Goal: Task Accomplishment & Management: Complete application form

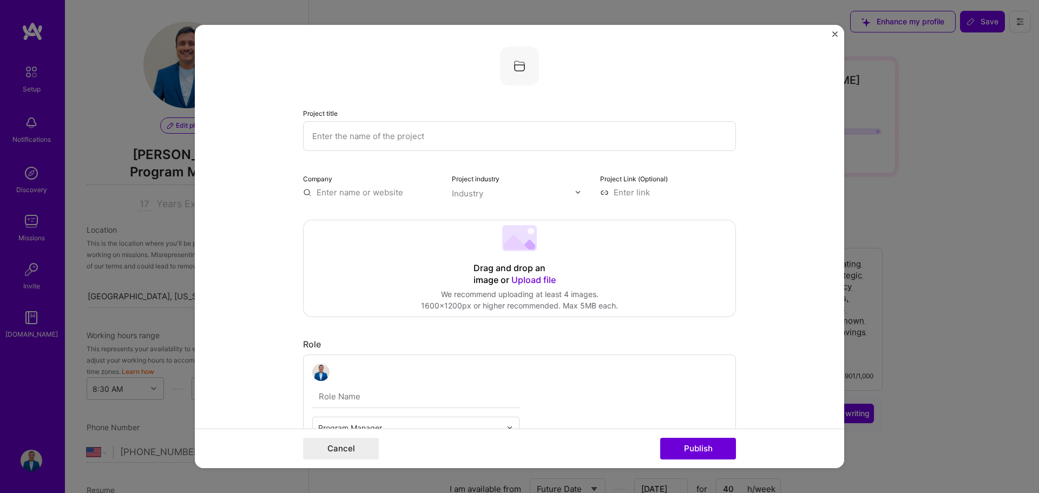
select select "US"
select select "Future Date"
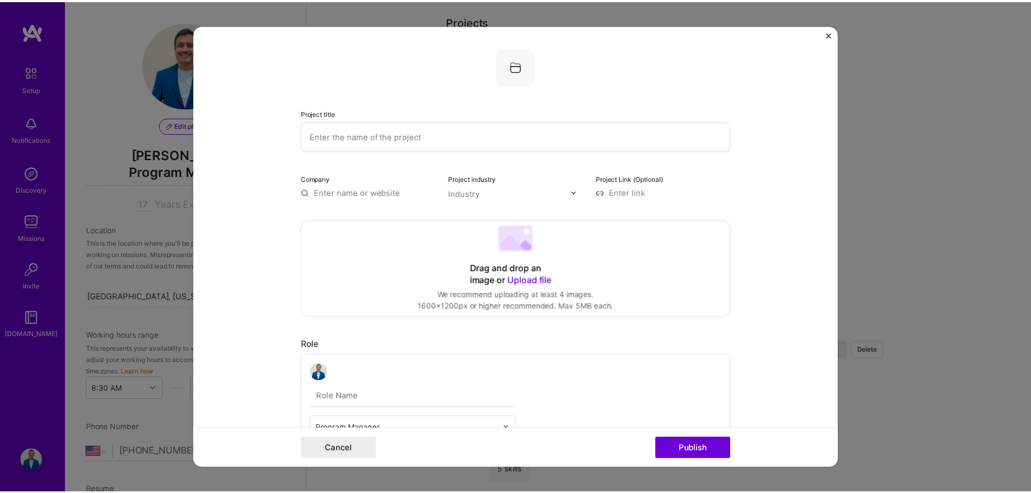
scroll to position [472, 0]
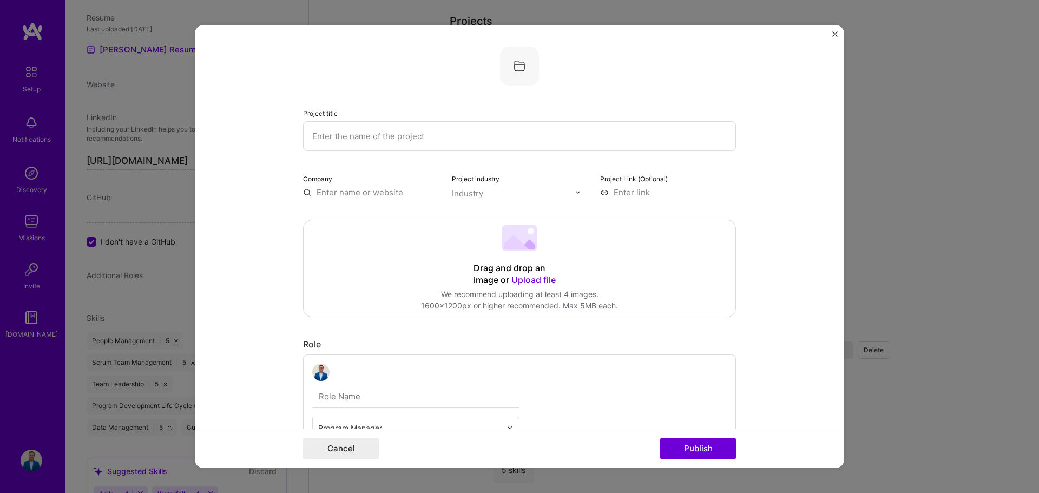
click at [429, 146] on input "text" at bounding box center [519, 136] width 433 height 30
click at [334, 448] on button "Cancel" at bounding box center [341, 449] width 76 height 22
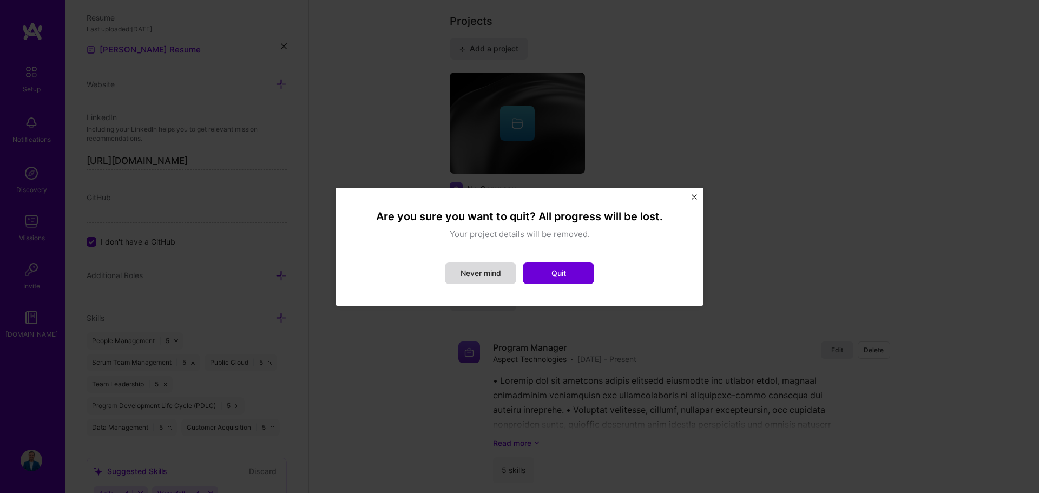
click at [497, 276] on button "Never mind" at bounding box center [480, 273] width 71 height 22
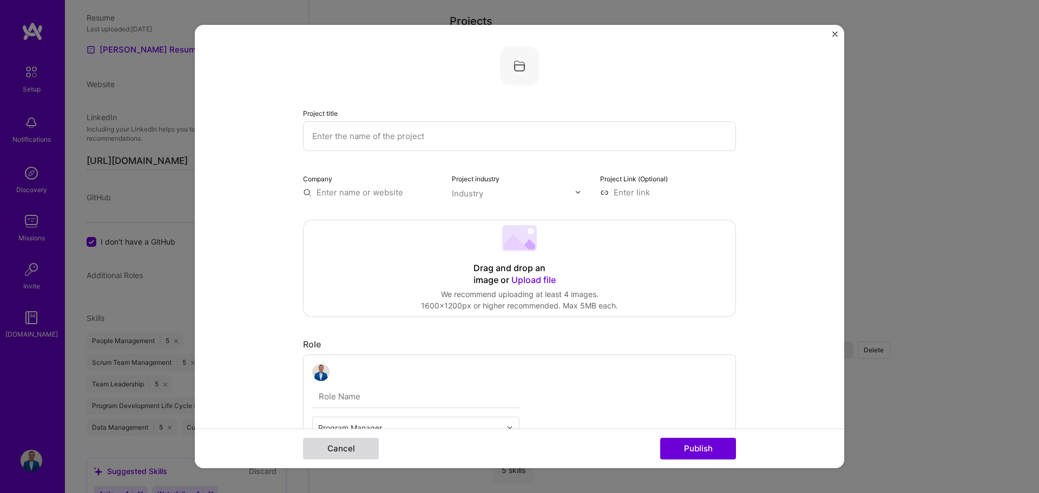
click at [345, 447] on button "Cancel" at bounding box center [341, 449] width 76 height 22
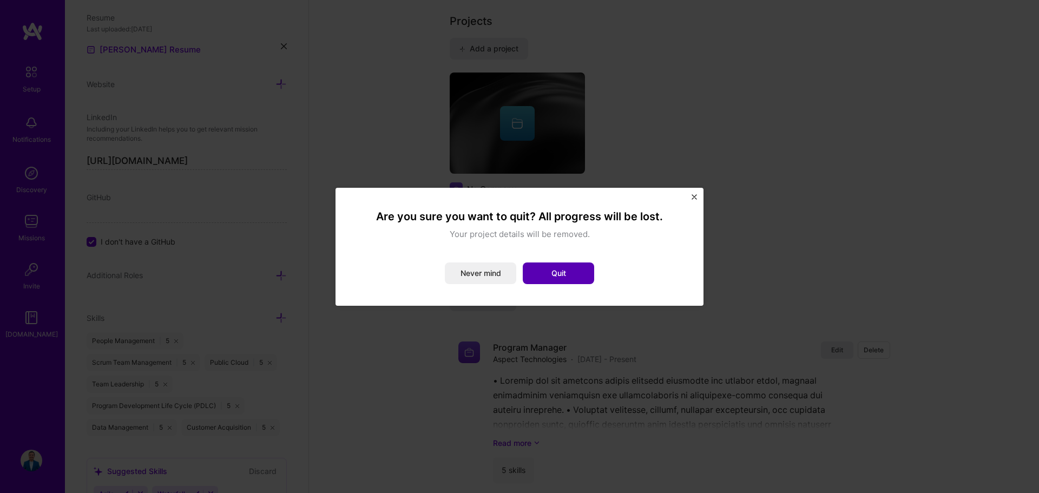
click at [552, 271] on button "Quit" at bounding box center [558, 273] width 71 height 22
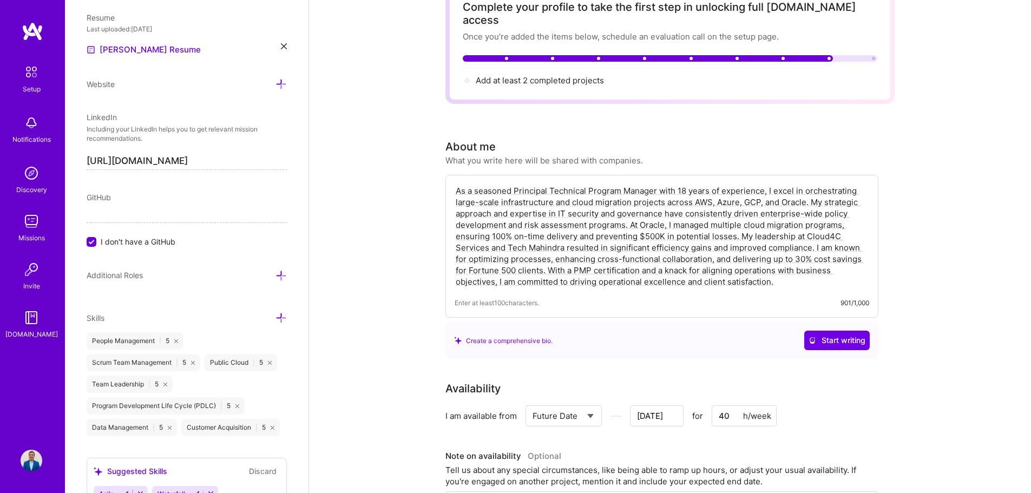
scroll to position [0, 0]
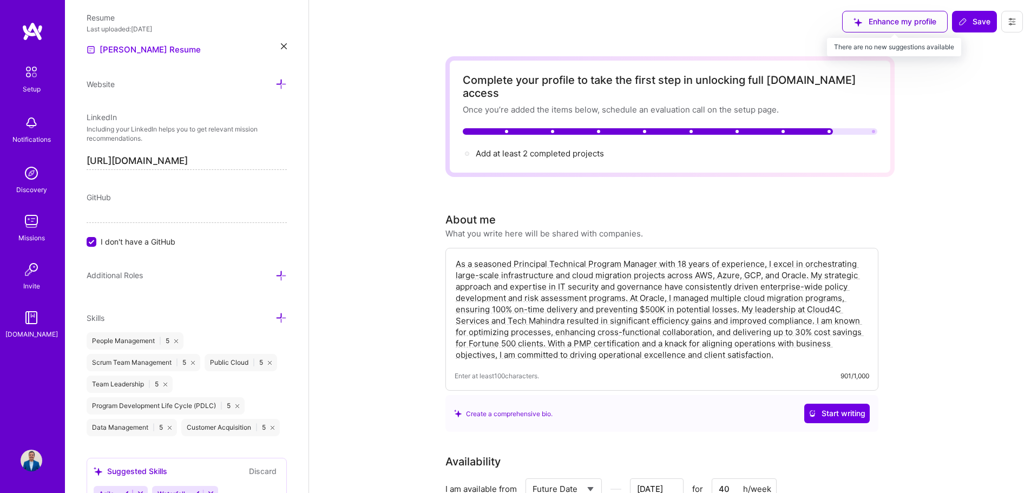
click at [872, 27] on div "Enhance my profile" at bounding box center [894, 22] width 105 height 22
click at [885, 24] on div "Enhance my profile" at bounding box center [894, 22] width 105 height 22
click at [893, 23] on div "Enhance my profile" at bounding box center [894, 22] width 105 height 22
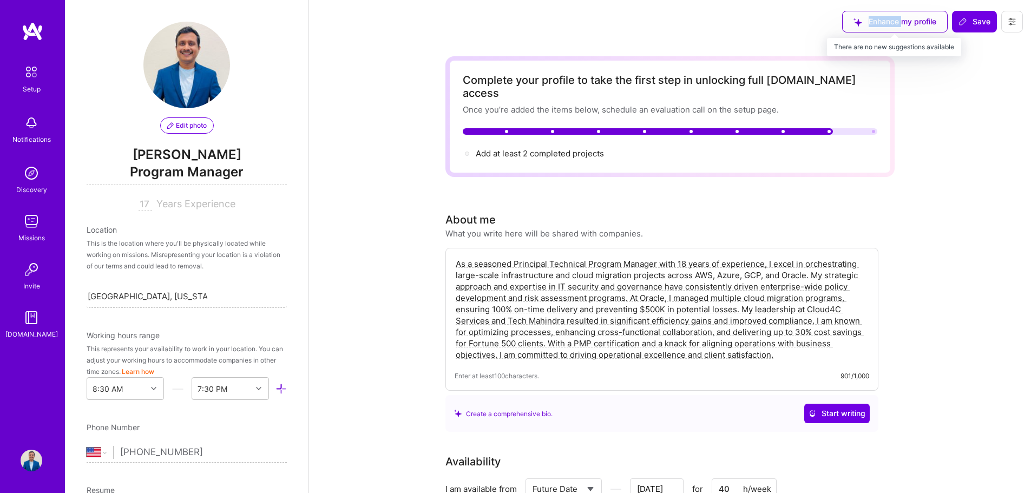
click at [923, 26] on div "Enhance my profile" at bounding box center [894, 22] width 105 height 22
click at [925, 23] on div "Enhance my profile" at bounding box center [894, 22] width 105 height 22
click at [923, 25] on div "Enhance my profile" at bounding box center [894, 22] width 105 height 22
click at [876, 22] on div "Enhance my profile" at bounding box center [894, 22] width 105 height 22
click at [867, 22] on div "Enhance my profile" at bounding box center [894, 22] width 105 height 22
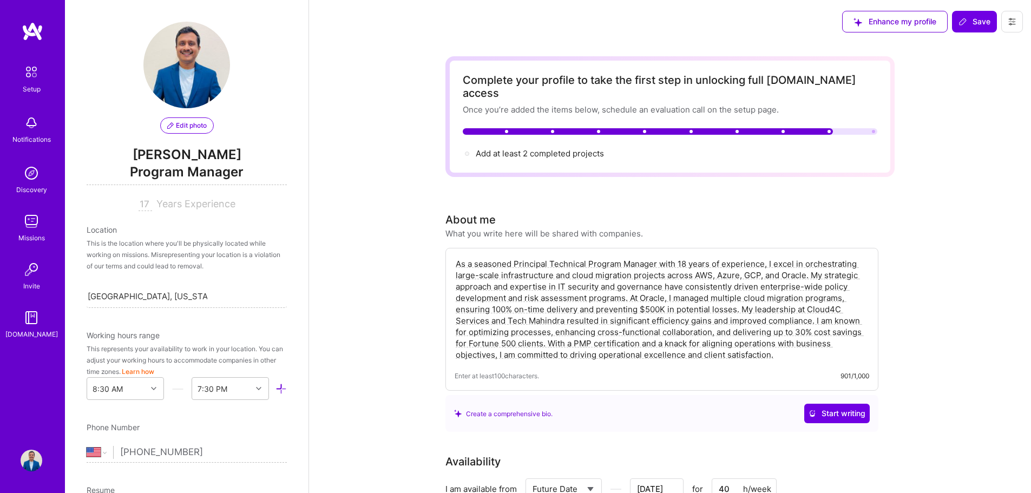
click at [868, 41] on div "Enhance my profile Save" at bounding box center [932, 21] width 197 height 43
click at [923, 20] on div "Enhance my profile" at bounding box center [894, 22] width 105 height 22
click at [966, 21] on icon at bounding box center [962, 21] width 9 height 9
click at [538, 148] on span "Add at least 2 completed projects →" at bounding box center [545, 153] width 138 height 10
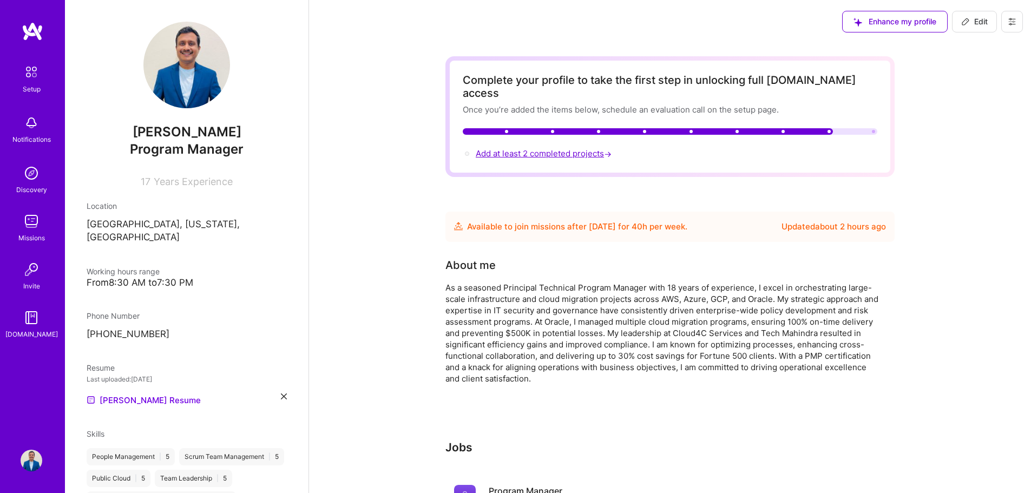
click at [558, 148] on span "Add at least 2 completed projects →" at bounding box center [545, 153] width 138 height 10
select select "US"
select select "Future Date"
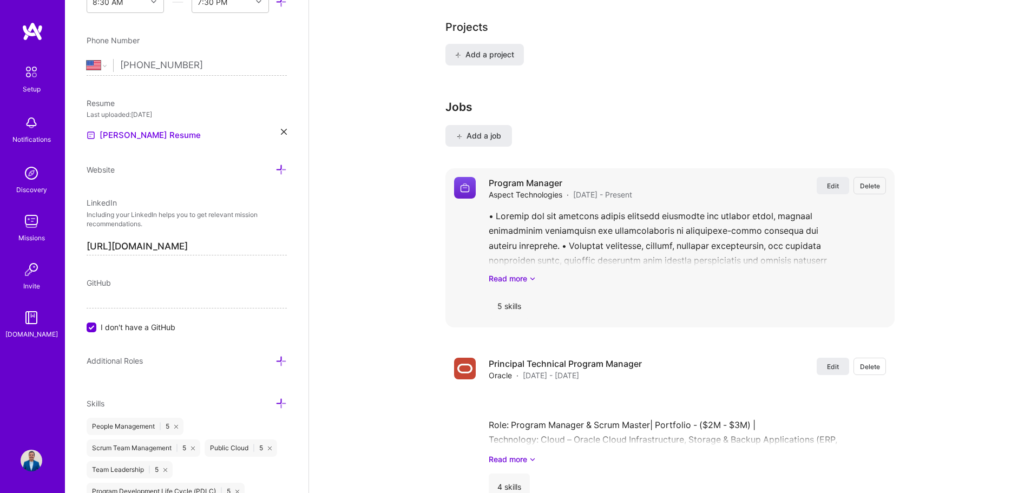
scroll to position [839, 0]
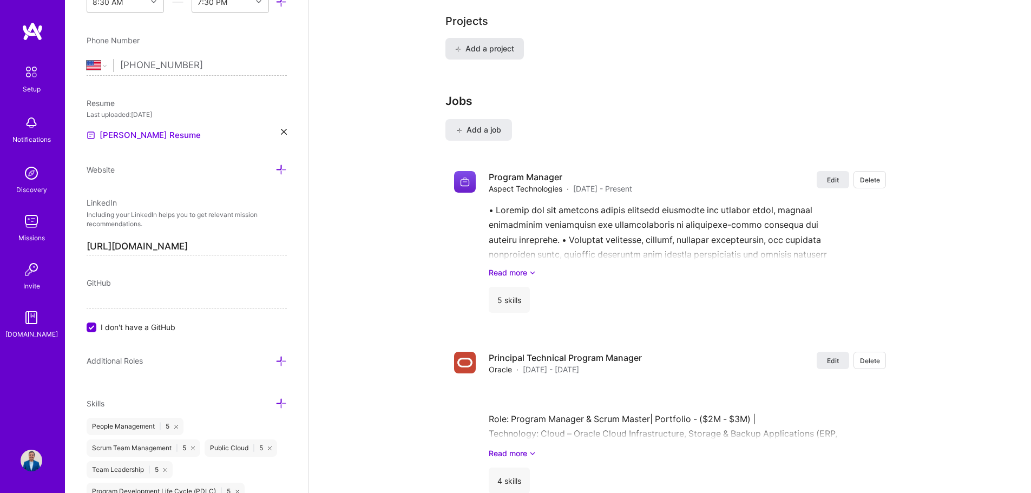
click at [487, 43] on span "Add a project" at bounding box center [484, 48] width 59 height 11
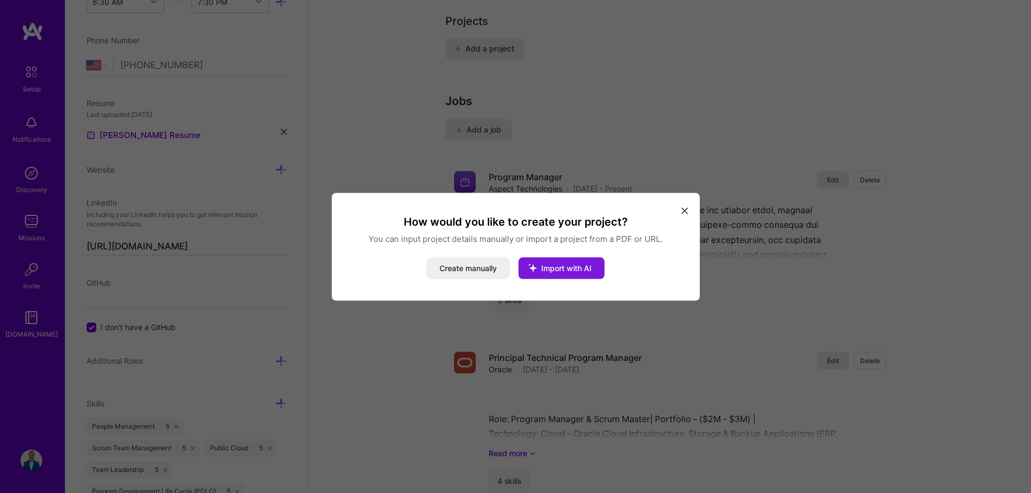
click at [554, 265] on span "Import with AI" at bounding box center [566, 267] width 50 height 9
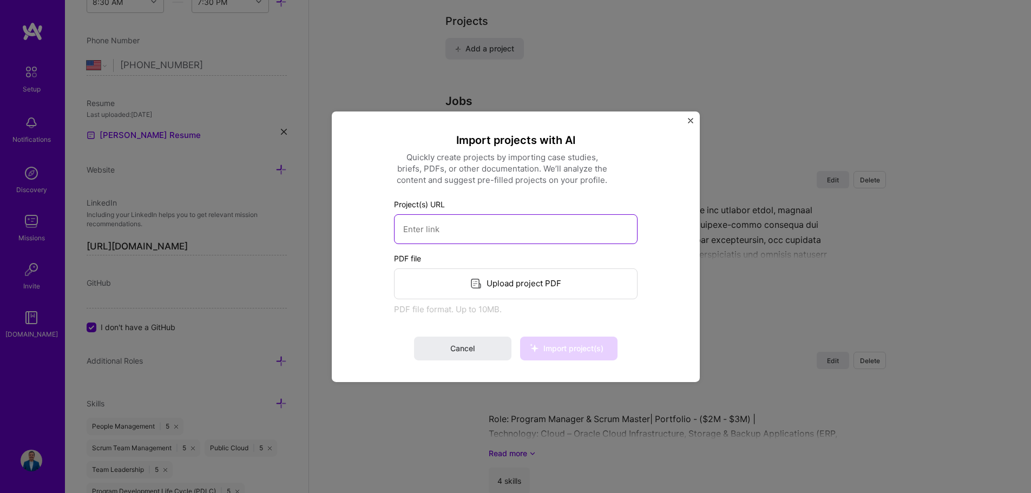
click at [499, 234] on input at bounding box center [515, 229] width 243 height 30
click at [536, 293] on div "Upload project PDF" at bounding box center [515, 283] width 243 height 31
click at [588, 340] on button "Import project(s)" at bounding box center [568, 349] width 97 height 24
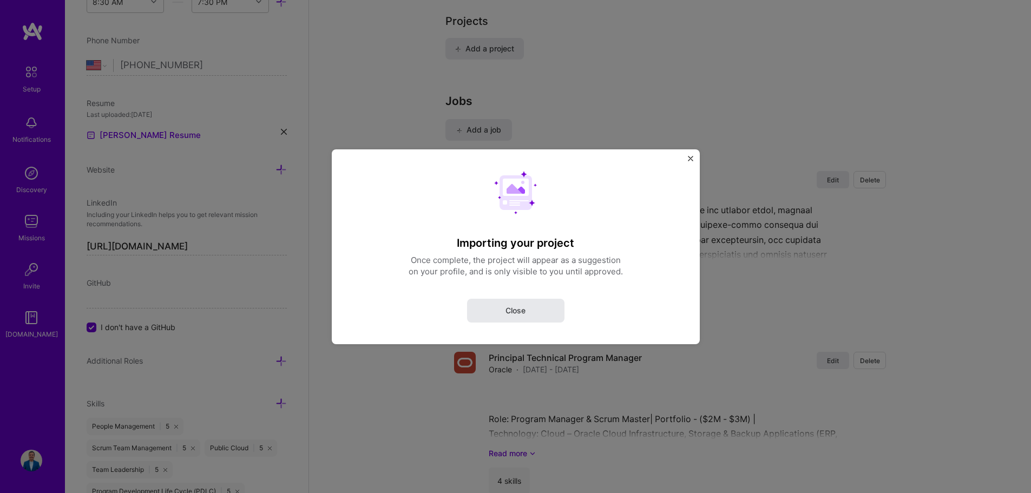
click at [533, 313] on button "Close" at bounding box center [515, 310] width 97 height 24
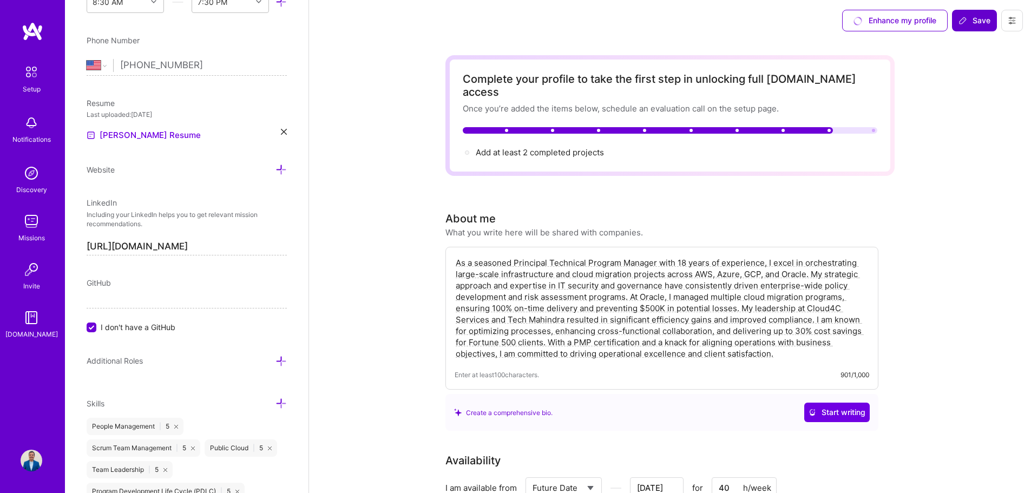
scroll to position [0, 0]
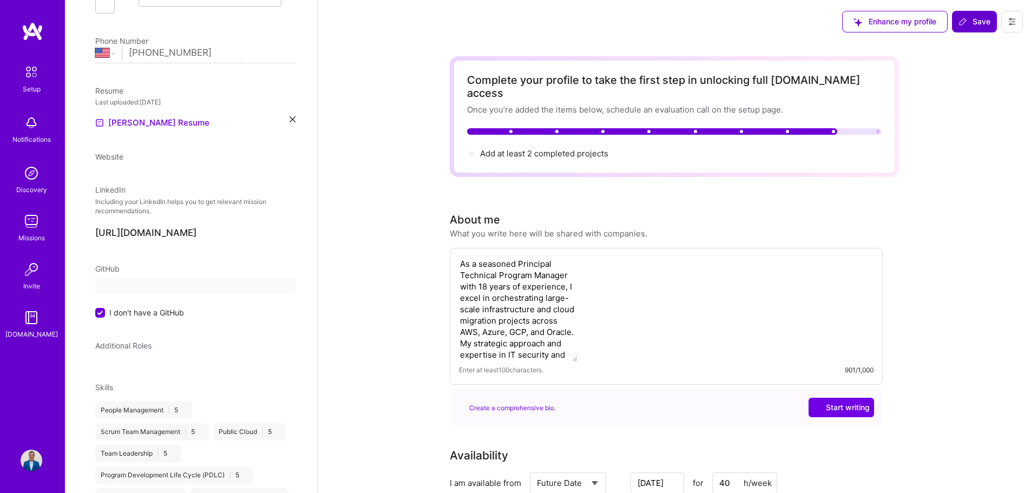
select select "US"
select select "Future Date"
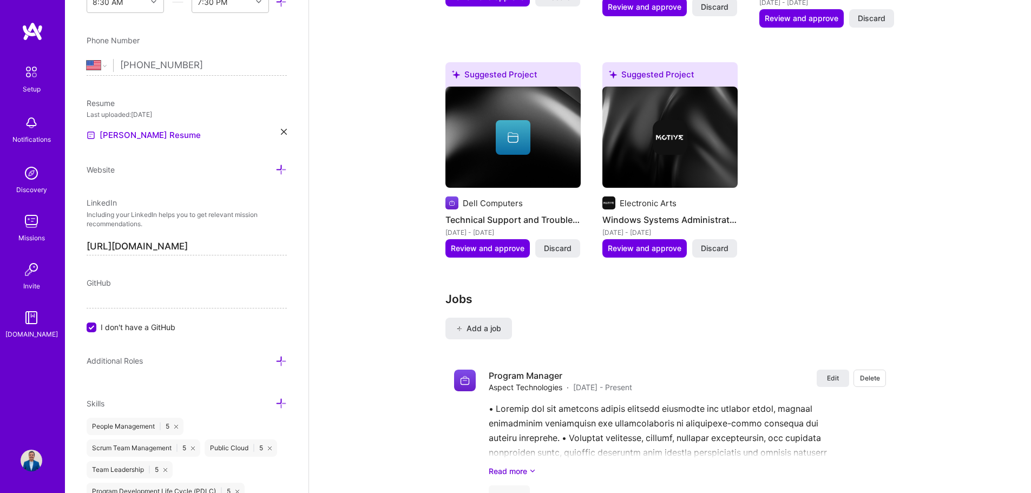
scroll to position [1353, 0]
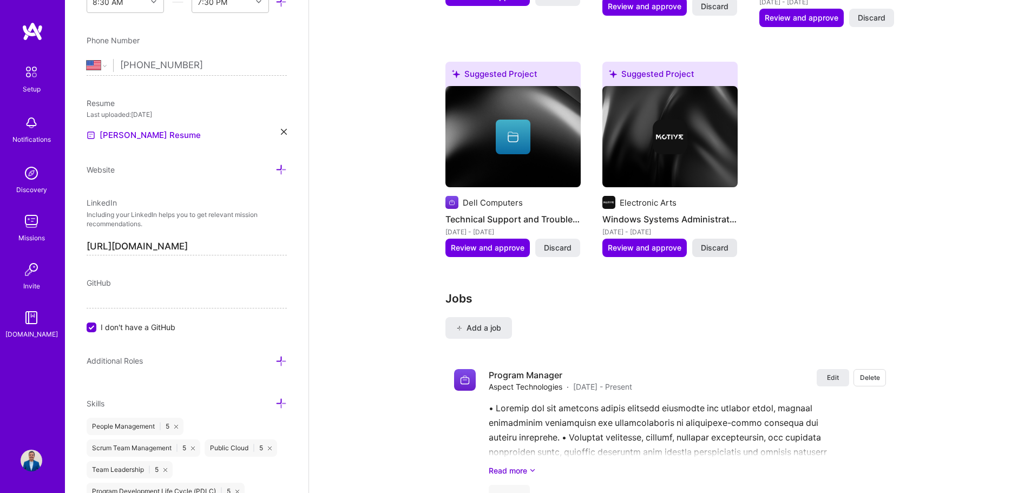
click at [707, 242] on span "Discard" at bounding box center [715, 247] width 28 height 11
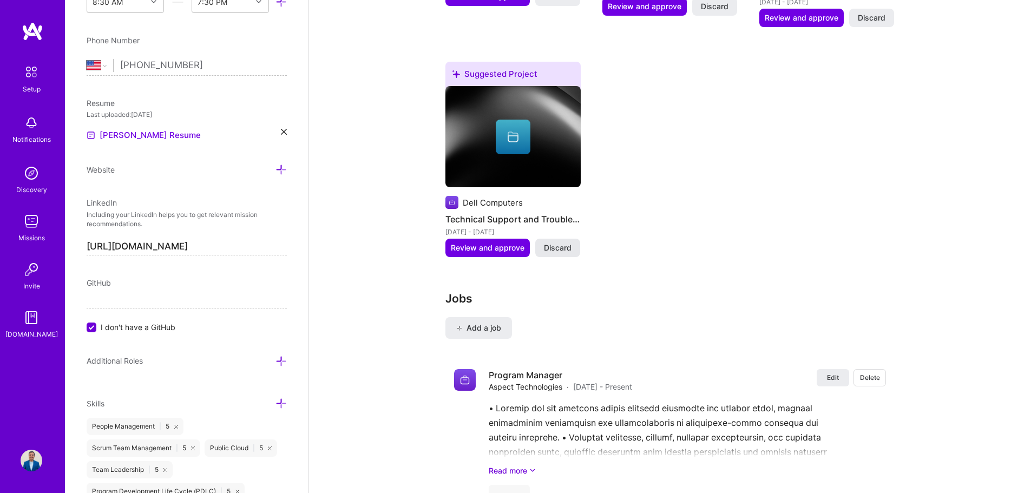
click at [569, 242] on span "Discard" at bounding box center [558, 247] width 28 height 11
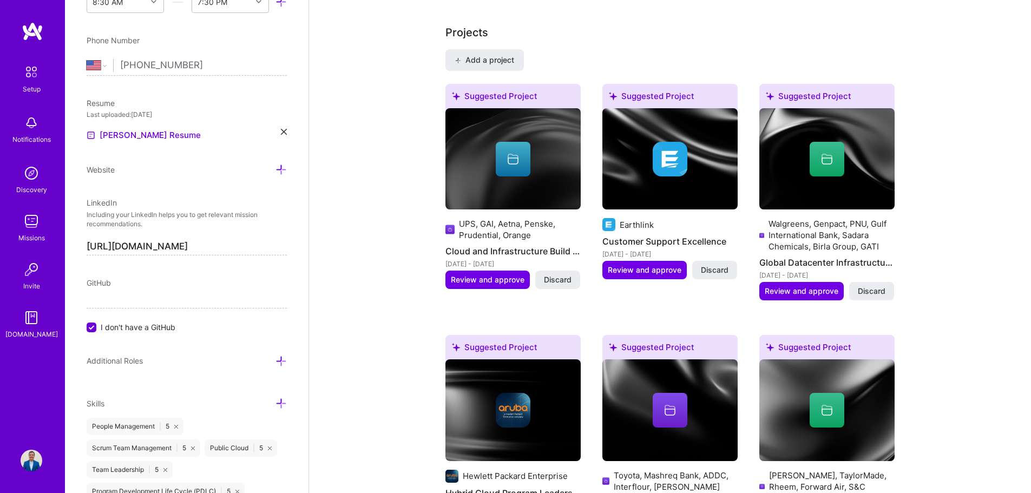
scroll to position [812, 0]
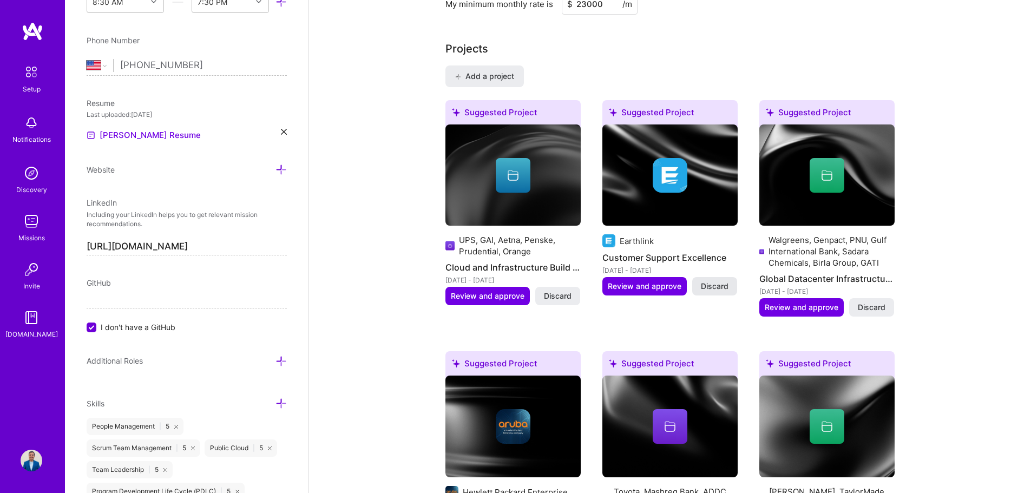
click at [710, 281] on span "Discard" at bounding box center [715, 286] width 28 height 11
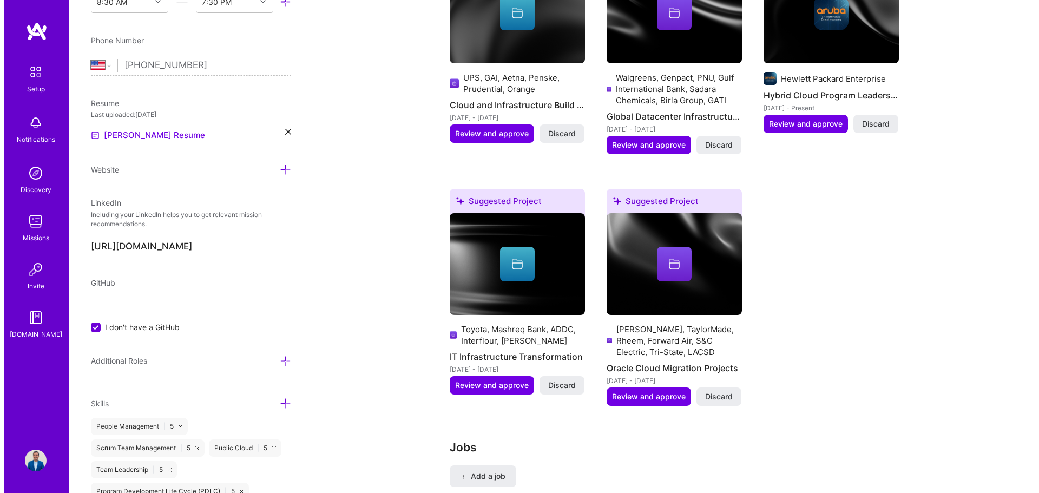
scroll to position [866, 0]
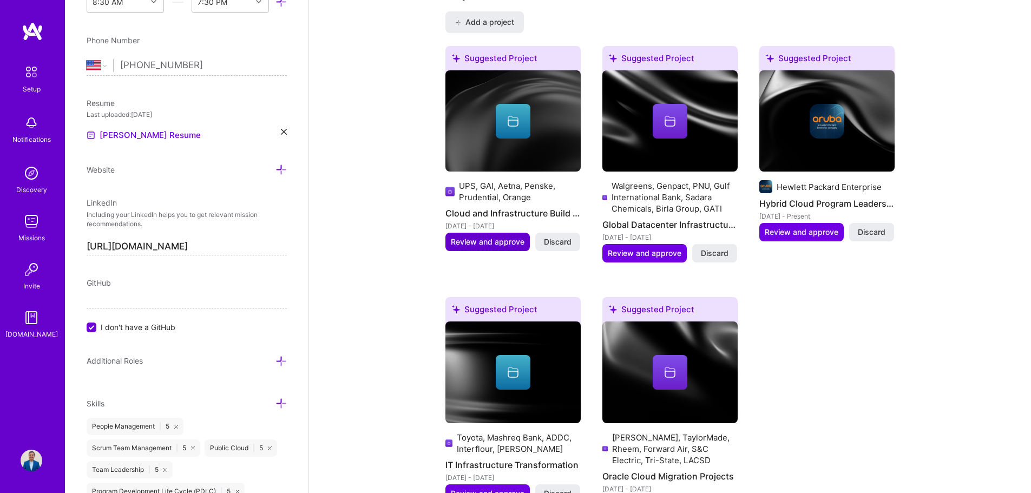
click at [475, 236] on span "Review and approve" at bounding box center [488, 241] width 74 height 11
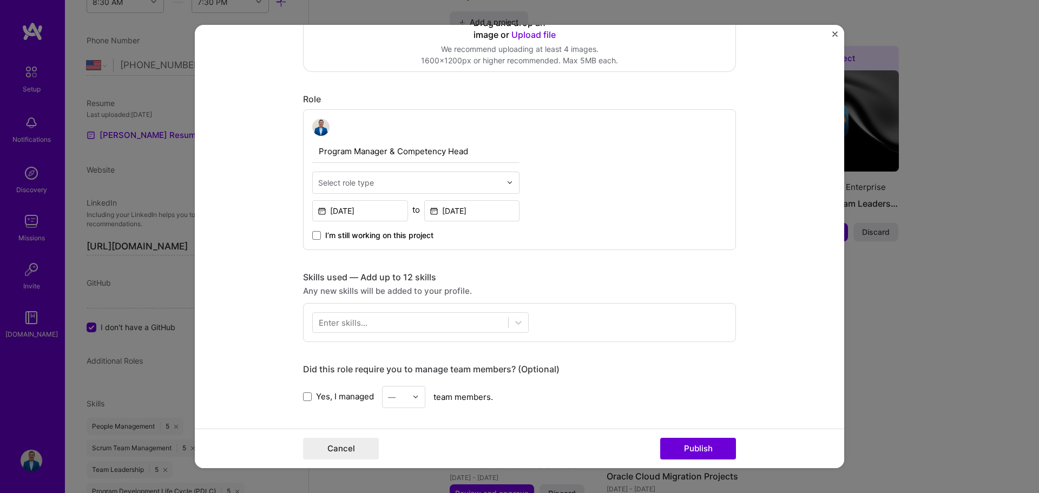
scroll to position [379, 0]
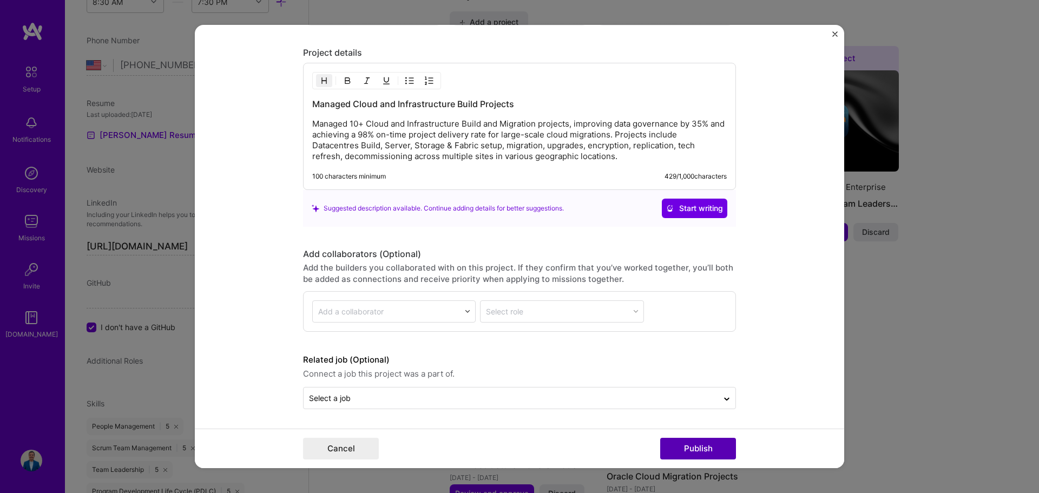
click at [697, 445] on button "Publish" at bounding box center [698, 449] width 76 height 22
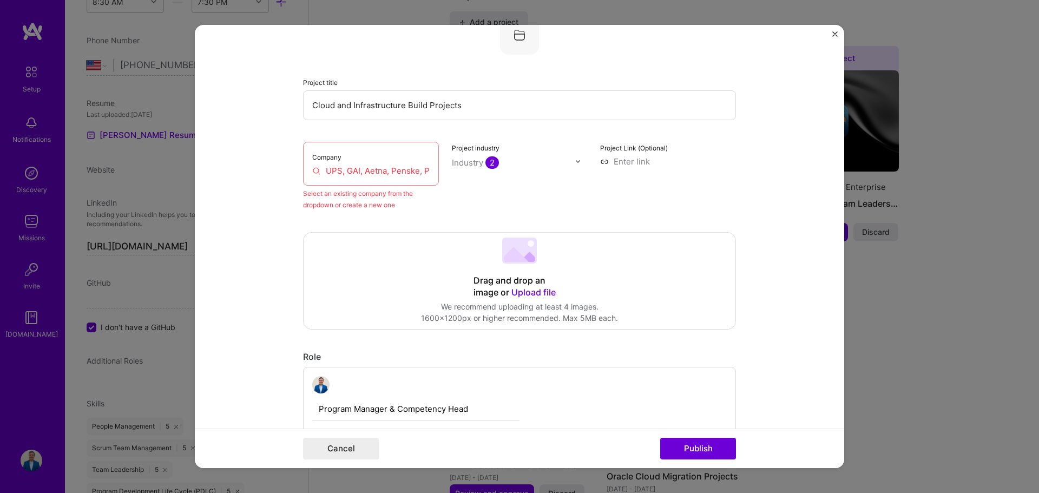
scroll to position [71, 0]
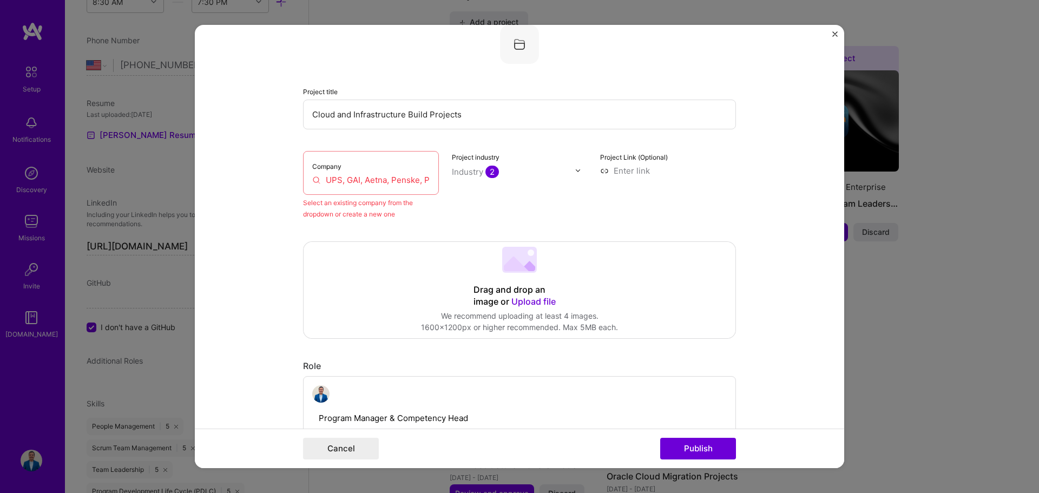
click at [360, 169] on div "Company UPS, GAI, Aetna, Penske, Prudential, Orange" at bounding box center [371, 173] width 136 height 44
click at [352, 180] on input "UPS, GAI, Aetna, Penske, Prudential, Orange" at bounding box center [370, 179] width 117 height 11
click at [319, 207] on div "Select an existing company from the dropdown or create a new one" at bounding box center [371, 208] width 136 height 23
click at [316, 182] on input "UPS, GAI, Aetna, Penske, Prudential, Orange" at bounding box center [370, 179] width 117 height 11
click at [312, 182] on input "UPS, GAI, Aetna, Penske, Prudential, Orange" at bounding box center [370, 179] width 117 height 11
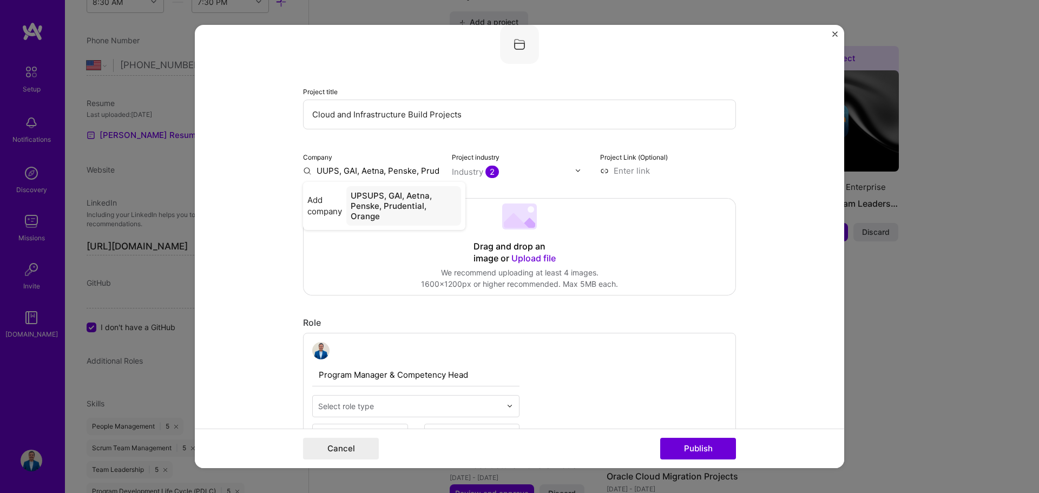
type input "UPS, GAI, Aetna, Penske, Prudential, Orange"
click at [432, 202] on div "UPS, GAI, Aetna, Penske, Prudential, Orange" at bounding box center [403, 200] width 115 height 29
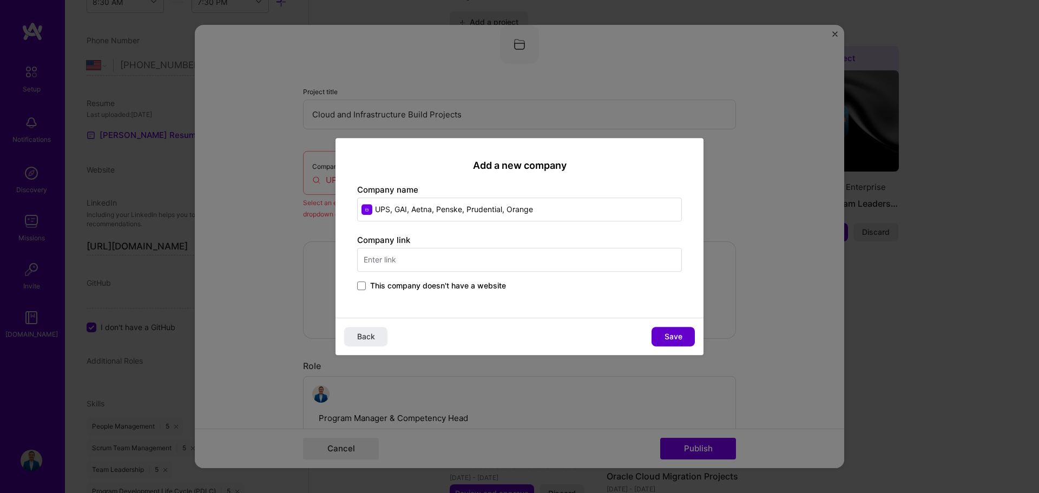
click at [656, 332] on button "Save" at bounding box center [672, 336] width 43 height 19
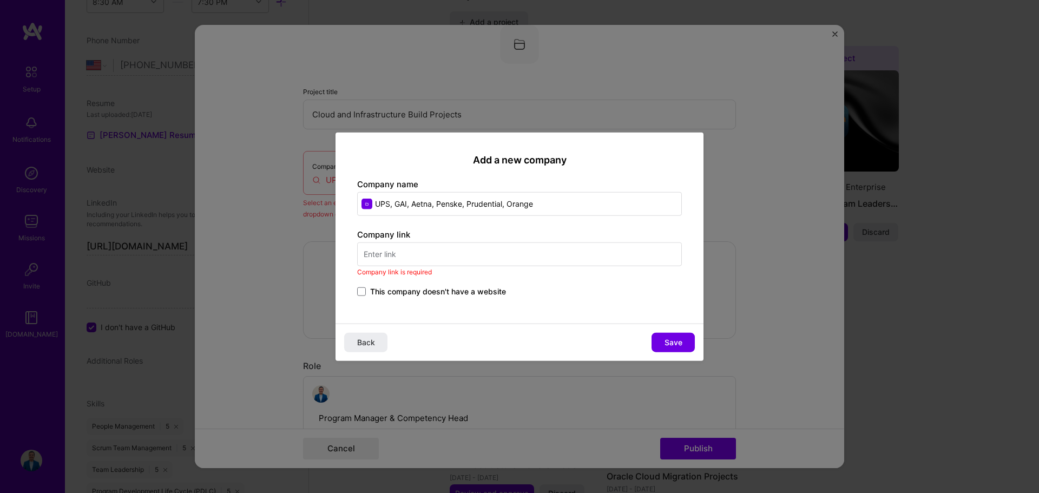
click at [425, 291] on span "This company doesn't have a website" at bounding box center [438, 291] width 136 height 11
click at [0, 0] on input "This company doesn't have a website" at bounding box center [0, 0] width 0 height 0
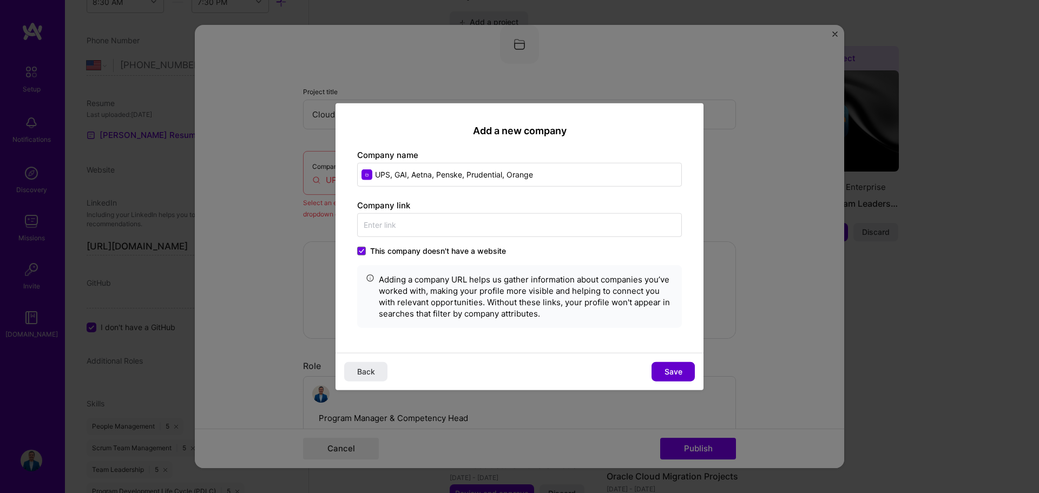
click at [681, 364] on button "Save" at bounding box center [672, 371] width 43 height 19
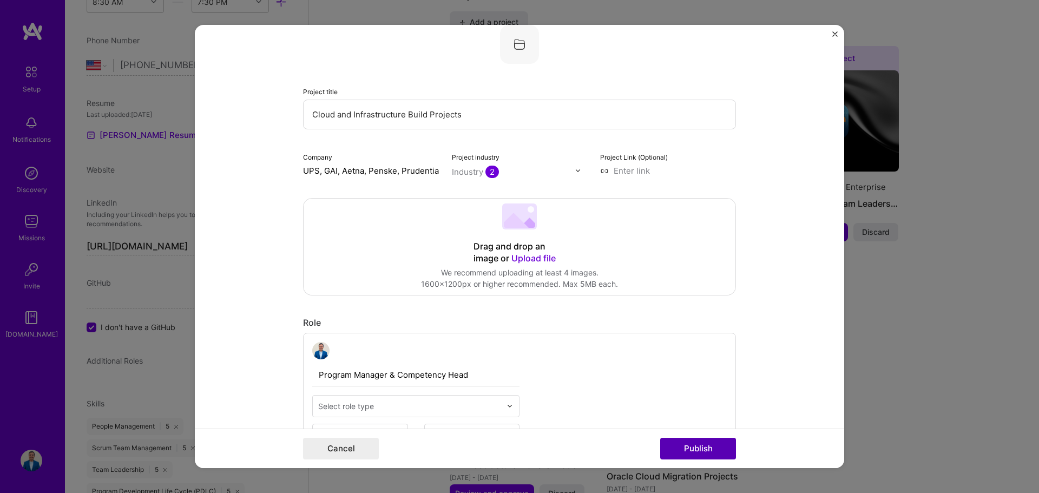
click at [693, 457] on button "Publish" at bounding box center [698, 449] width 76 height 22
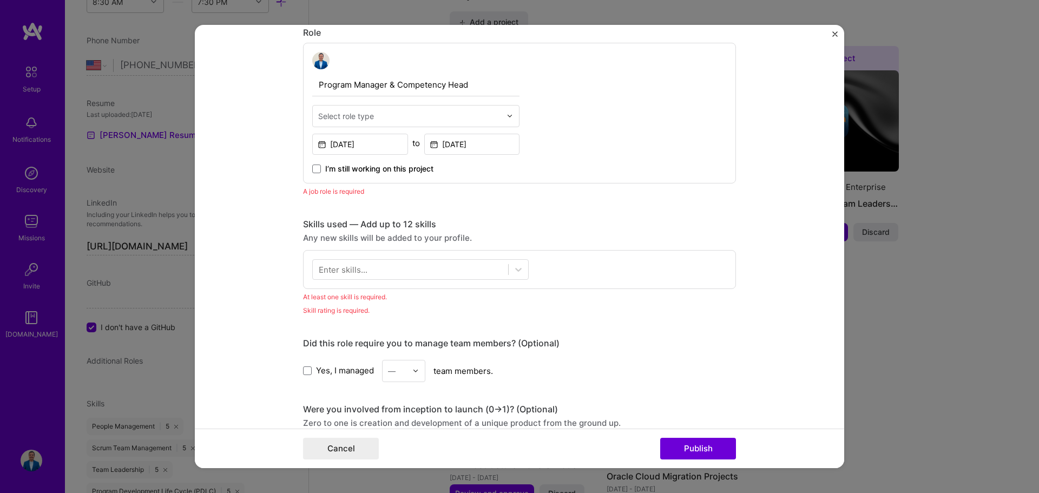
scroll to position [364, 0]
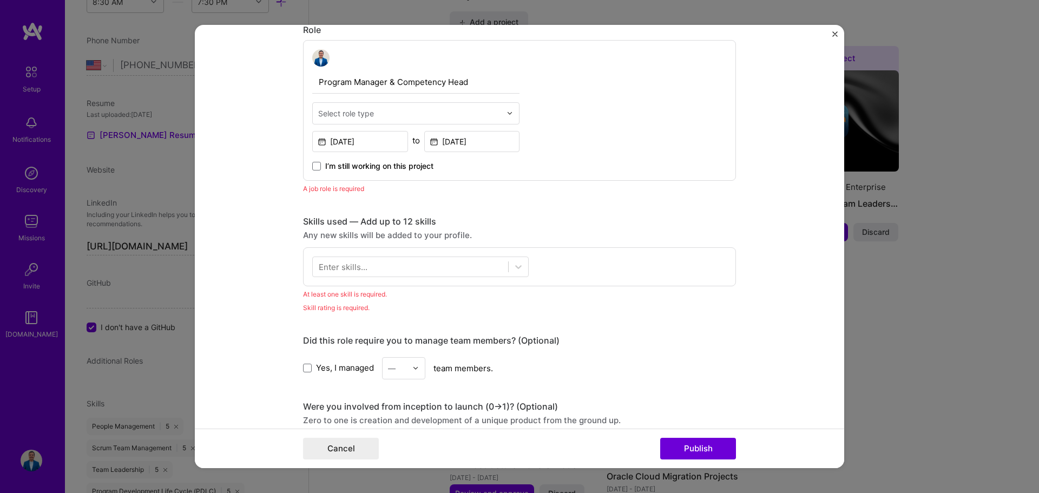
click at [375, 118] on input "text" at bounding box center [409, 113] width 183 height 11
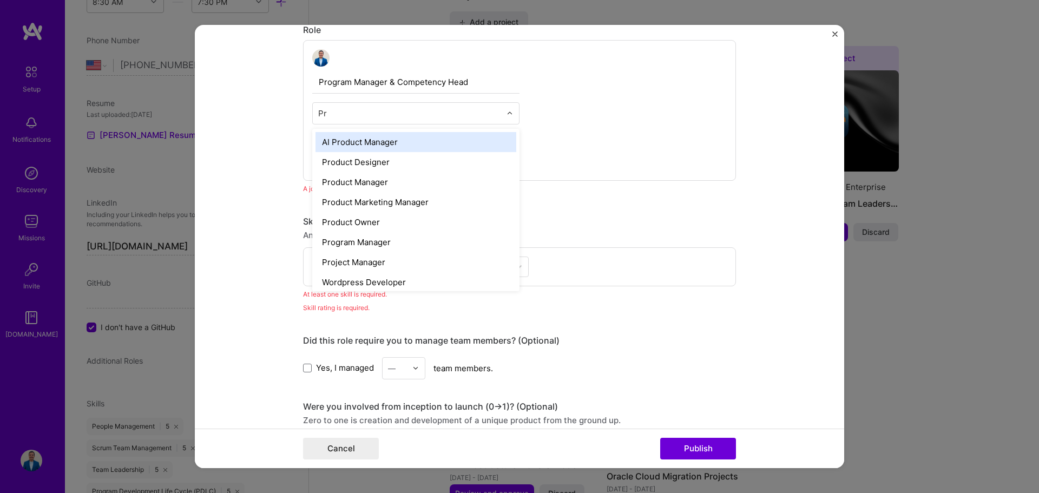
type input "Pro"
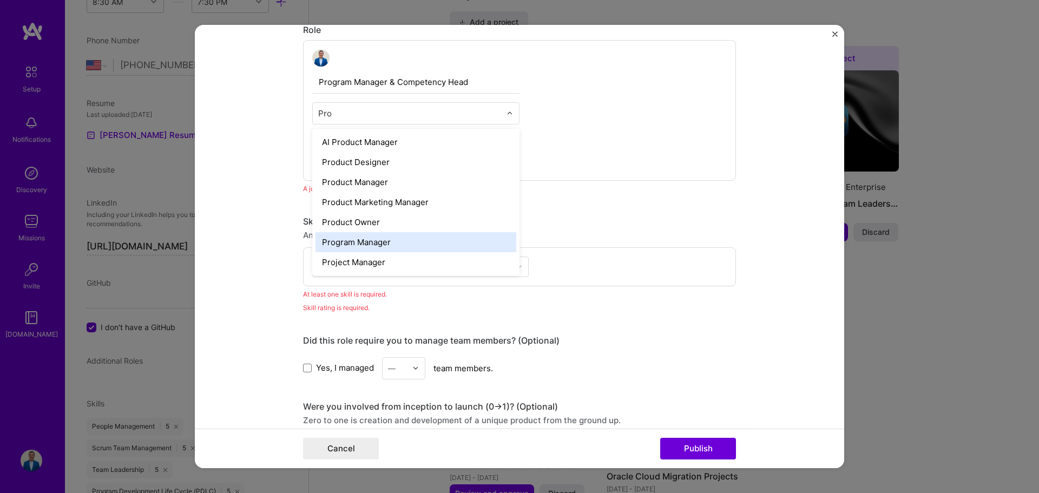
click at [351, 241] on div "Program Manager" at bounding box center [415, 242] width 201 height 20
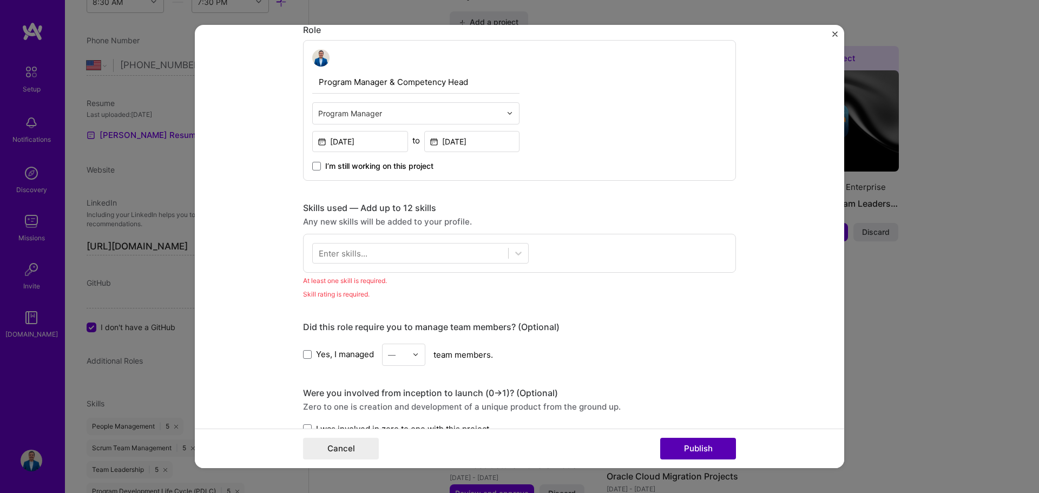
click at [682, 451] on button "Publish" at bounding box center [698, 449] width 76 height 22
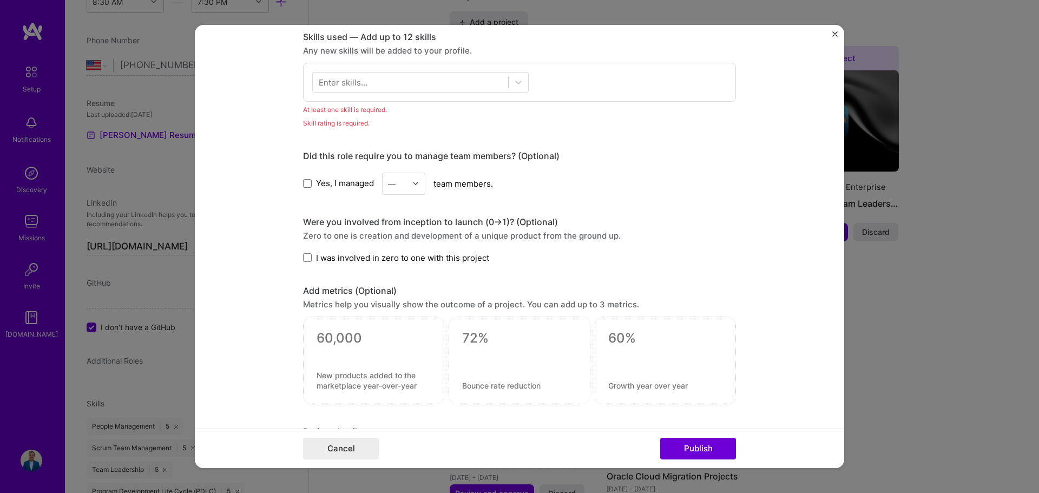
scroll to position [542, 0]
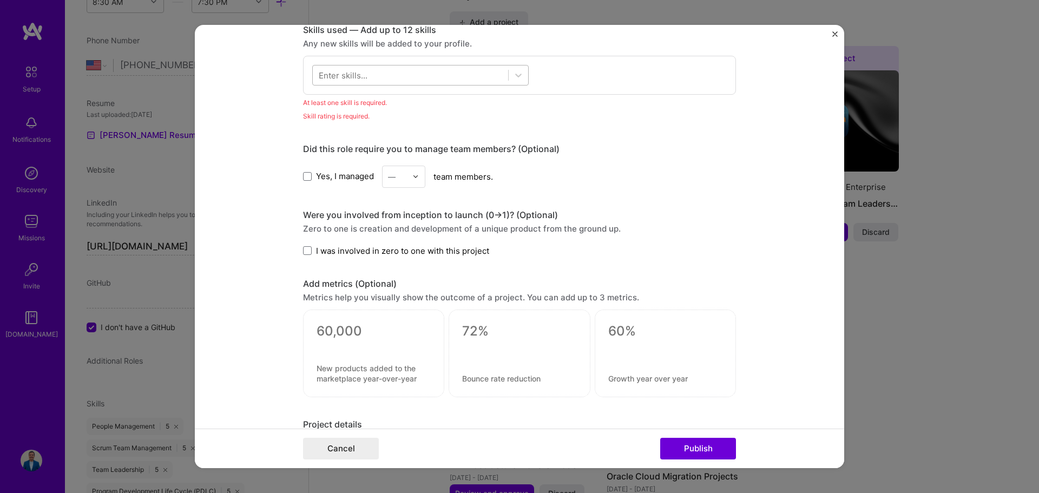
click at [367, 82] on div at bounding box center [410, 75] width 195 height 18
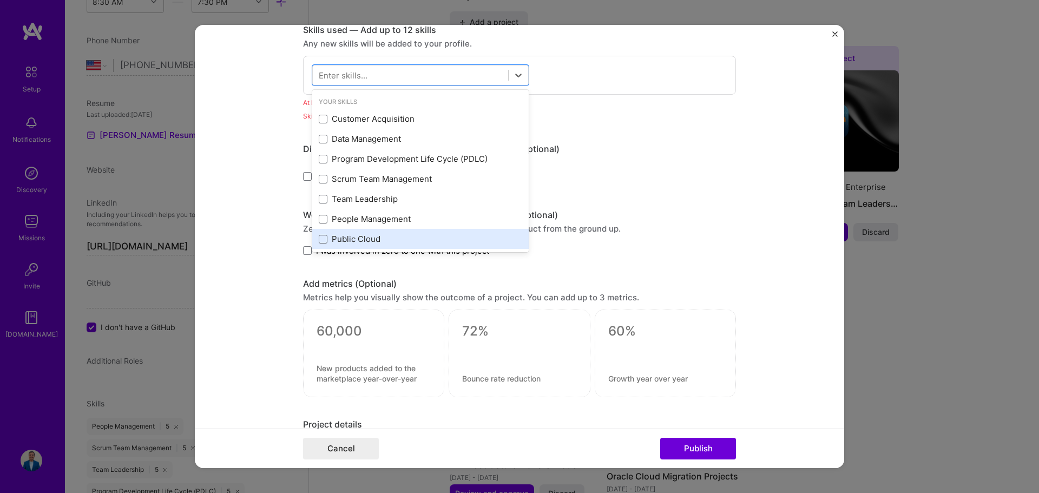
click at [373, 233] on div "Public Cloud" at bounding box center [420, 239] width 216 height 20
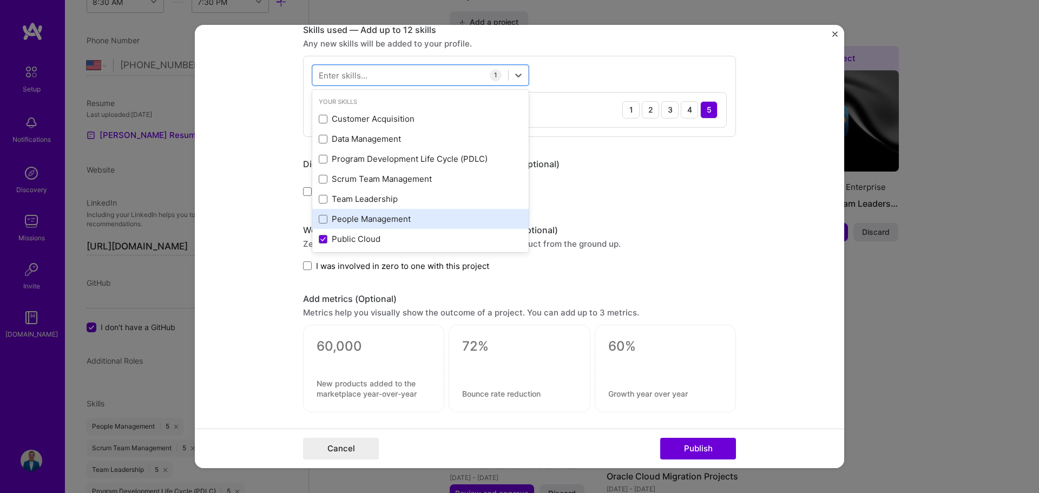
click at [378, 222] on div "People Management" at bounding box center [420, 218] width 203 height 11
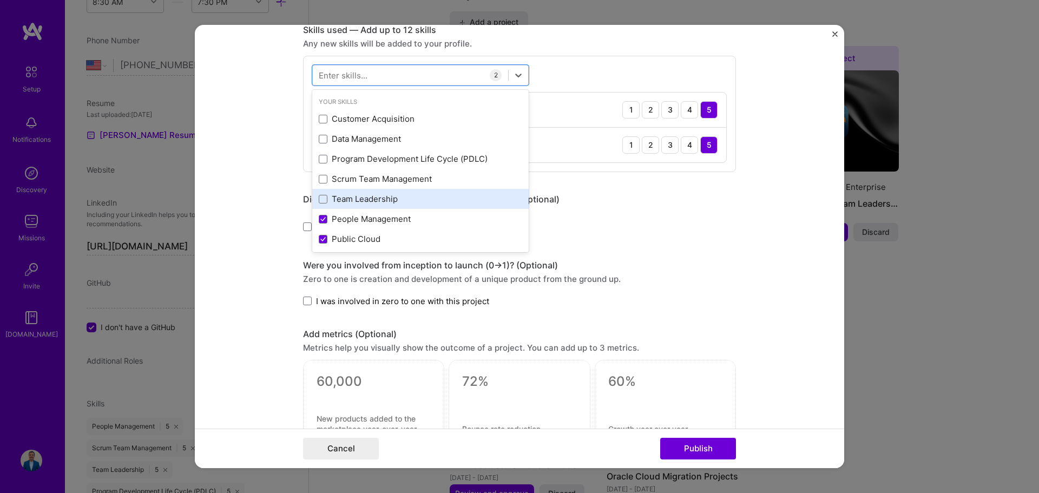
click at [382, 199] on div "Team Leadership" at bounding box center [420, 198] width 203 height 11
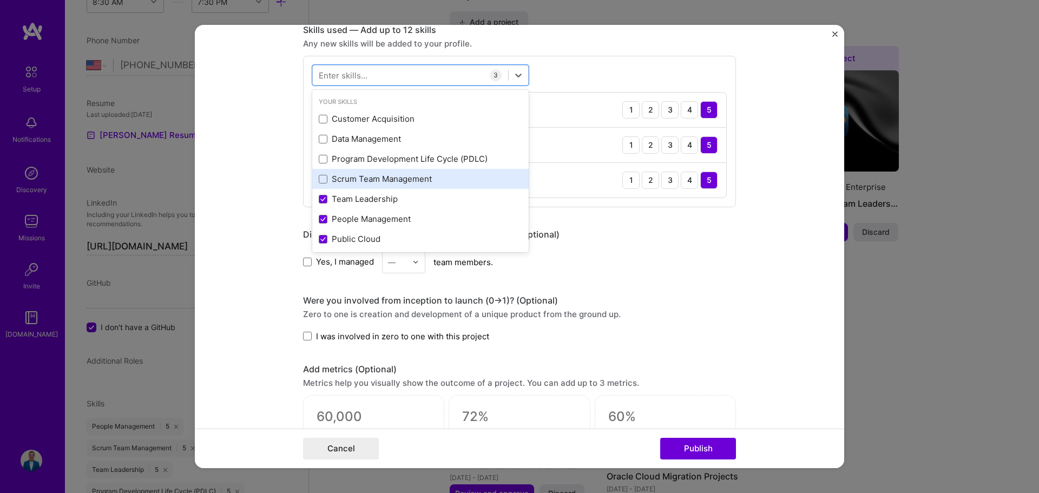
click at [382, 177] on div "Scrum Team Management" at bounding box center [420, 178] width 203 height 11
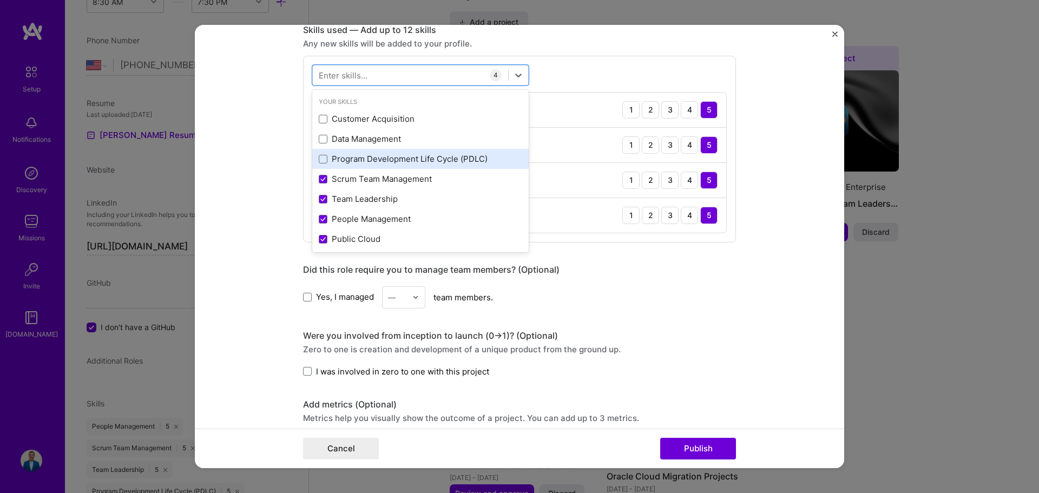
click at [384, 162] on div "Program Development Life Cycle (PDLC)" at bounding box center [420, 158] width 203 height 11
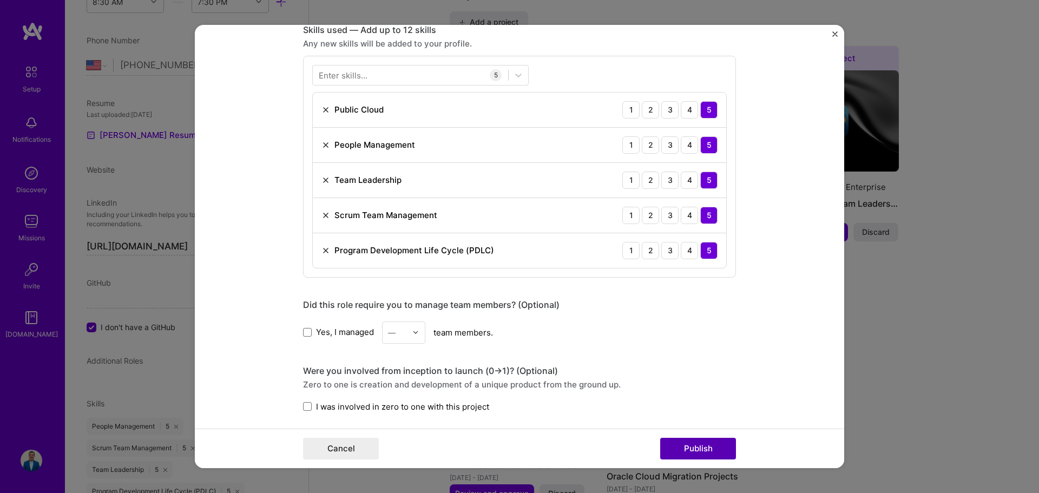
click at [687, 450] on button "Publish" at bounding box center [698, 449] width 76 height 22
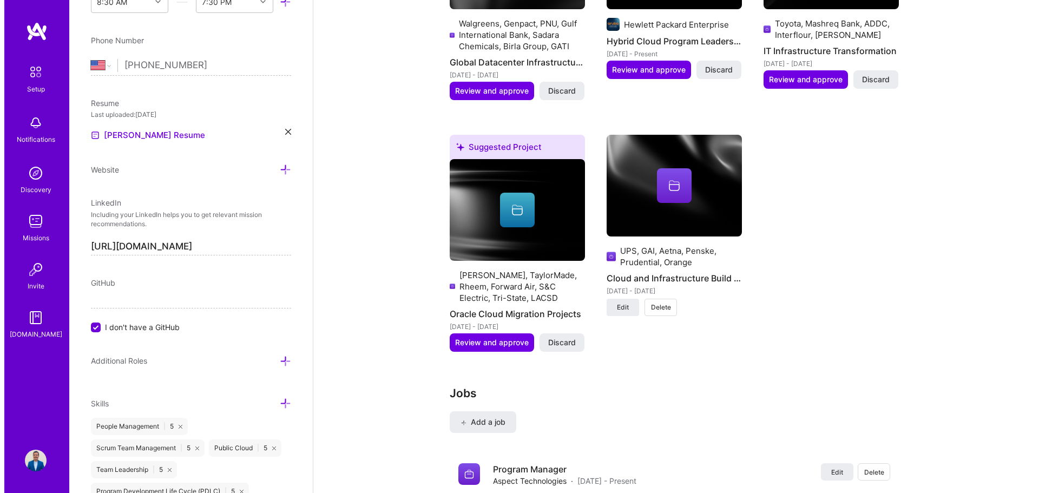
scroll to position [974, 0]
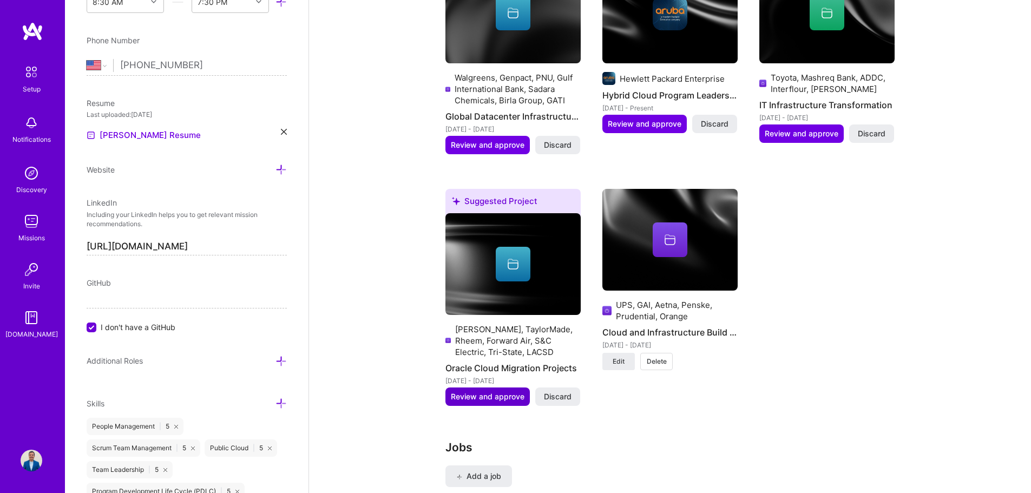
click at [491, 391] on span "Review and approve" at bounding box center [488, 396] width 74 height 11
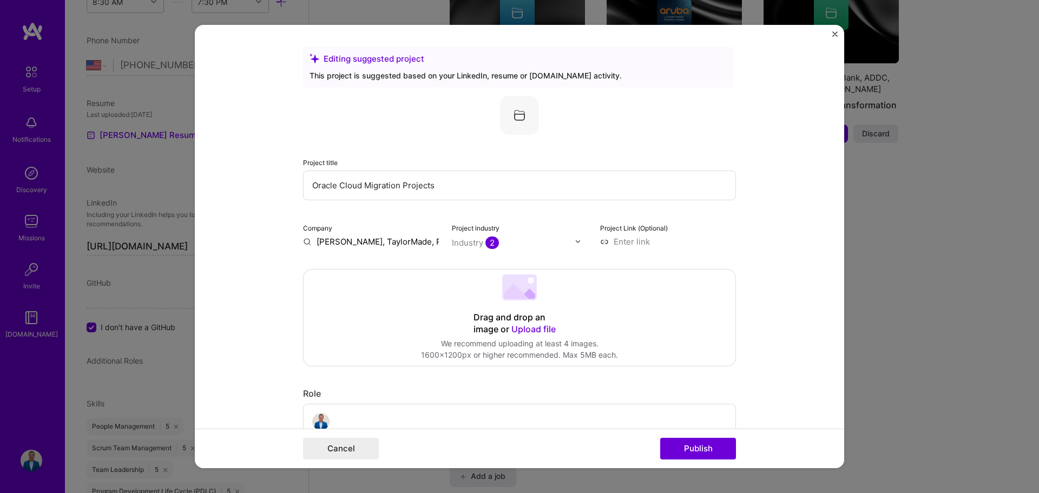
click at [399, 235] on div "Company Cordis, TaylorMade, Rheem, Forward Air, S&C Electric, Tri-State, LACSD" at bounding box center [371, 234] width 136 height 25
click at [388, 241] on input "[PERSON_NAME], TaylorMade, Rheem, Forward Air, S&C Electric, Tri-State, LACSD" at bounding box center [371, 241] width 136 height 11
click at [366, 246] on input "[PERSON_NAME], TaylorMade, Rheem, Forward Air, S&C Electric, Tri-State, LACSD" at bounding box center [371, 241] width 136 height 11
click at [681, 438] on button "Publish" at bounding box center [698, 449] width 76 height 22
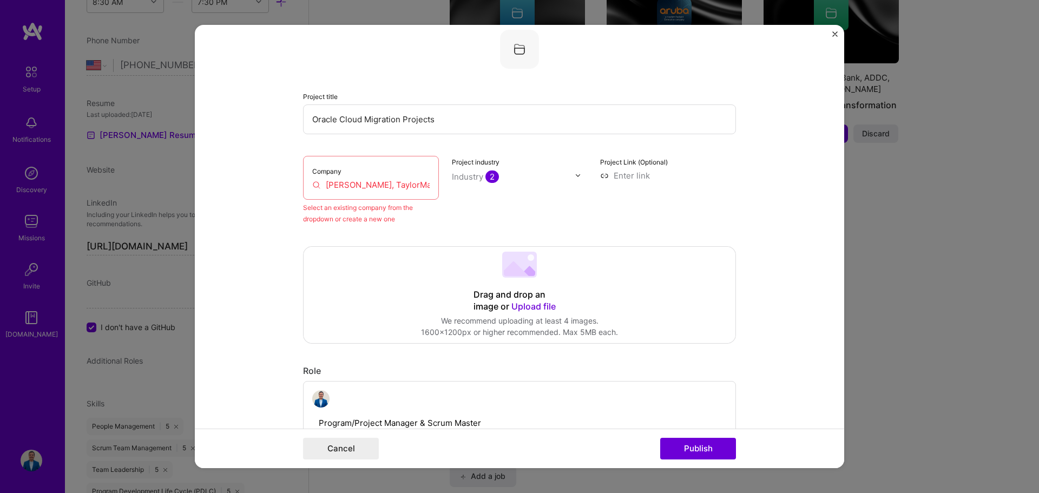
scroll to position [71, 0]
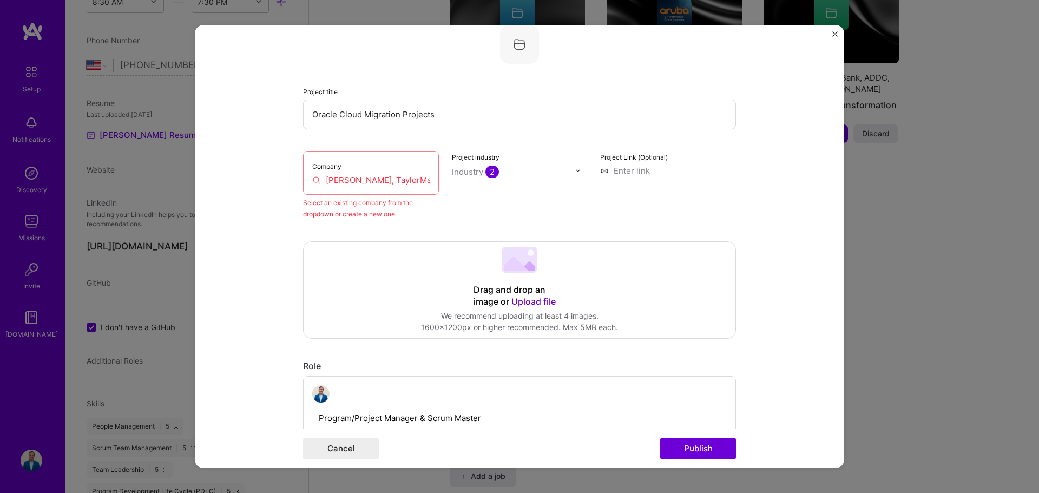
click at [326, 183] on input "[PERSON_NAME], TaylorMade, Rheem, Forward Air, S&C Electric, Tri-State, LACSD" at bounding box center [370, 179] width 117 height 11
click at [313, 181] on input "[PERSON_NAME], TaylorMade, Rheem, Forward Air, S&C Electric, Tri-State, LACSD" at bounding box center [370, 179] width 117 height 11
click at [312, 169] on label "Company" at bounding box center [326, 166] width 29 height 8
click at [305, 182] on div "Company Cordis, TaylorMade, Rheem, Forward Air, S&C Electric, Tri-State, LACSD" at bounding box center [371, 173] width 136 height 44
click at [307, 181] on div "Company Cordis, TaylorMade, Rheem, Forward Air, S&C Electric, Tri-State, LACSD" at bounding box center [371, 173] width 136 height 44
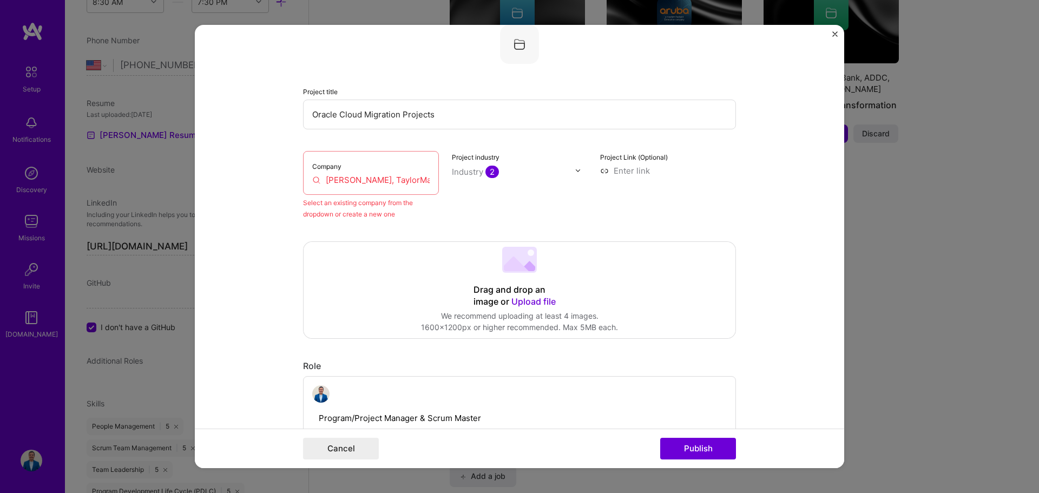
click at [313, 172] on div "Company Cordis, TaylorMade, Rheem, Forward Air, S&C Electric, Tri-State, LACSD" at bounding box center [371, 173] width 136 height 44
click at [335, 182] on input "[PERSON_NAME], TaylorMade, Rheem, Forward Air, S&C Electric, Tri-State, LACSD" at bounding box center [370, 179] width 117 height 11
click at [323, 176] on input "[PERSON_NAME], TaylorMade, Rheem, Forward Air, S&C Electric, Tri-State, LACSD" at bounding box center [370, 179] width 117 height 11
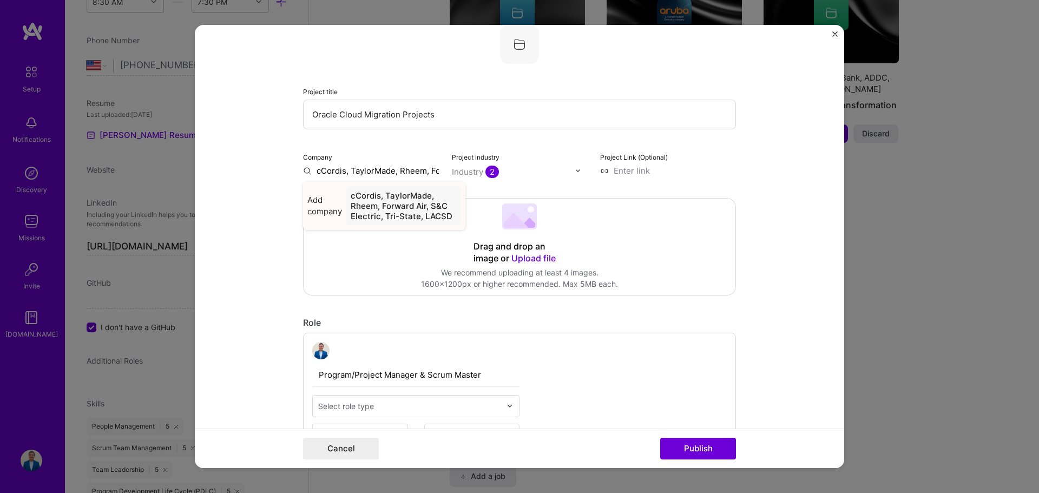
type input "[PERSON_NAME], TaylorMade, Rheem, Forward Air, S&C Electric, Tri-State, LACSD"
click at [382, 210] on div "[PERSON_NAME], TaylorMade, Rheem, Forward Air, S&C Electric, Tri-State, LACSD" at bounding box center [403, 211] width 115 height 50
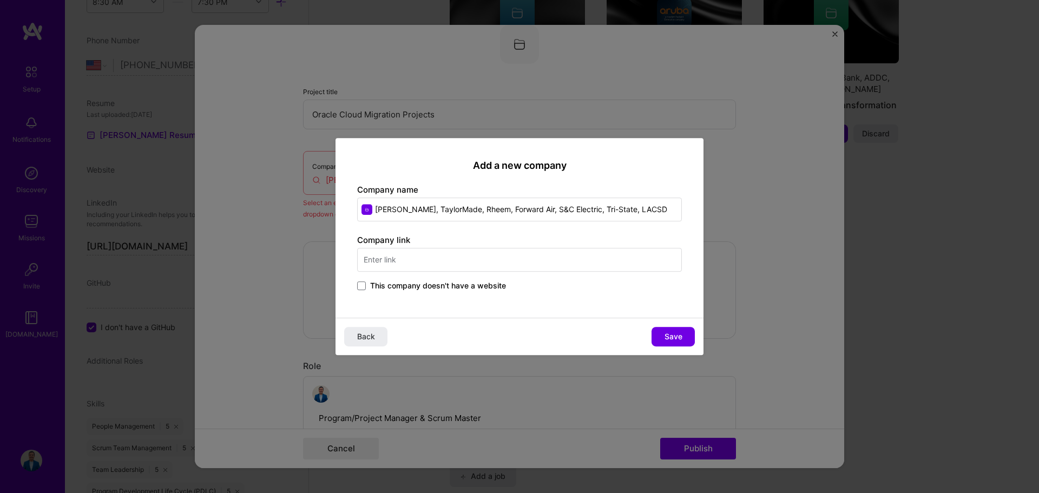
click at [390, 285] on span "This company doesn't have a website" at bounding box center [438, 285] width 136 height 11
click at [0, 0] on input "This company doesn't have a website" at bounding box center [0, 0] width 0 height 0
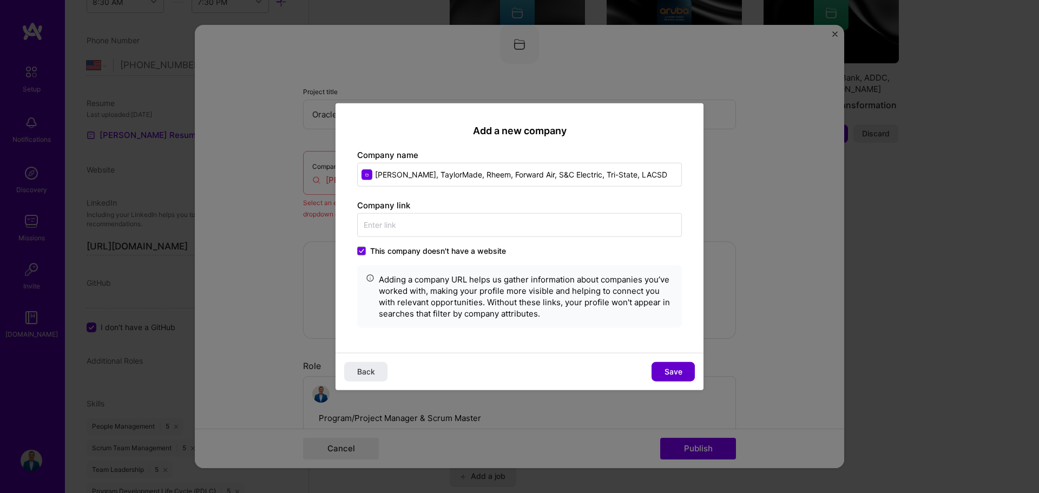
click at [667, 370] on span "Save" at bounding box center [673, 371] width 18 height 11
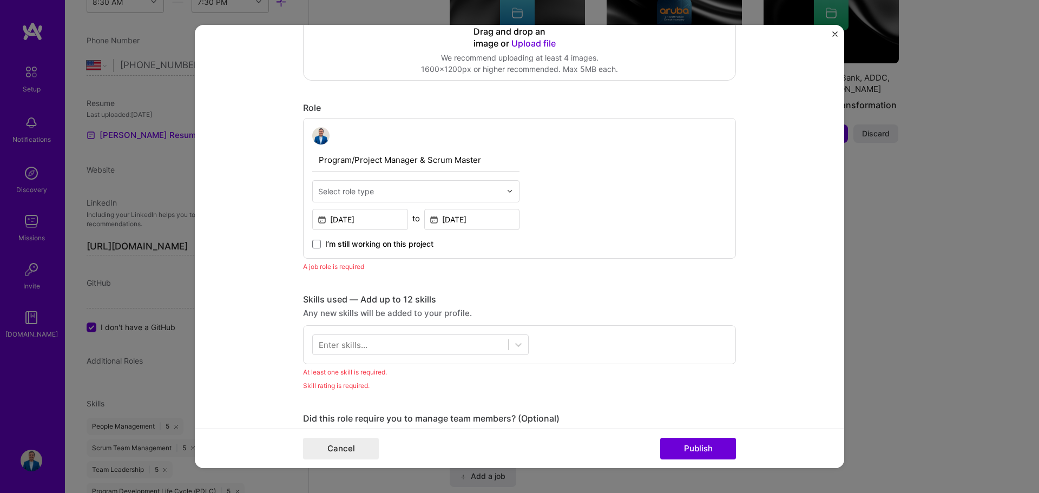
scroll to position [287, 0]
click at [359, 185] on div "Select role type" at bounding box center [346, 189] width 56 height 11
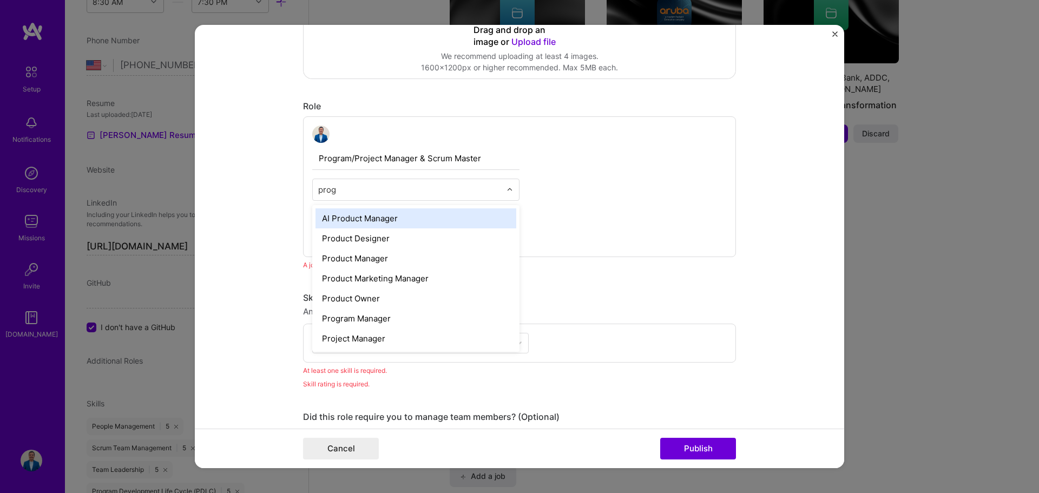
type input "progr"
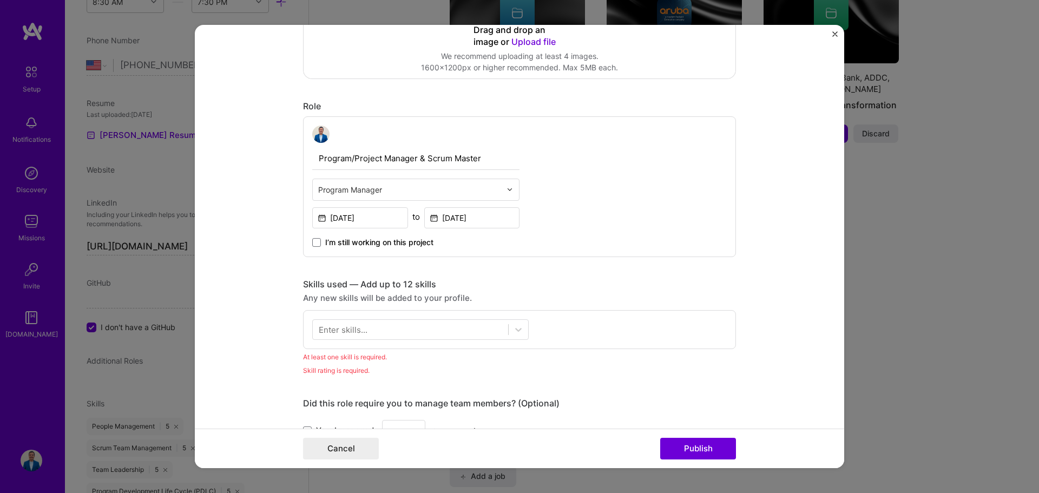
click at [553, 189] on div "Program/Project Manager & Scrum Master Program Manager [DATE] to [DATE] I’m sti…" at bounding box center [519, 186] width 433 height 141
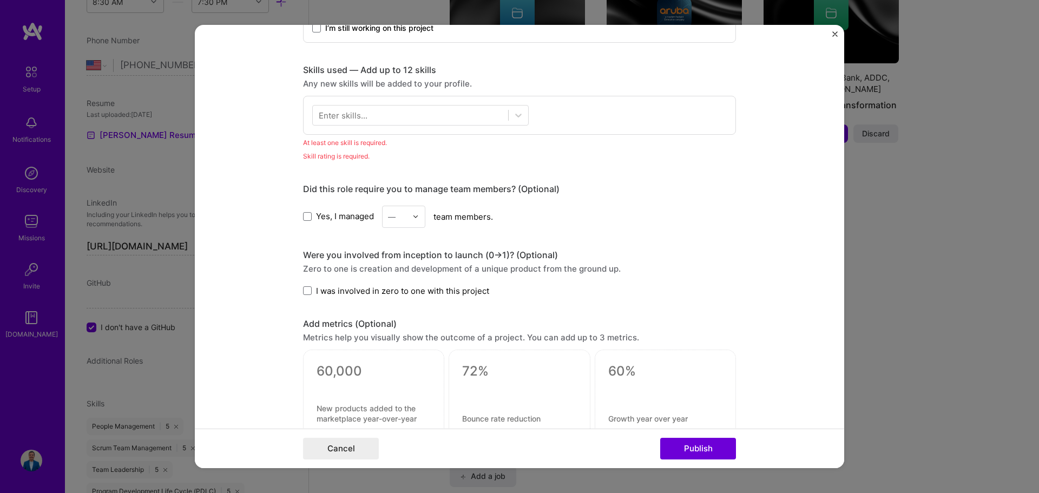
scroll to position [504, 0]
click at [377, 114] on div at bounding box center [410, 113] width 195 height 18
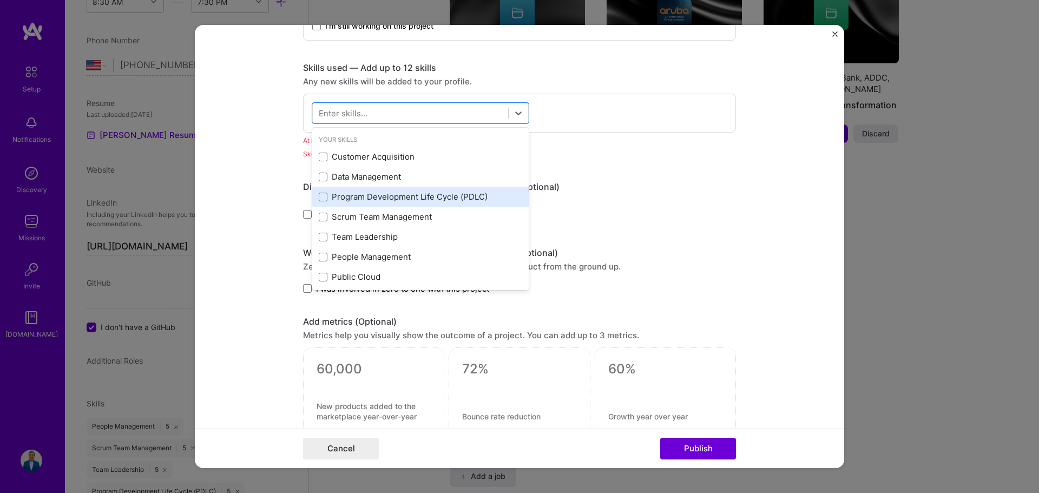
click at [374, 192] on div "Program Development Life Cycle (PDLC)" at bounding box center [420, 196] width 203 height 11
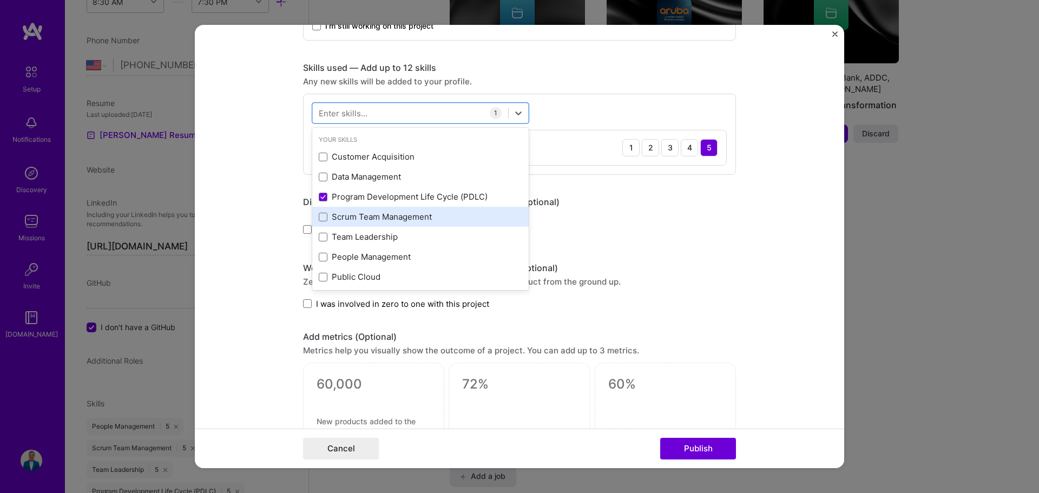
click at [358, 213] on div "Scrum Team Management" at bounding box center [420, 216] width 203 height 11
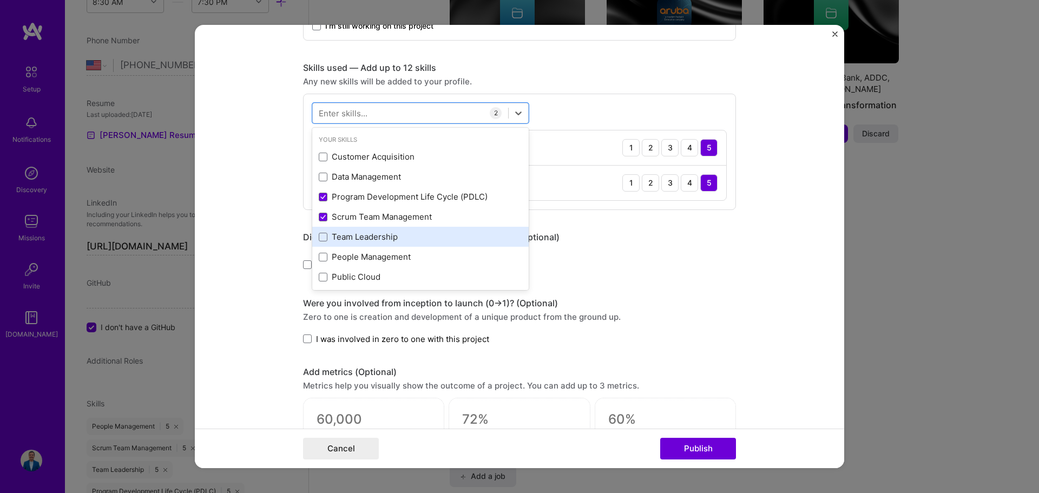
click at [353, 230] on div "Team Leadership" at bounding box center [420, 237] width 216 height 20
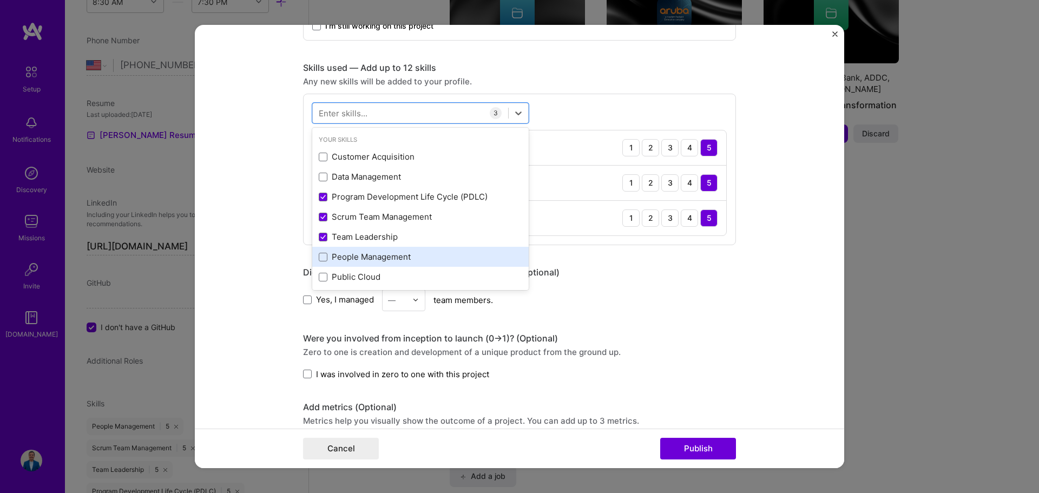
click at [347, 252] on div "People Management" at bounding box center [420, 256] width 203 height 11
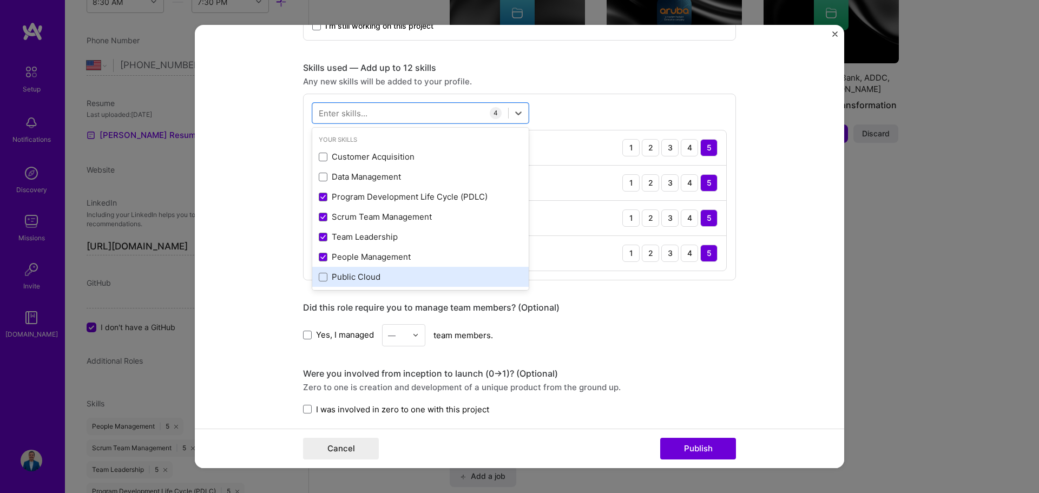
click at [404, 275] on div "Public Cloud" at bounding box center [420, 276] width 203 height 11
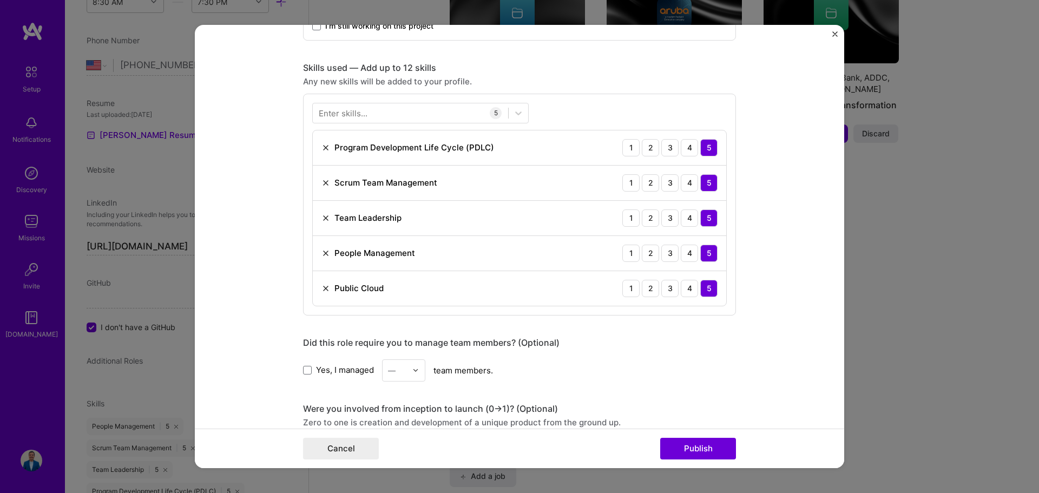
click at [743, 132] on form "Editing suggested project This project is suggested based on your LinkedIn, res…" at bounding box center [519, 247] width 649 height 444
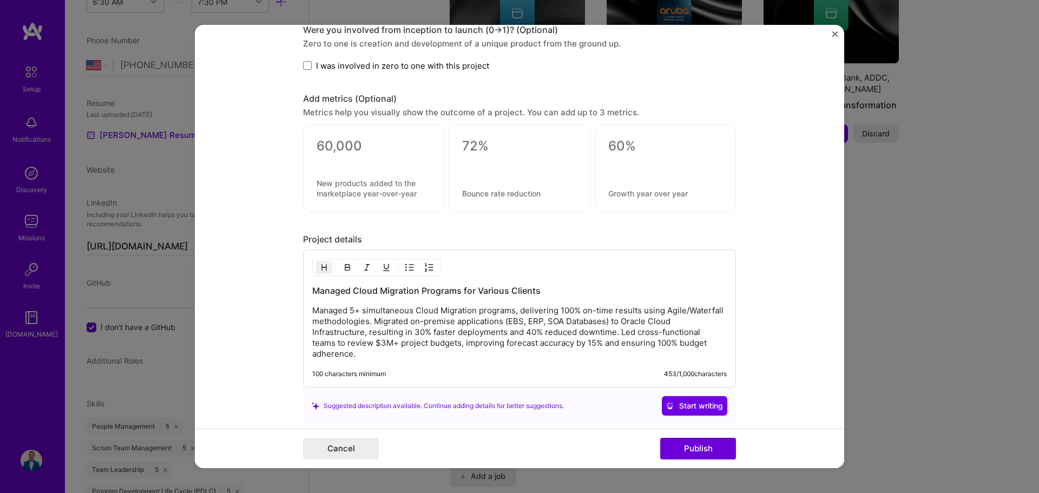
scroll to position [720, 0]
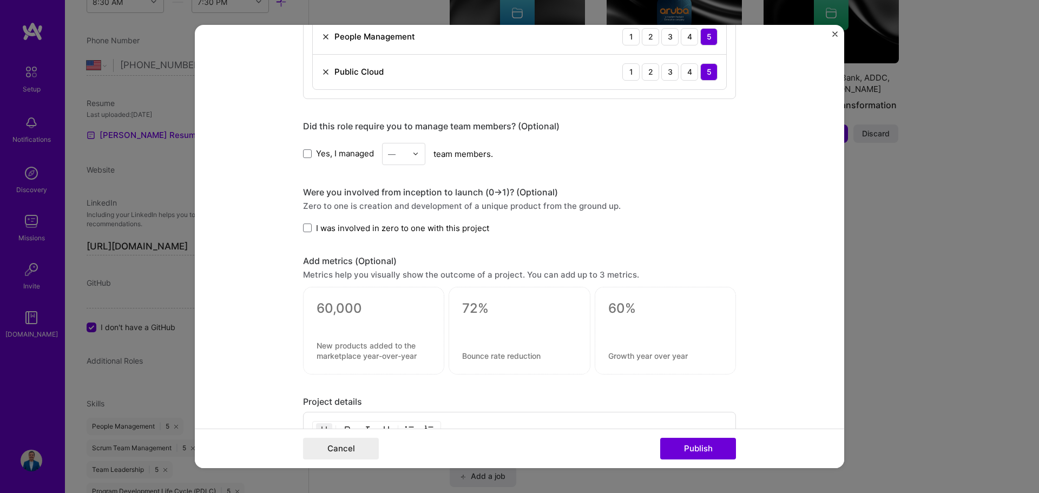
click at [340, 150] on span "Yes, I managed" at bounding box center [345, 153] width 58 height 11
click at [0, 0] on input "Yes, I managed" at bounding box center [0, 0] width 0 height 0
click at [399, 154] on input "text" at bounding box center [397, 153] width 19 height 11
click at [393, 187] on div "12" at bounding box center [403, 186] width 37 height 20
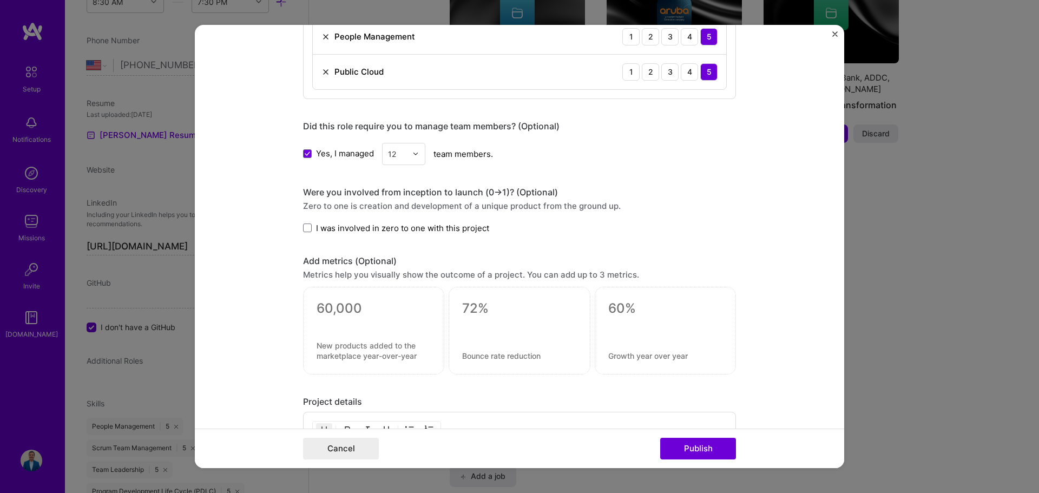
click at [412, 159] on div at bounding box center [418, 153] width 12 height 21
click at [613, 170] on div "Editing suggested project This project is suggested based on your LinkedIn, res…" at bounding box center [519, 47] width 433 height 1442
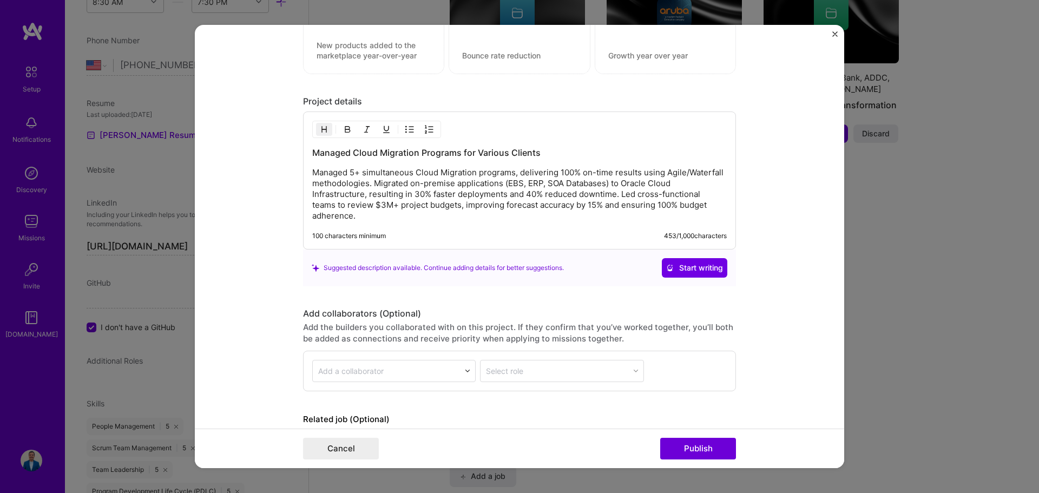
scroll to position [1080, 0]
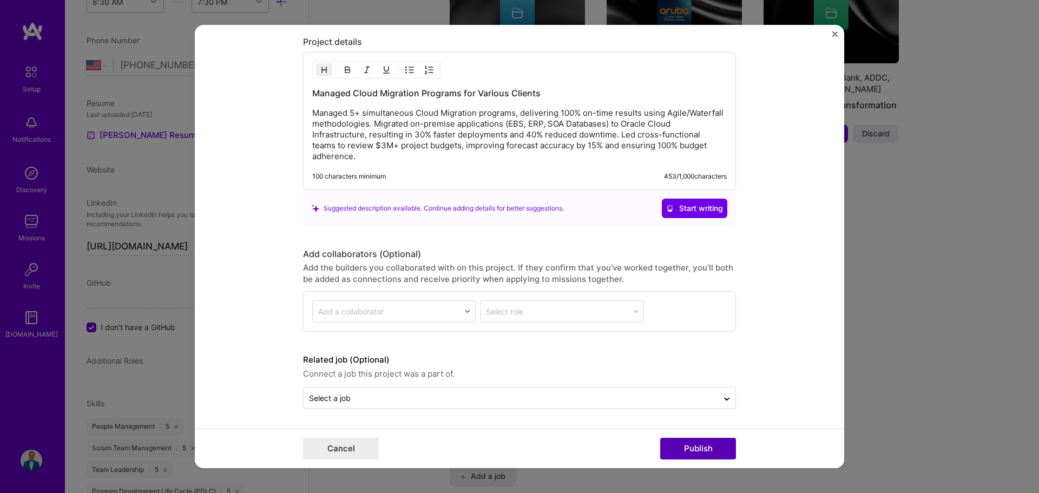
click at [708, 448] on button "Publish" at bounding box center [698, 449] width 76 height 22
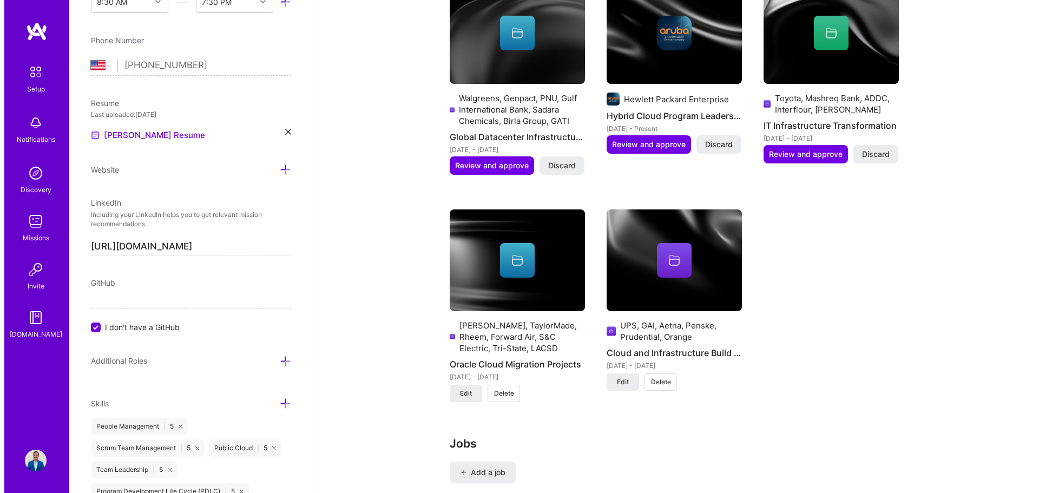
scroll to position [866, 0]
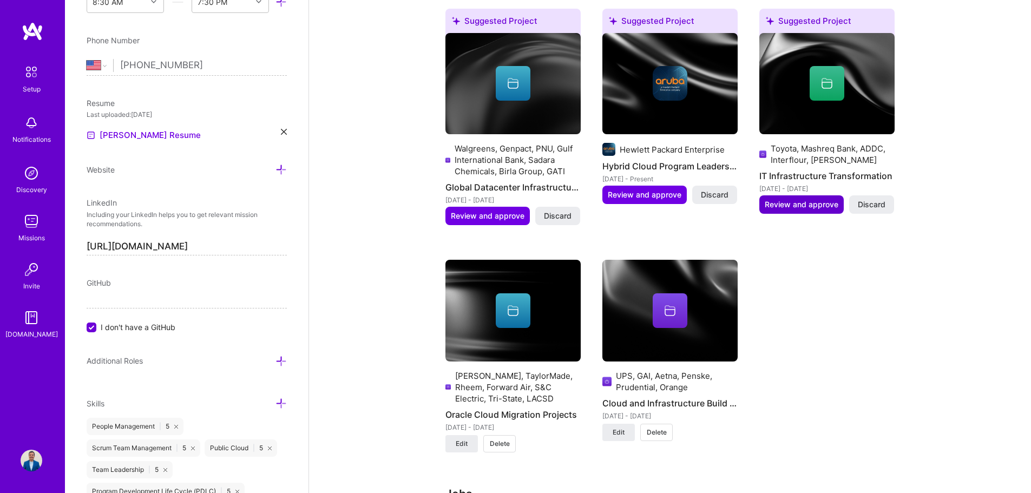
click at [829, 209] on span "Review and approve" at bounding box center [801, 204] width 74 height 11
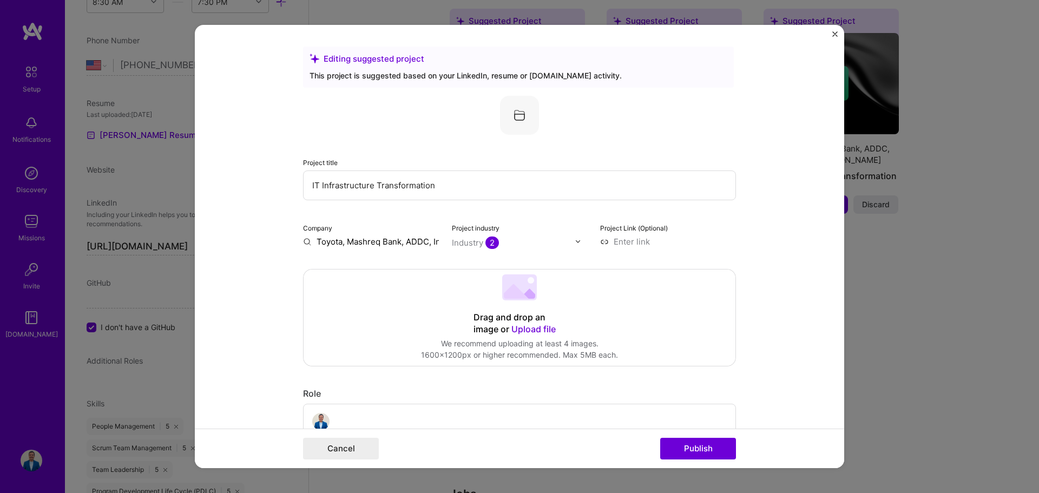
click at [373, 234] on div "Company Toyota, Mashreq Bank, ADDC, Interflour, [PERSON_NAME]" at bounding box center [371, 234] width 136 height 25
click at [340, 240] on input "Toyota, Mashreq Bank, ADDC, Interflour, [PERSON_NAME]" at bounding box center [371, 241] width 136 height 11
click at [313, 242] on input "Toyota, Mashreq Bank, ADDC, Interflour, [PERSON_NAME]" at bounding box center [371, 241] width 136 height 11
type input "Toyota, Mashreq Bank, ADDC, Interflour, [PERSON_NAME]"
click at [360, 271] on div "Toyota, Mashreq Bank, ADDC, Interflour, [PERSON_NAME]" at bounding box center [403, 276] width 115 height 39
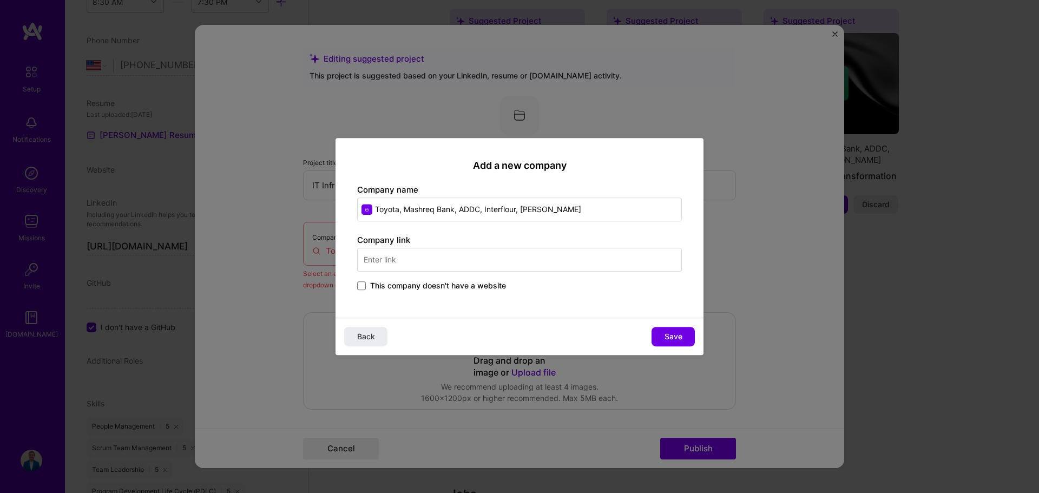
click at [394, 264] on input "text" at bounding box center [519, 260] width 325 height 24
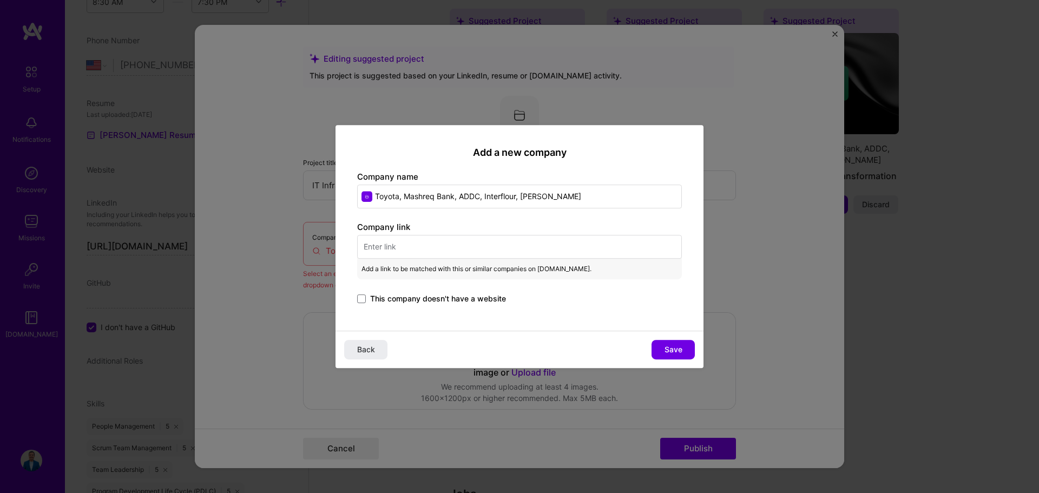
click at [398, 285] on div "Company link Add a link to be matched with this or similar companies on [DOMAIN…" at bounding box center [519, 263] width 325 height 84
click at [397, 299] on span "This company doesn't have a website" at bounding box center [438, 298] width 136 height 11
click at [0, 0] on input "This company doesn't have a website" at bounding box center [0, 0] width 0 height 0
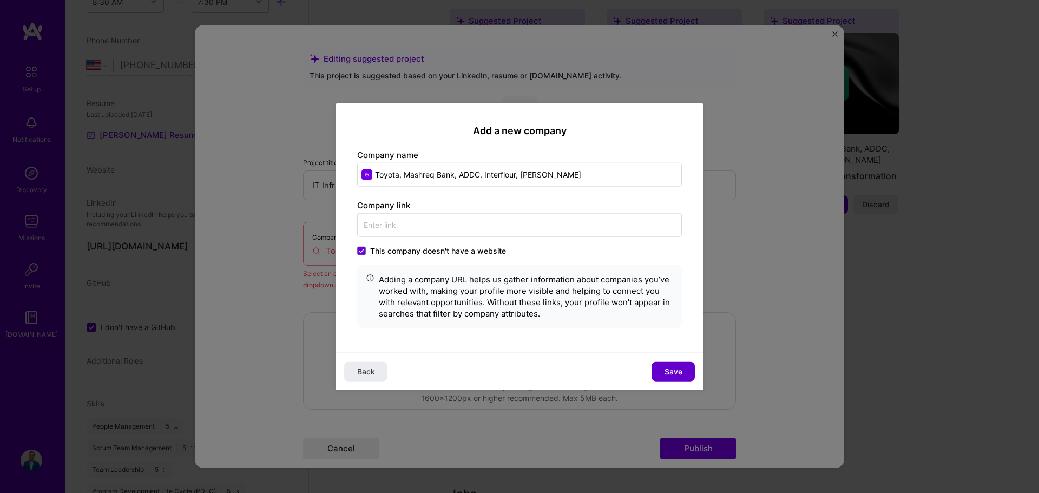
click at [670, 370] on span "Save" at bounding box center [673, 371] width 18 height 11
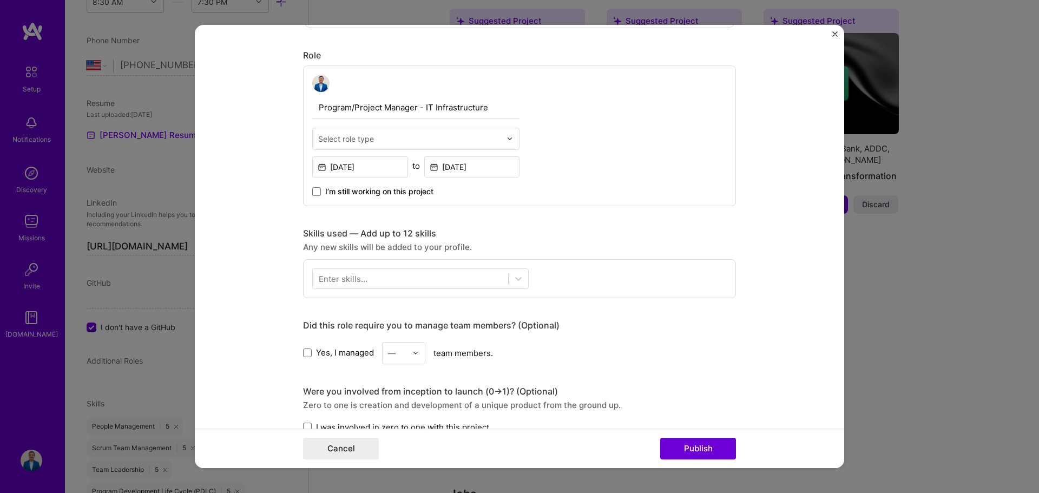
scroll to position [379, 0]
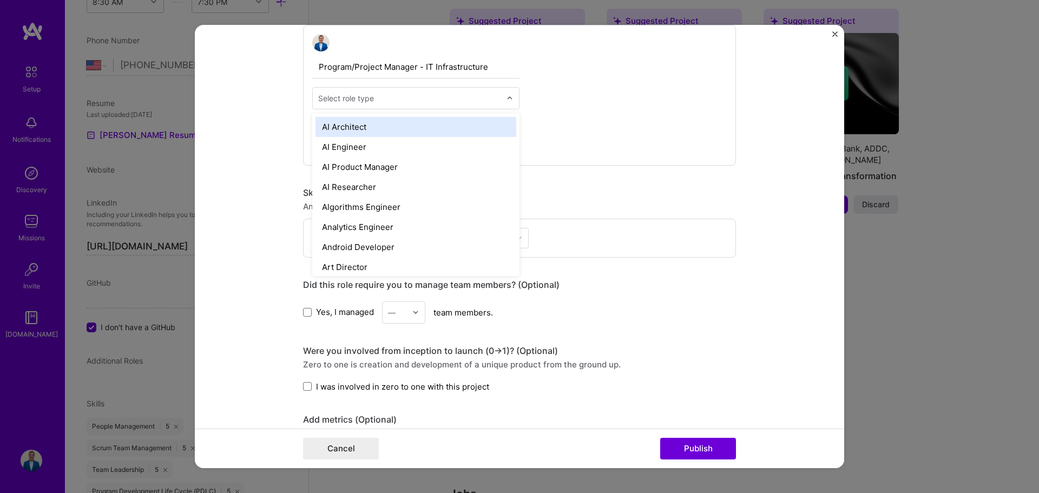
click at [382, 102] on input "text" at bounding box center [409, 98] width 183 height 11
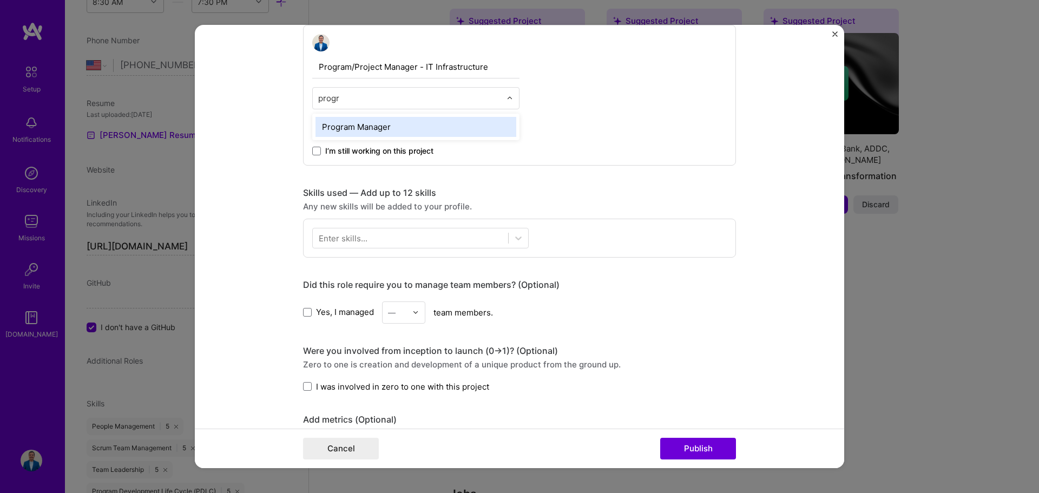
type input "progra"
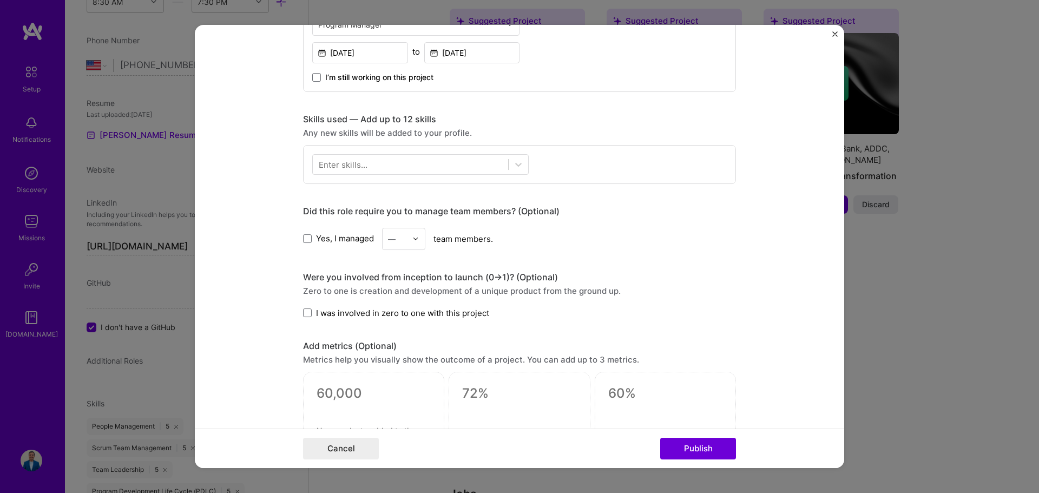
scroll to position [541, 0]
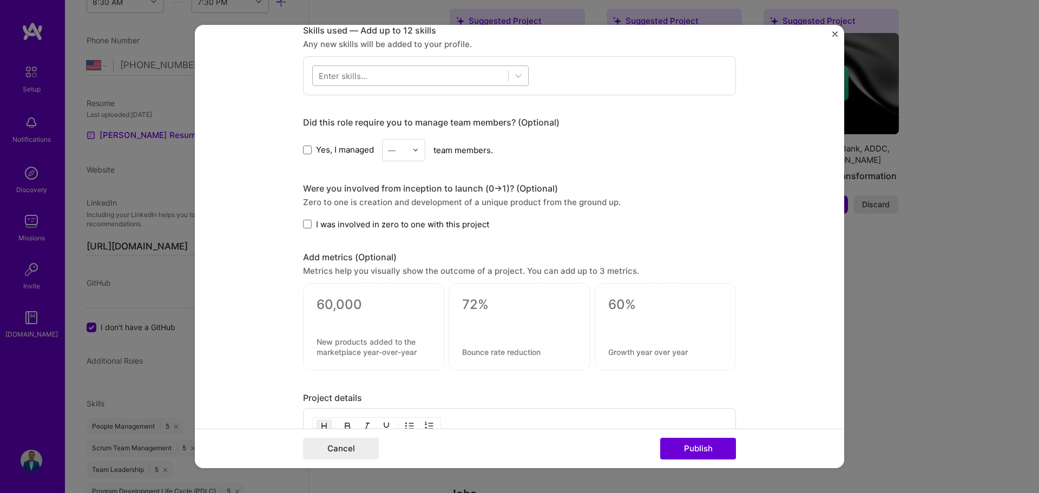
click at [372, 83] on div at bounding box center [410, 76] width 195 height 18
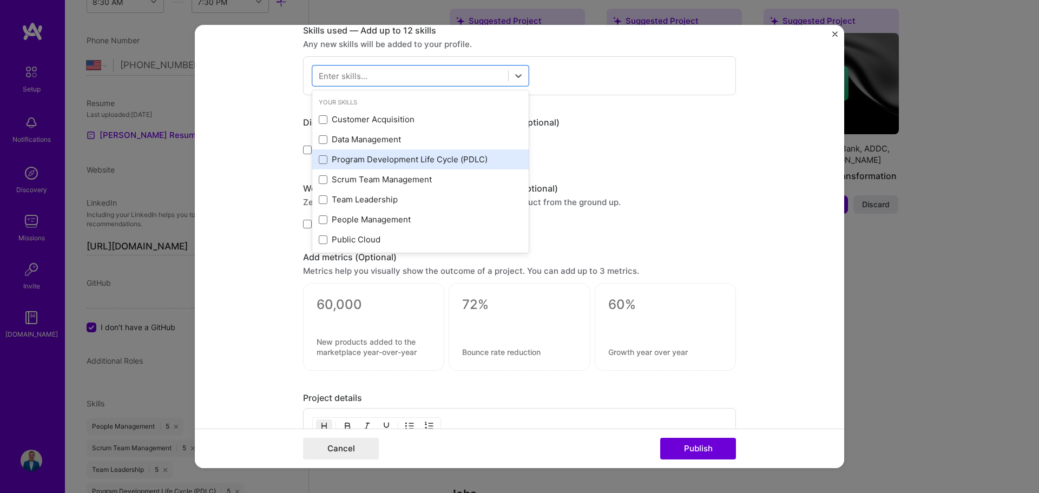
click at [377, 160] on div "Program Development Life Cycle (PDLC)" at bounding box center [420, 159] width 203 height 11
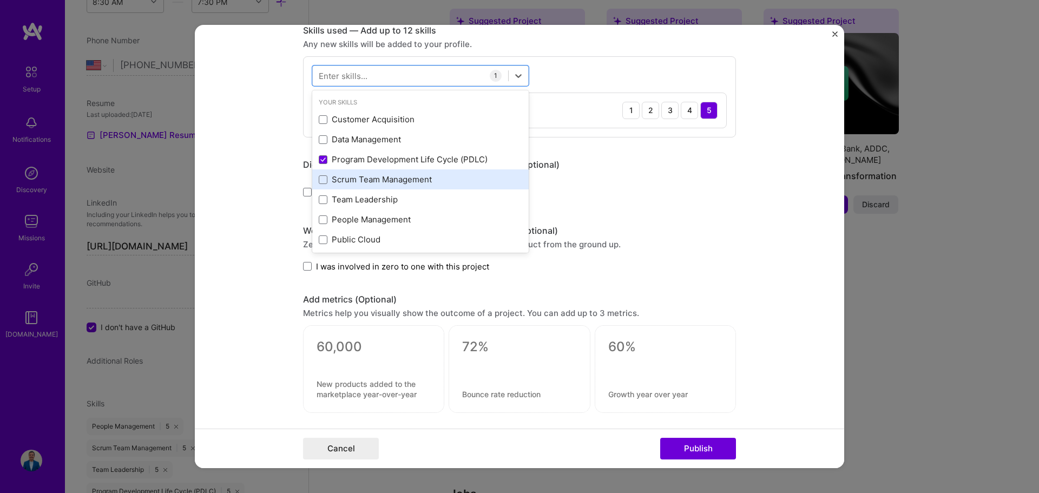
click at [373, 180] on div "Scrum Team Management" at bounding box center [420, 179] width 203 height 11
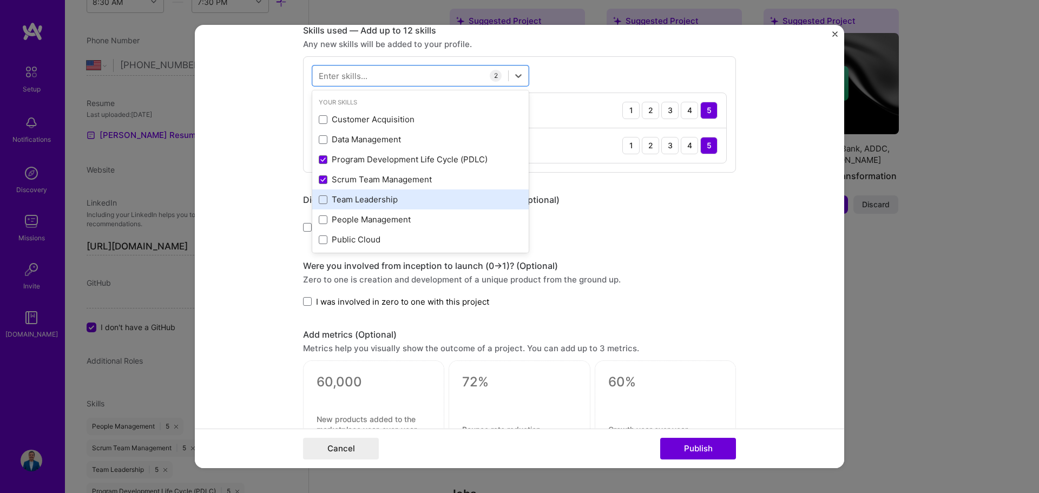
drag, startPoint x: 368, startPoint y: 197, endPoint x: 366, endPoint y: 209, distance: 12.6
click at [367, 197] on div "Team Leadership" at bounding box center [420, 199] width 203 height 11
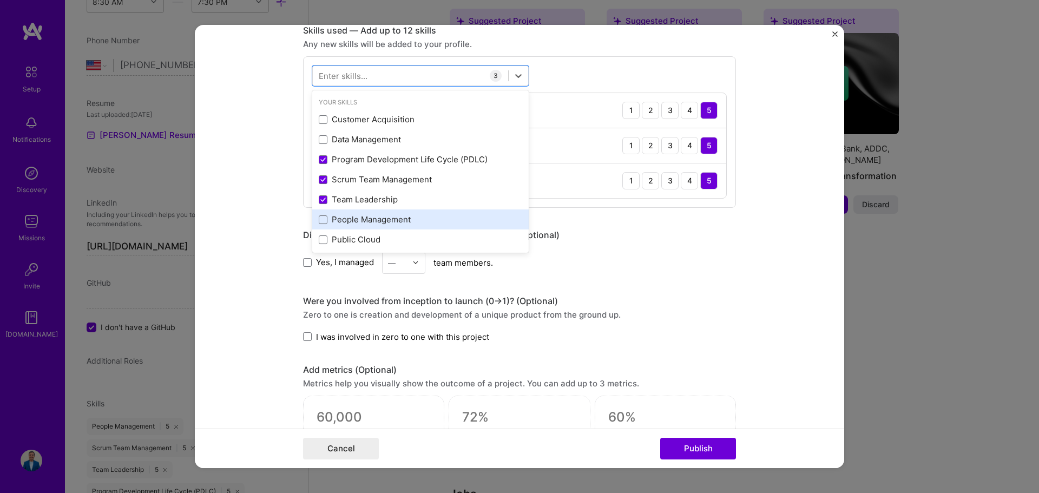
click at [366, 215] on div "People Management" at bounding box center [420, 219] width 203 height 11
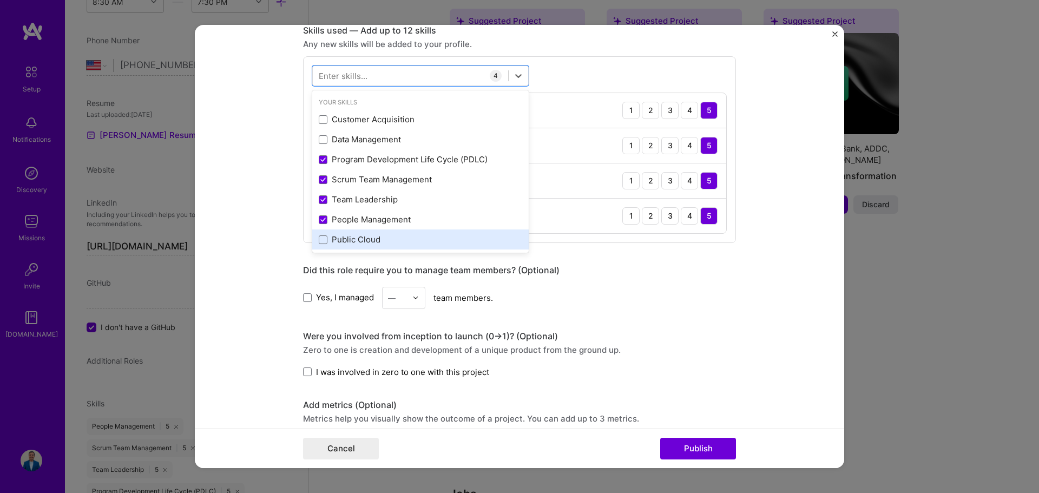
click at [360, 233] on div "Public Cloud" at bounding box center [420, 239] width 216 height 20
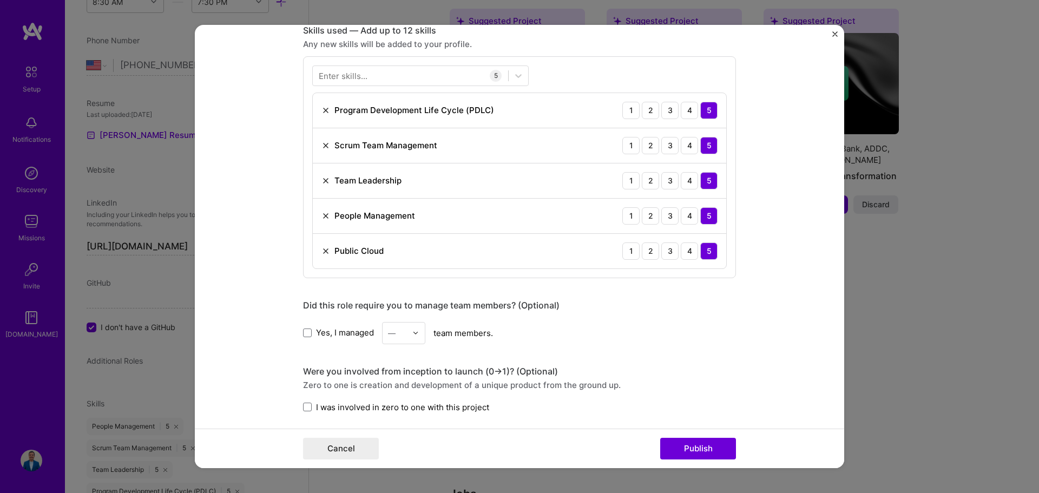
click at [763, 135] on form "Editing suggested project This project is suggested based on your LinkedIn, res…" at bounding box center [519, 247] width 649 height 444
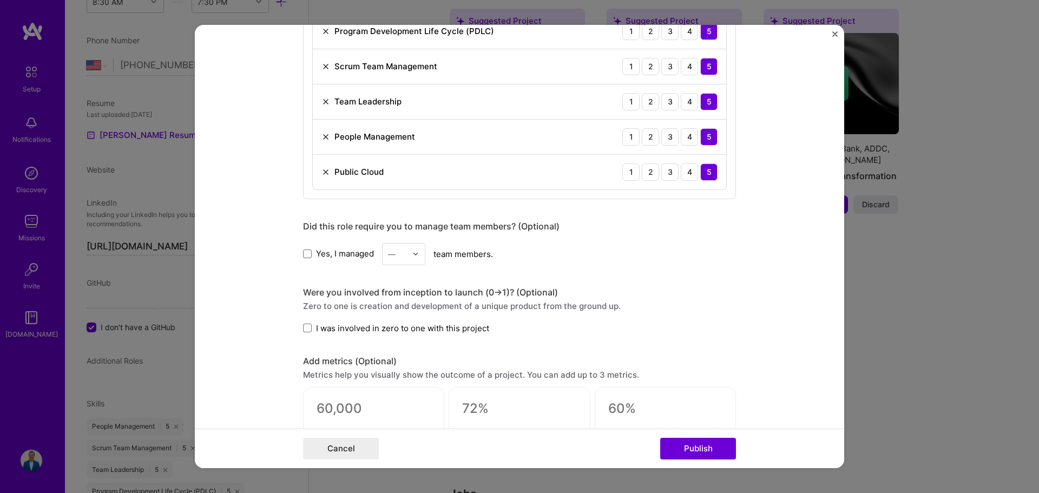
scroll to position [649, 0]
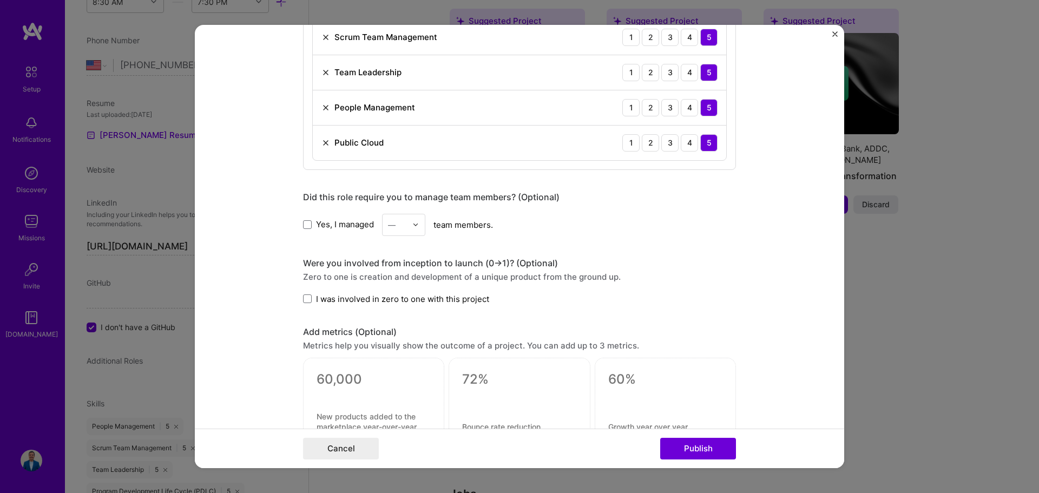
click at [330, 225] on span "Yes, I managed" at bounding box center [345, 224] width 58 height 11
click at [0, 0] on input "Yes, I managed" at bounding box center [0, 0] width 0 height 0
click at [405, 229] on div "—" at bounding box center [397, 224] width 30 height 21
click at [397, 273] on div "10" at bounding box center [403, 271] width 37 height 20
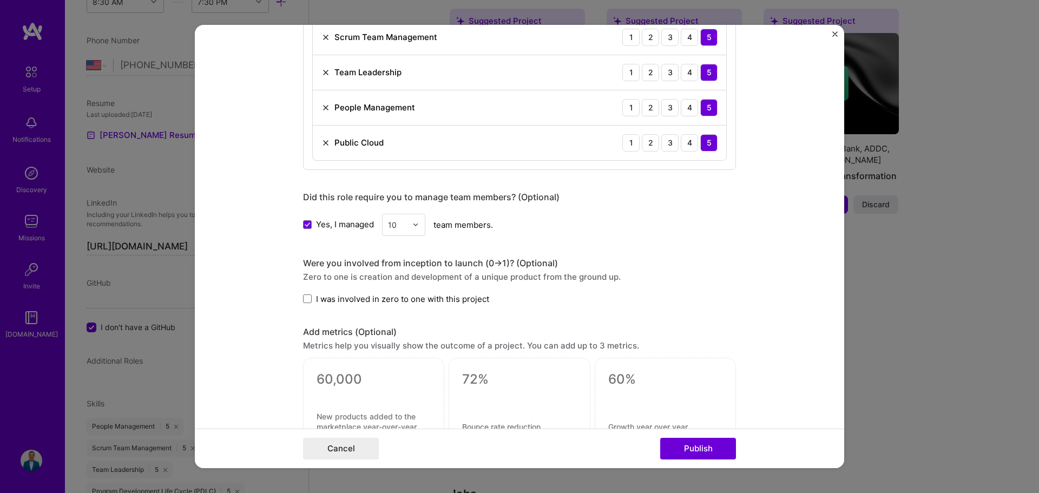
click at [691, 254] on div "Editing suggested project This project is suggested based on your LinkedIn, res…" at bounding box center [519, 118] width 433 height 1442
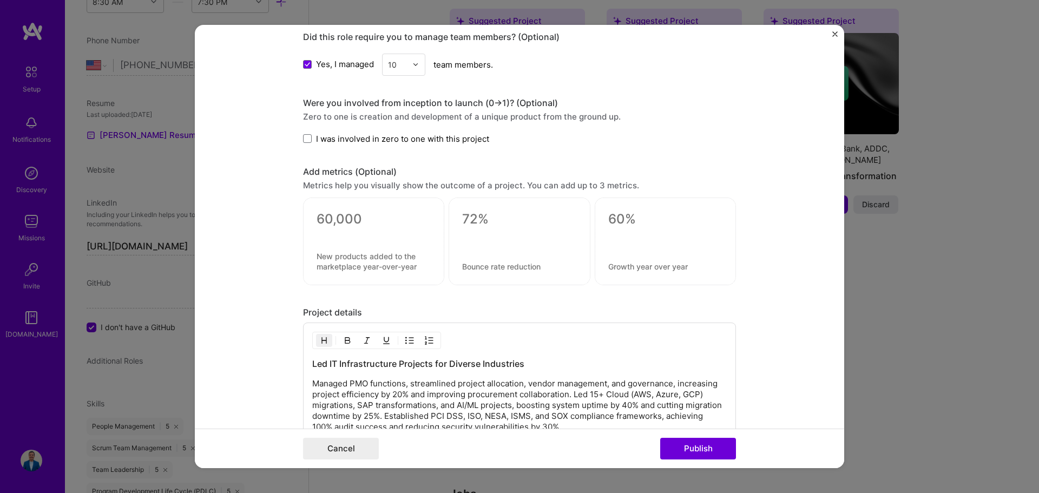
scroll to position [812, 0]
click at [401, 130] on div "Were you involved from inception to launch (0 -> 1)? (Optional) Zero to one is …" at bounding box center [519, 118] width 433 height 47
click at [400, 135] on span "I was involved in zero to one with this project" at bounding box center [402, 136] width 173 height 11
click at [0, 0] on input "I was involved in zero to one with this project" at bounding box center [0, 0] width 0 height 0
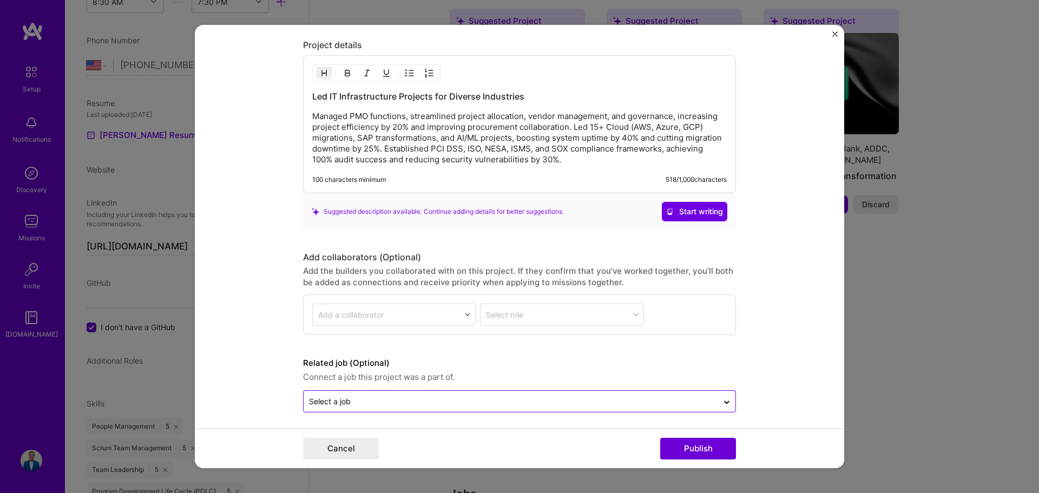
scroll to position [1080, 0]
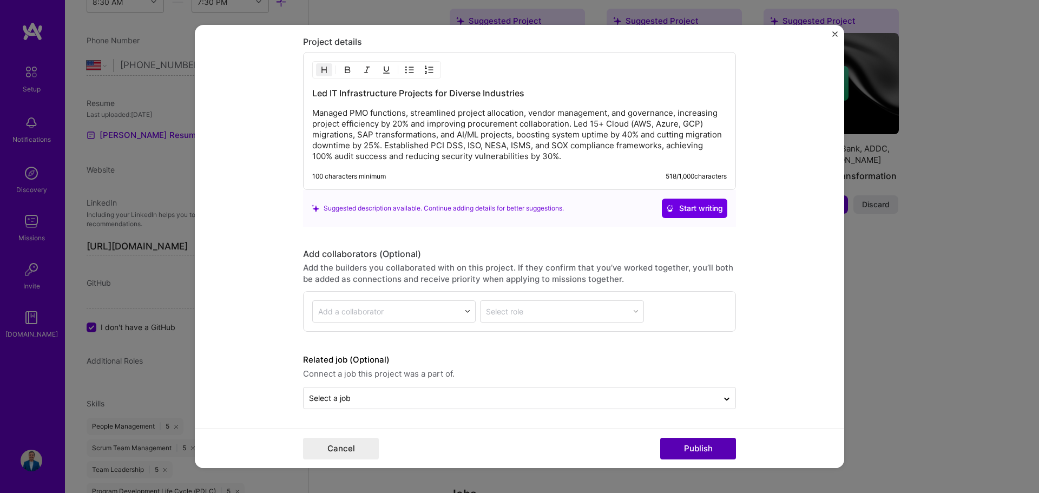
click at [684, 443] on button "Publish" at bounding box center [698, 449] width 76 height 22
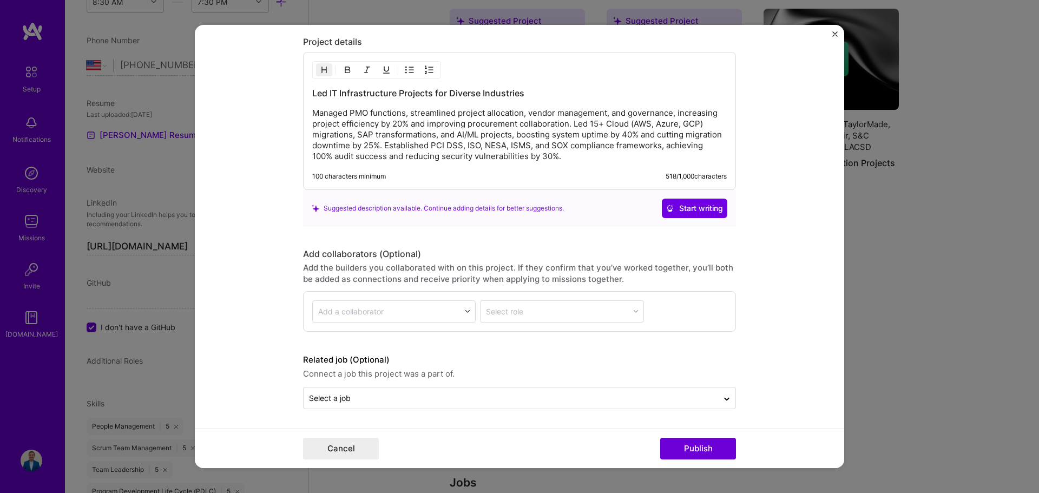
scroll to position [1031, 0]
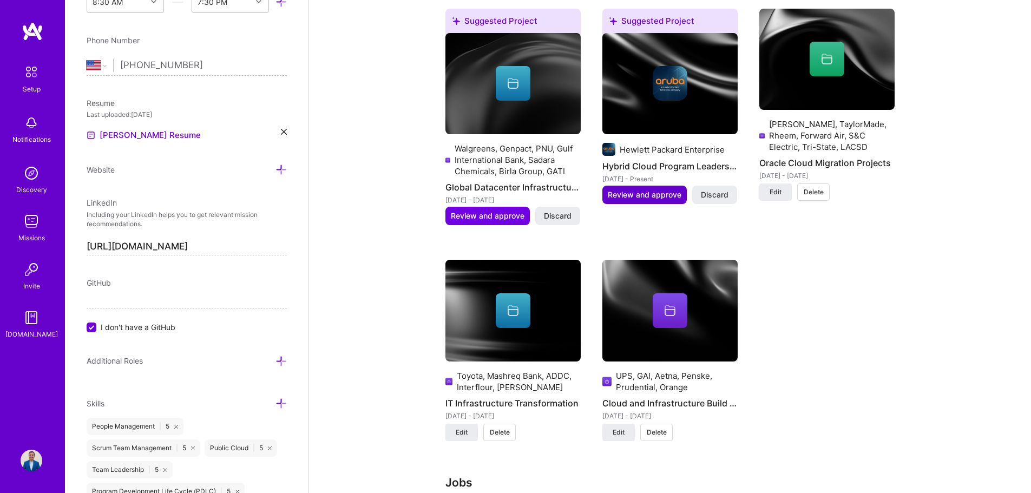
click at [671, 196] on span "Review and approve" at bounding box center [645, 194] width 74 height 11
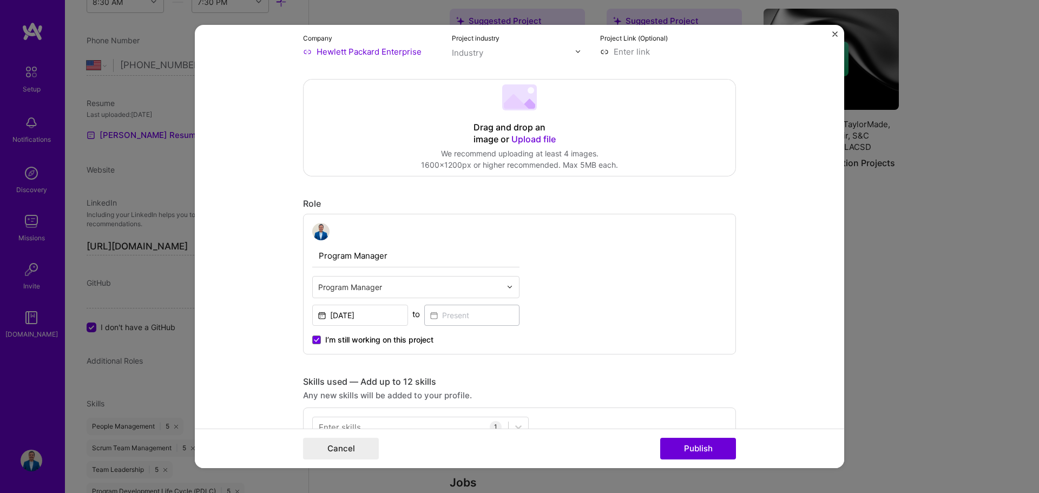
scroll to position [271, 0]
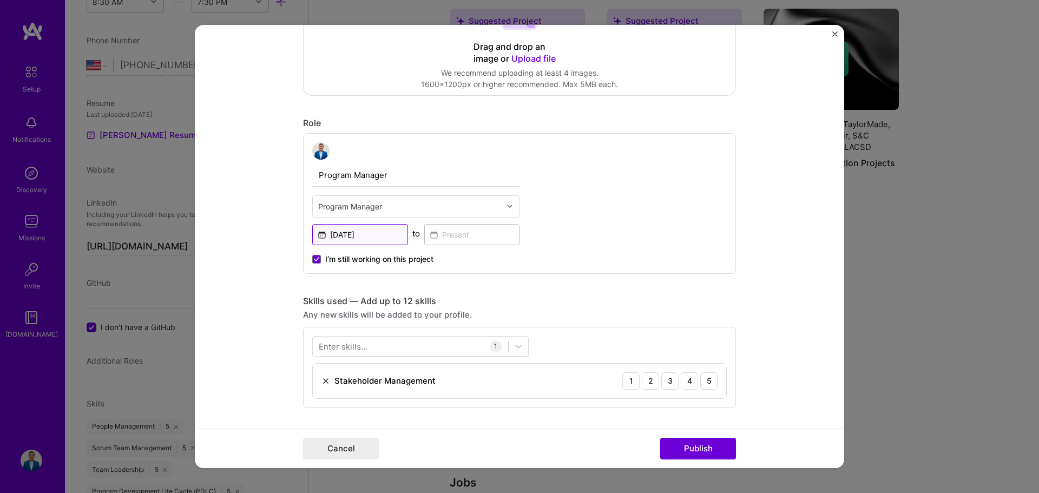
click at [373, 239] on input "[DATE]" at bounding box center [360, 234] width 96 height 21
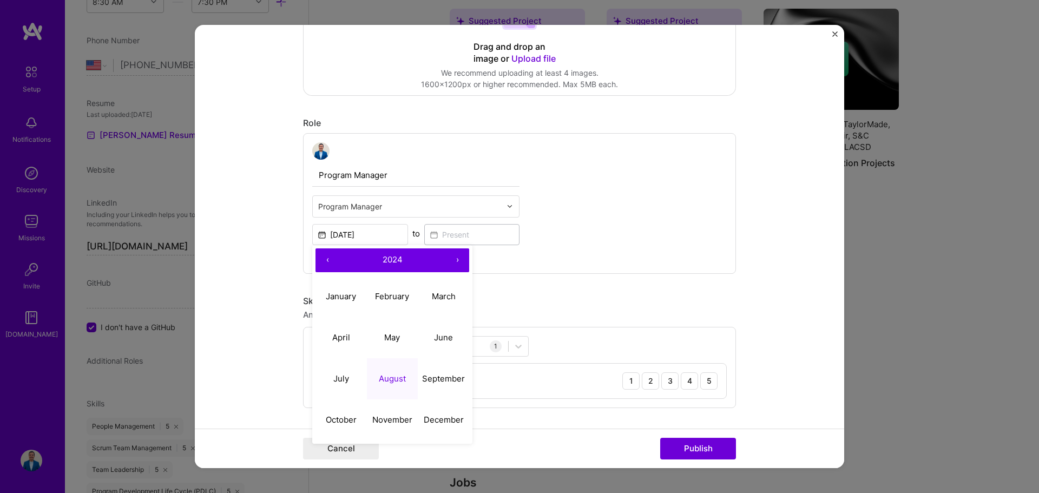
click at [396, 381] on abbr "August" at bounding box center [392, 378] width 27 height 10
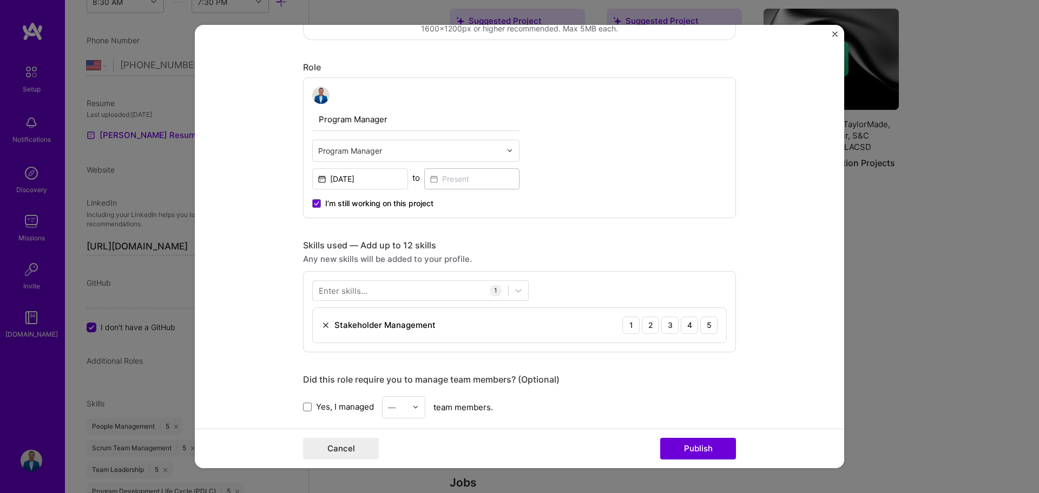
scroll to position [325, 0]
click at [382, 183] on input "[DATE]" at bounding box center [360, 180] width 96 height 21
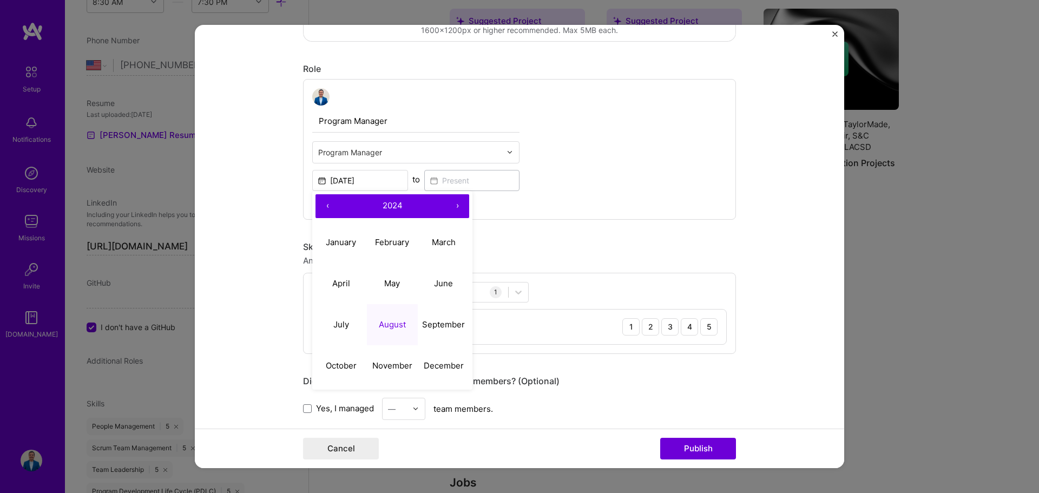
click at [564, 186] on div "Program Manager Program Manager [DATE] ‹ 2024 › January February March April Ma…" at bounding box center [519, 149] width 433 height 141
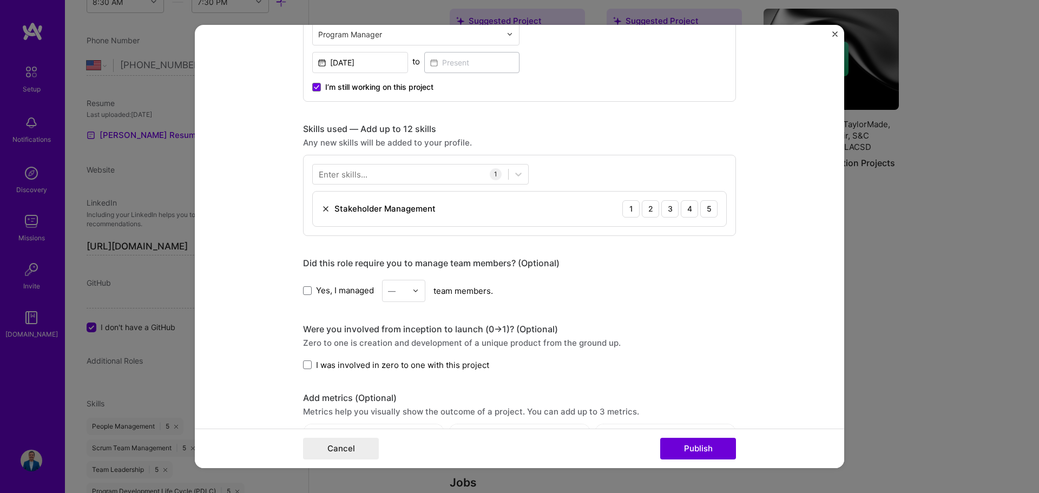
scroll to position [433, 0]
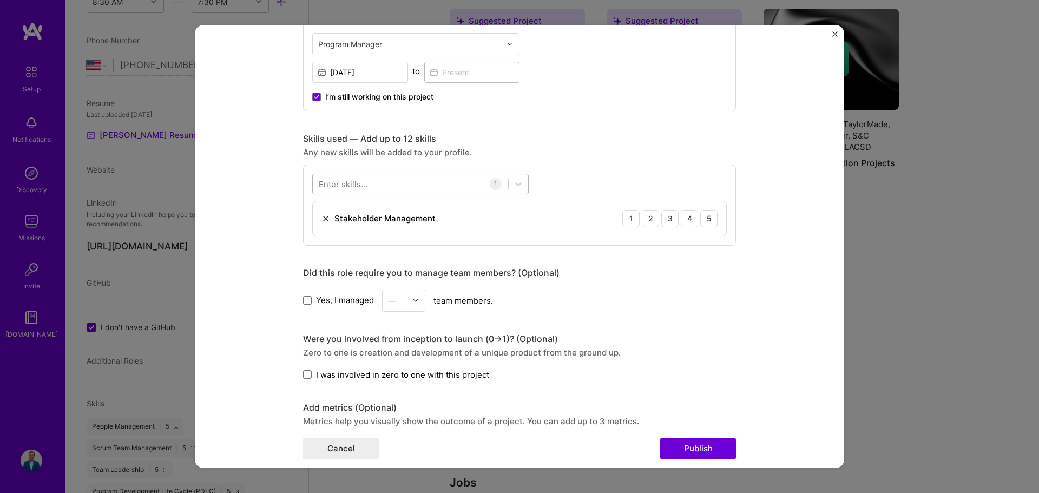
click at [395, 186] on div at bounding box center [410, 184] width 195 height 18
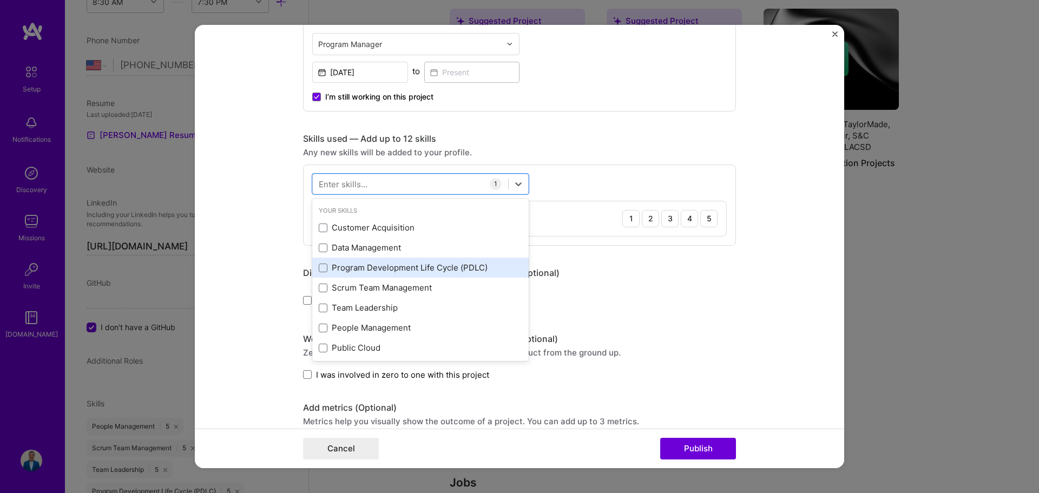
click at [404, 268] on div "Program Development Life Cycle (PDLC)" at bounding box center [420, 267] width 203 height 11
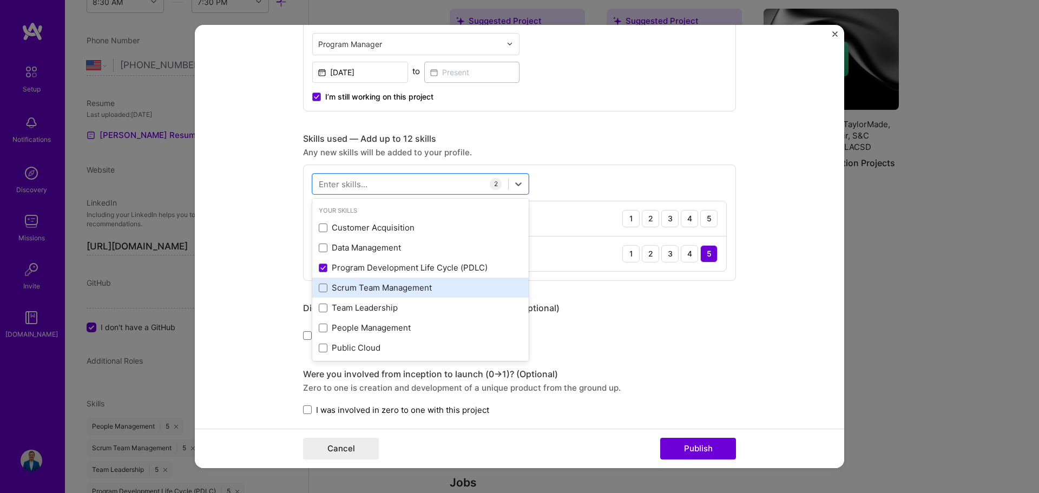
click at [400, 285] on div "Scrum Team Management" at bounding box center [420, 287] width 203 height 11
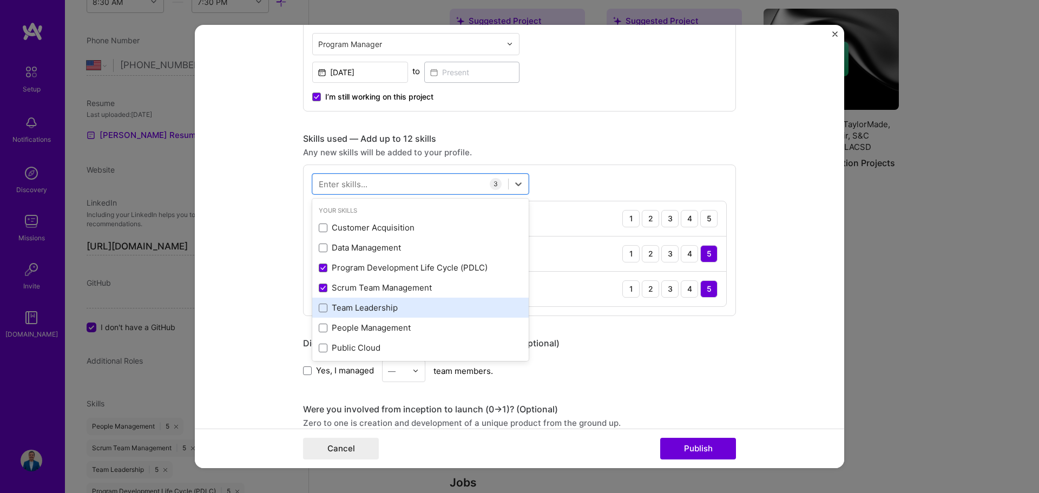
click at [384, 306] on div "Team Leadership" at bounding box center [420, 307] width 203 height 11
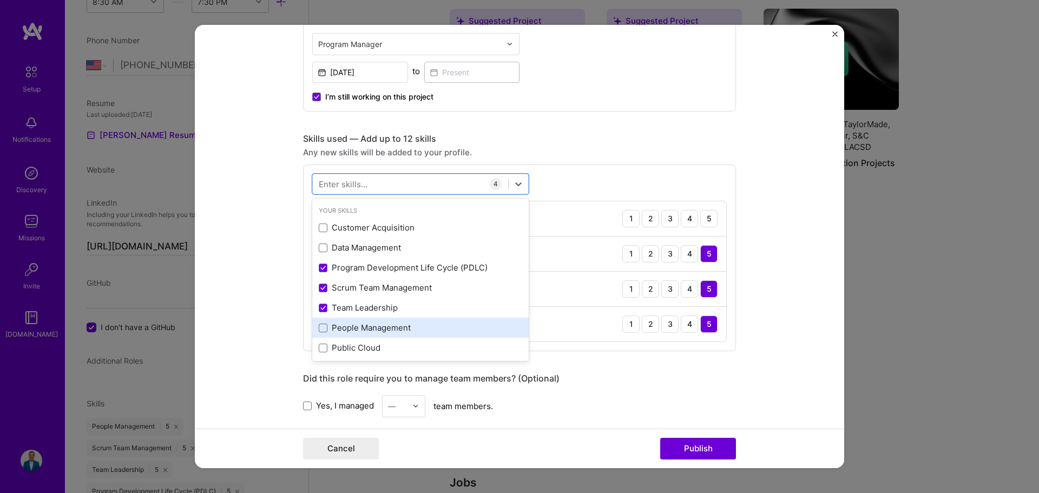
click at [380, 328] on div "People Management" at bounding box center [420, 327] width 203 height 11
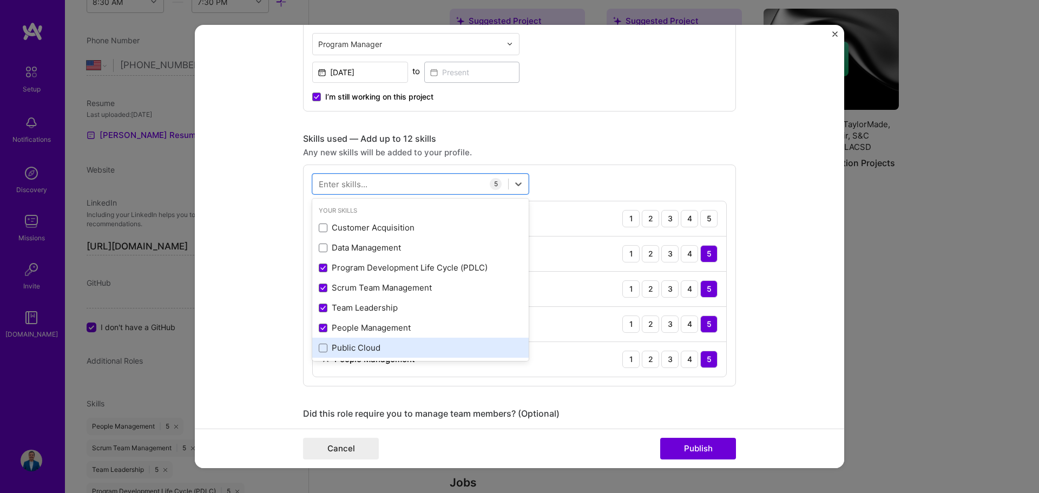
click at [371, 345] on div "Public Cloud" at bounding box center [420, 347] width 203 height 11
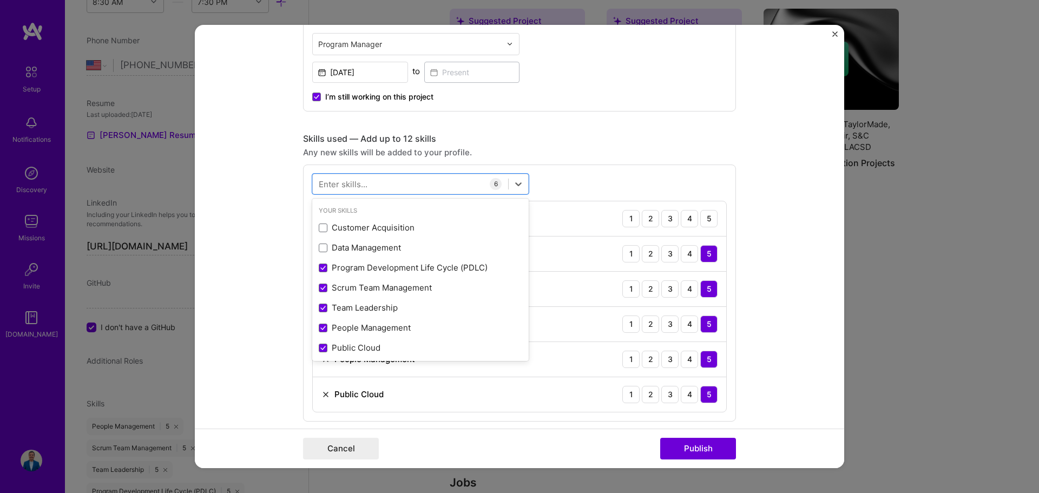
click at [617, 146] on div "Skills used — Add up to 12 skills Any new skills will be added to your profile.…" at bounding box center [519, 277] width 433 height 288
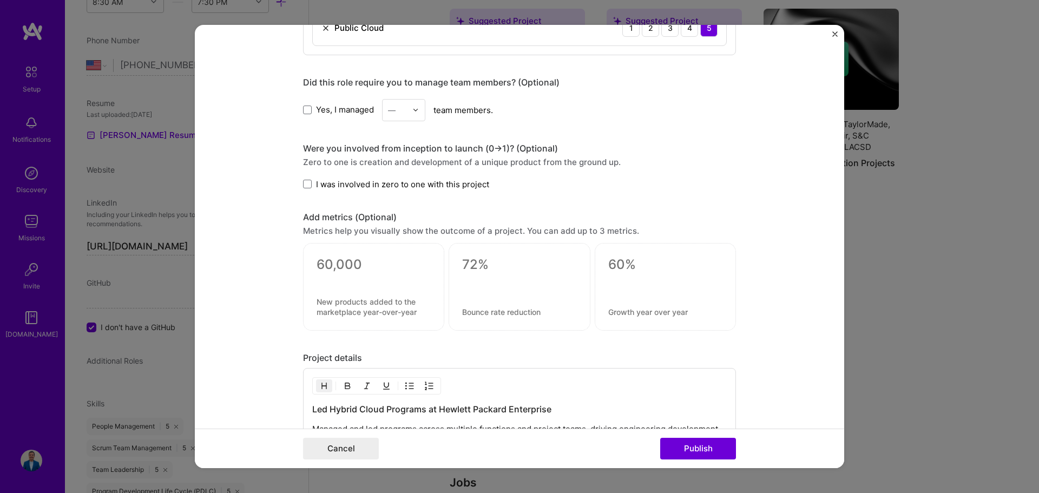
scroll to position [812, 0]
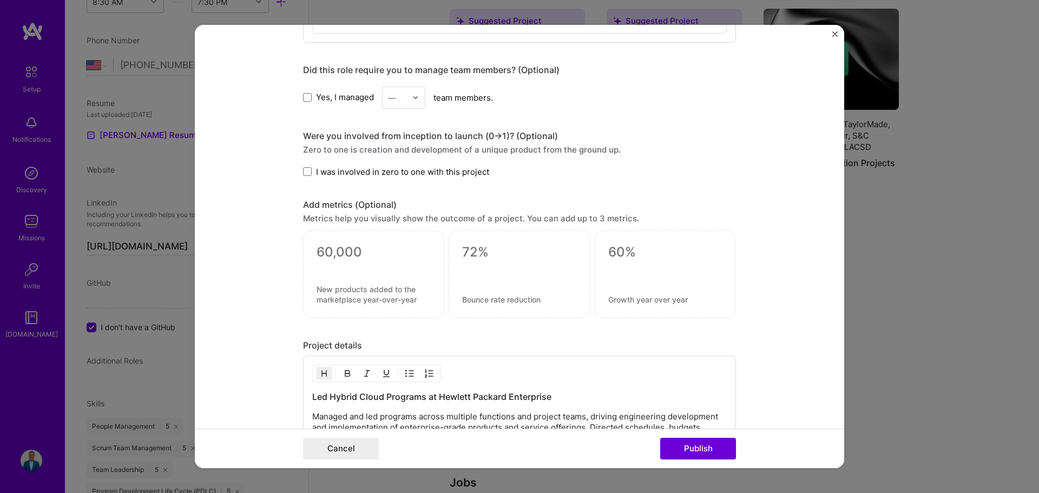
drag, startPoint x: 353, startPoint y: 96, endPoint x: 392, endPoint y: 103, distance: 39.6
click at [353, 96] on span "Yes, I managed" at bounding box center [345, 96] width 58 height 11
click at [0, 0] on input "Yes, I managed" at bounding box center [0, 0] width 0 height 0
click at [414, 104] on div at bounding box center [418, 97] width 12 height 21
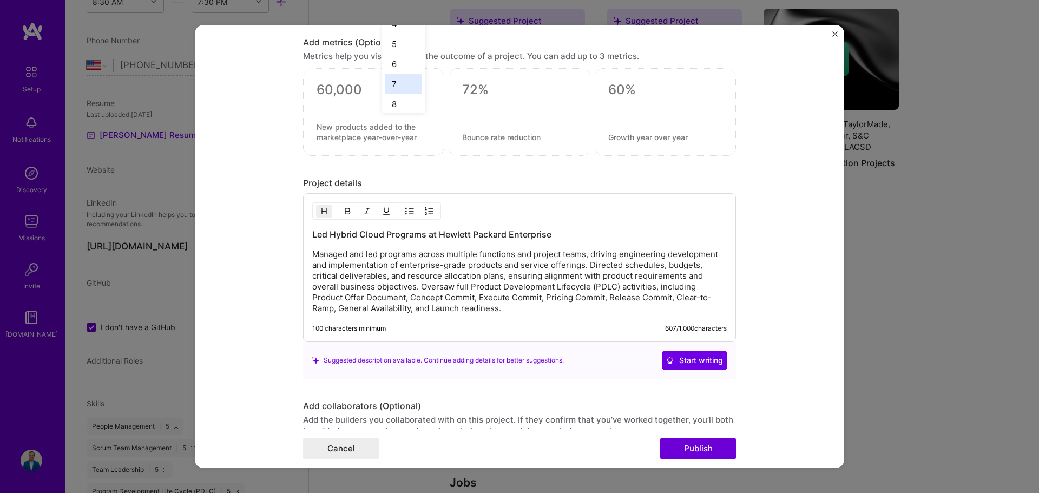
scroll to position [108, 0]
click at [394, 95] on div "13" at bounding box center [403, 96] width 37 height 20
click at [685, 102] on div at bounding box center [665, 112] width 141 height 88
click at [757, 111] on form "Editing suggested project This project is suggested based on your LinkedIn, res…" at bounding box center [519, 247] width 649 height 444
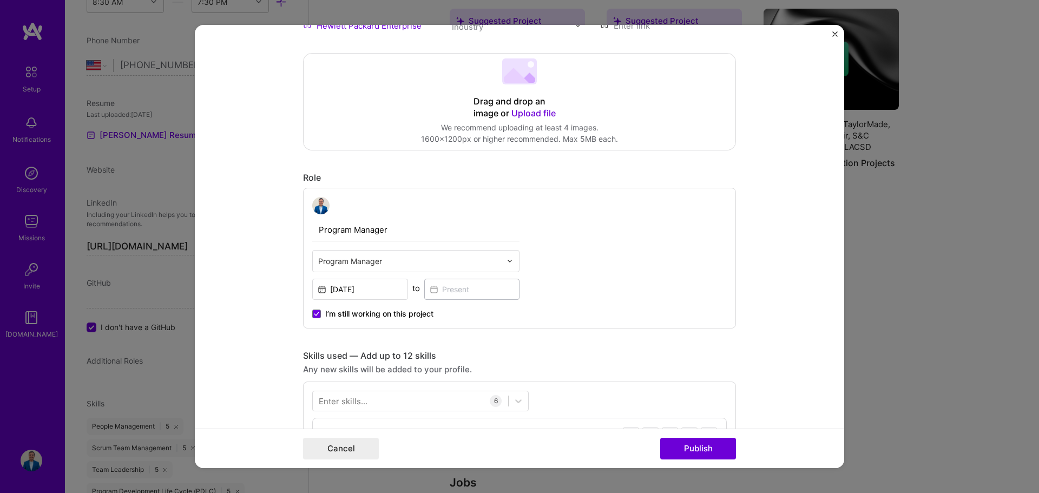
scroll to position [216, 0]
click at [387, 289] on input "[DATE]" at bounding box center [360, 288] width 96 height 21
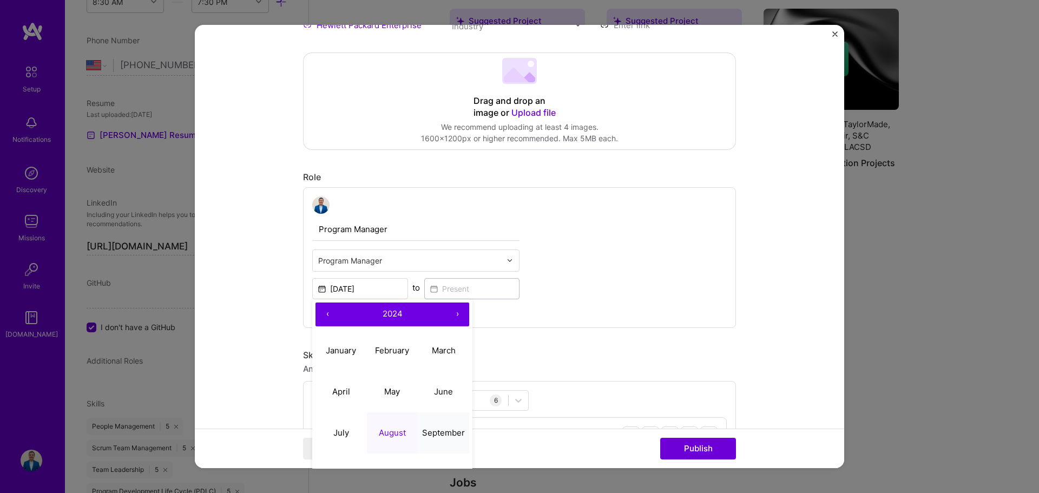
click at [428, 430] on abbr "September" at bounding box center [443, 432] width 43 height 10
type input "[DATE]"
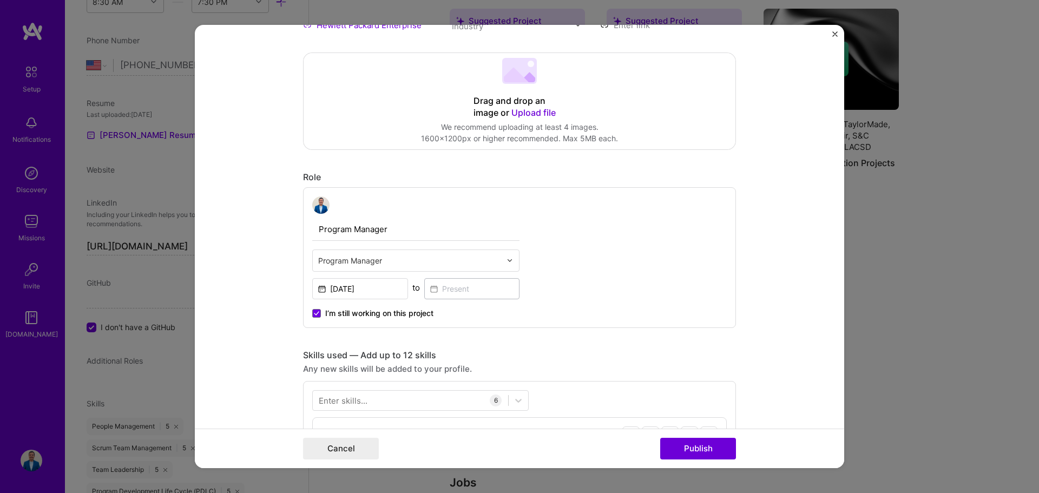
click at [783, 310] on form "Editing suggested project This project is suggested based on your LinkedIn, res…" at bounding box center [519, 247] width 649 height 444
click at [697, 451] on button "Publish" at bounding box center [698, 449] width 76 height 22
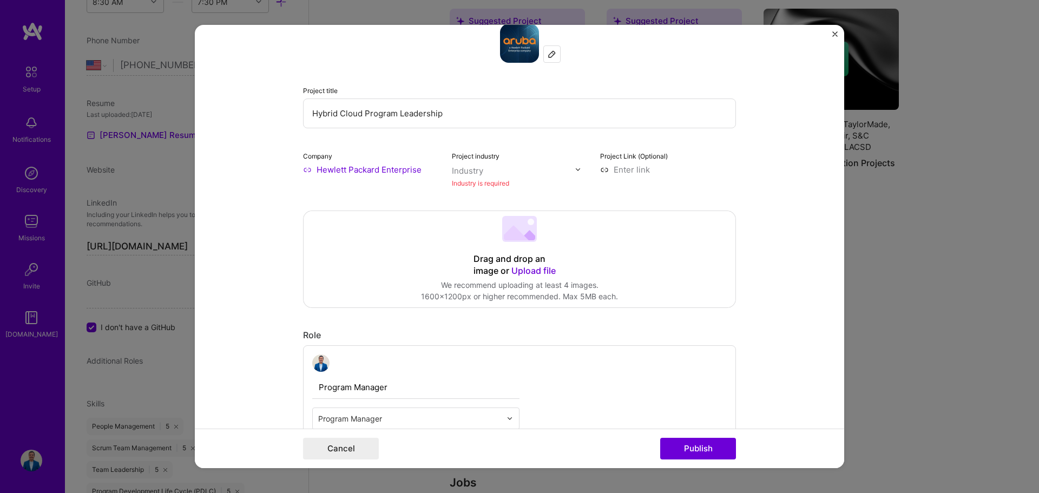
scroll to position [71, 0]
click at [466, 173] on div "Industry" at bounding box center [467, 171] width 31 height 11
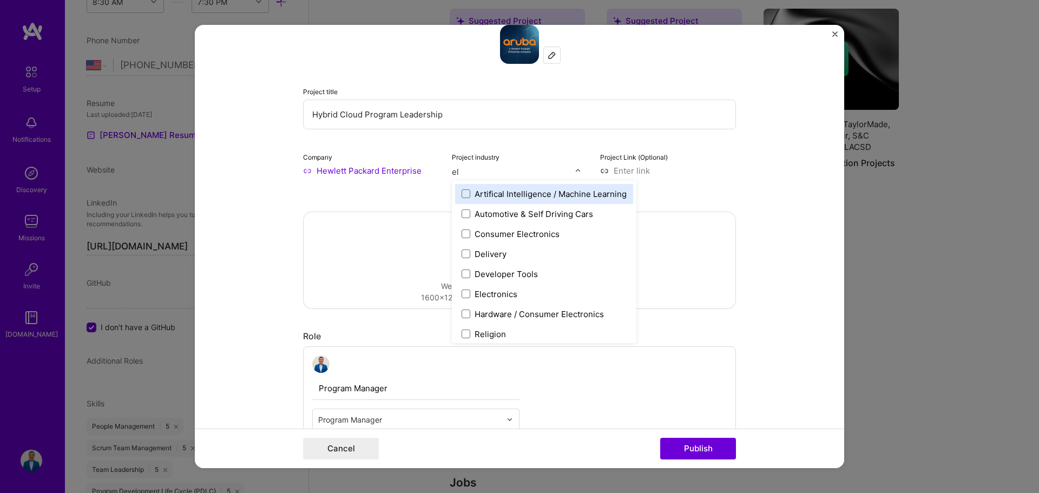
type input "ele"
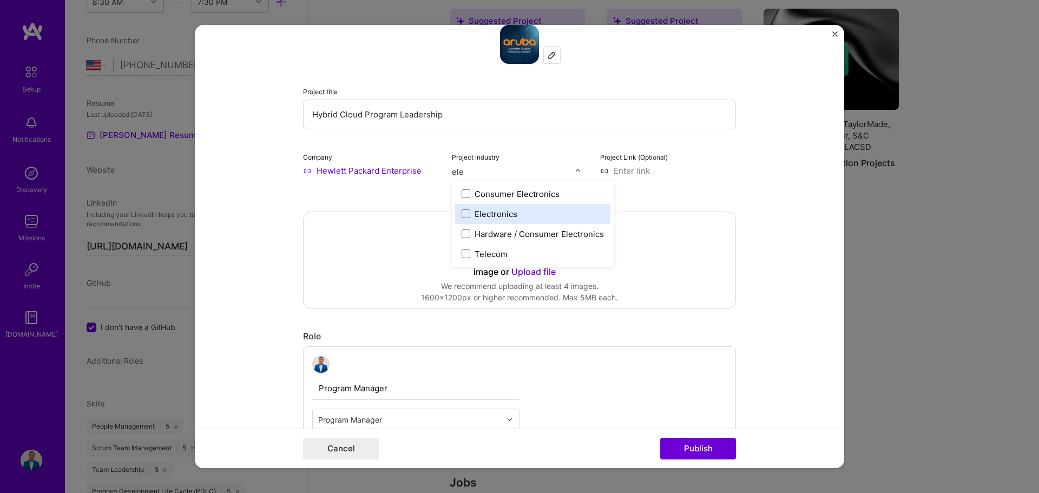
click at [491, 213] on div "Electronics" at bounding box center [495, 213] width 43 height 11
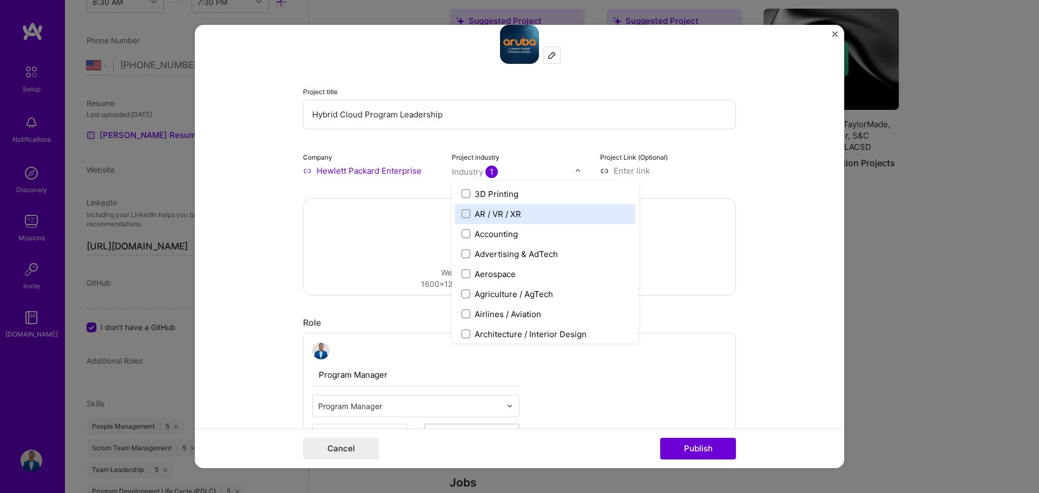
click at [689, 171] on input at bounding box center [668, 170] width 136 height 11
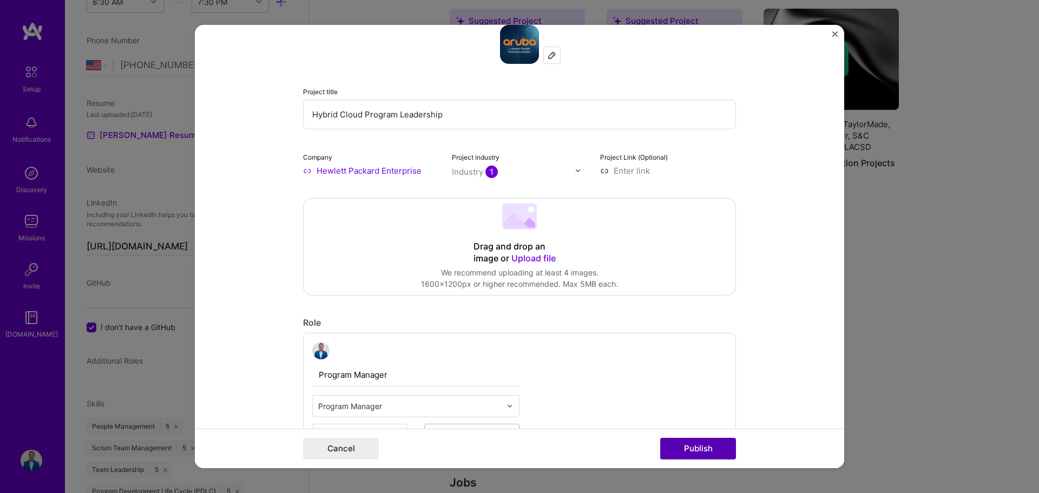
click at [692, 442] on button "Publish" at bounding box center [698, 449] width 76 height 22
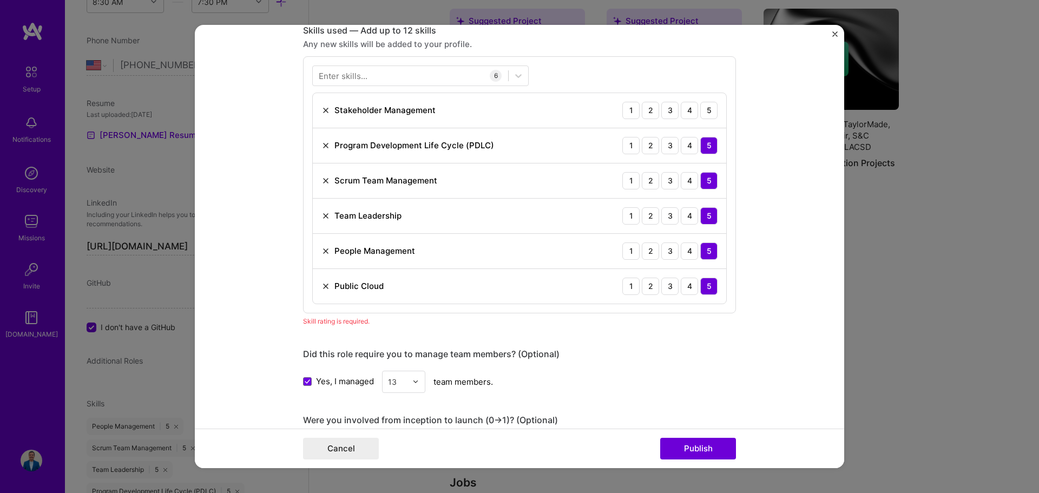
scroll to position [542, 0]
click at [694, 112] on div "1 2 3 4 5" at bounding box center [669, 109] width 95 height 17
click at [700, 111] on div "5" at bounding box center [708, 109] width 17 height 17
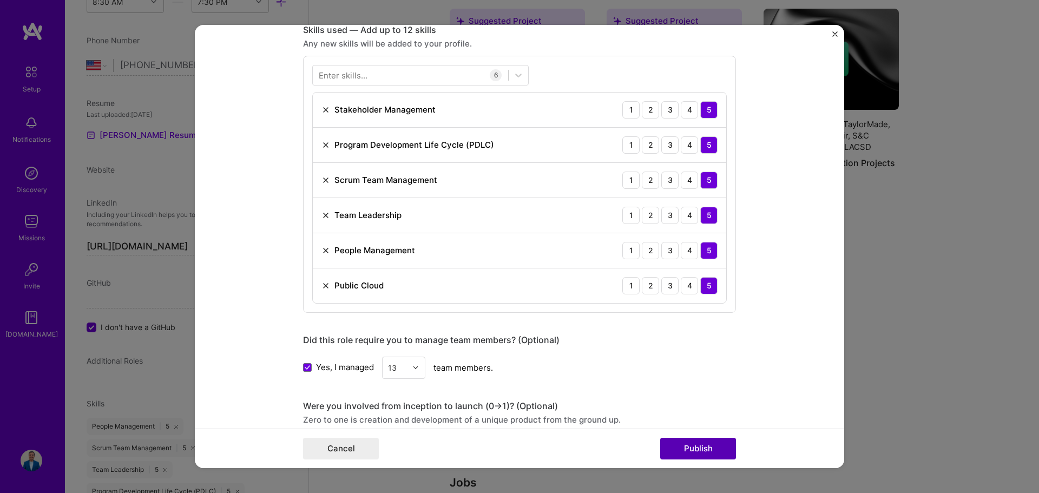
click at [698, 443] on button "Publish" at bounding box center [698, 449] width 76 height 22
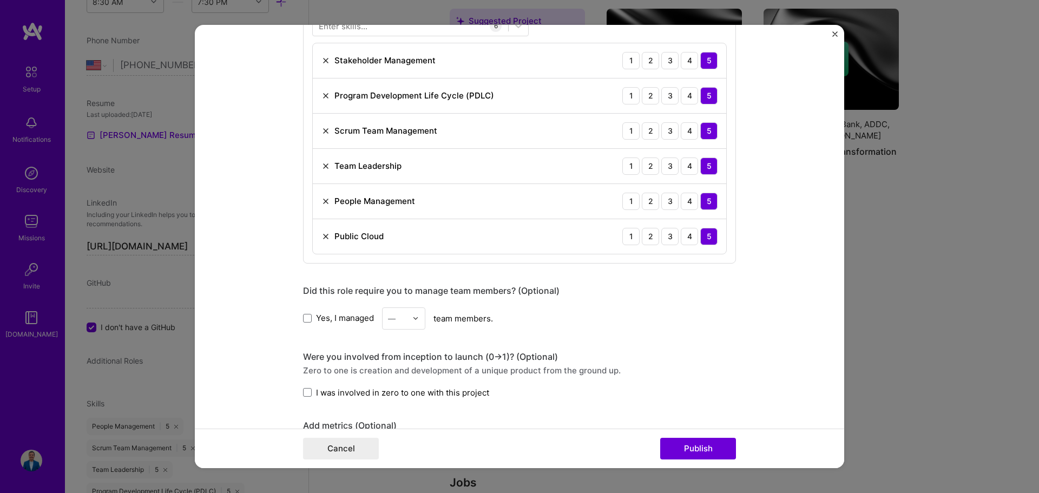
scroll to position [492, 0]
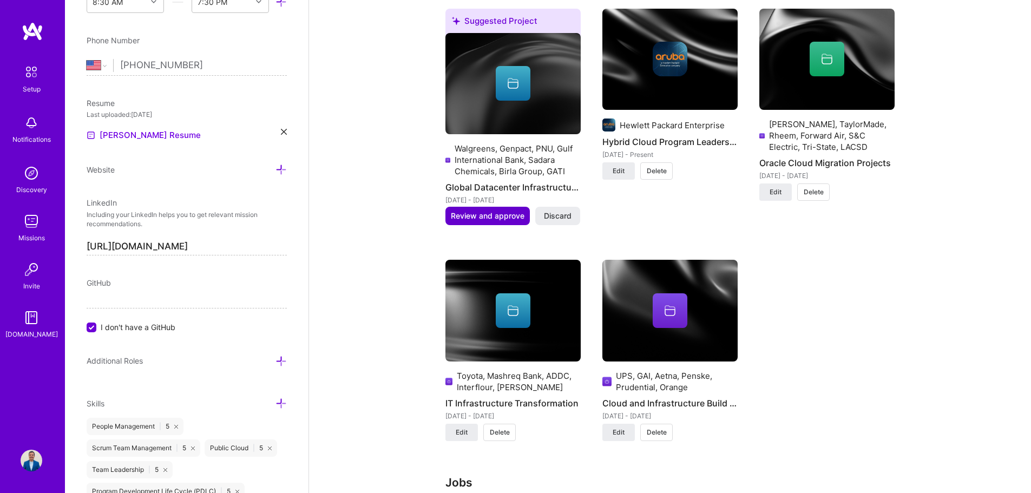
click at [505, 218] on span "Review and approve" at bounding box center [488, 215] width 74 height 11
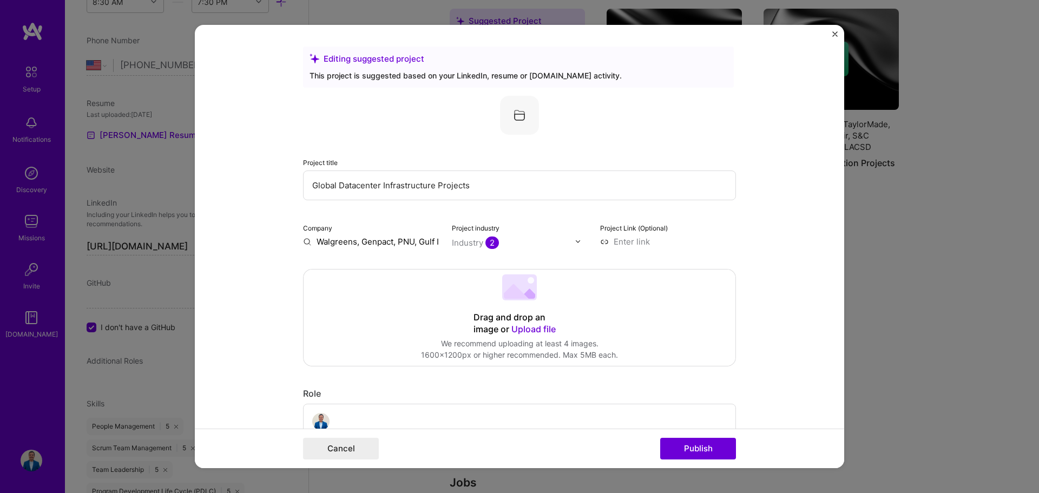
drag, startPoint x: 376, startPoint y: 250, endPoint x: 372, endPoint y: 244, distance: 7.1
drag, startPoint x: 366, startPoint y: 238, endPoint x: 359, endPoint y: 238, distance: 7.6
click at [366, 237] on input "Walgreens, Genpact, PNU, Gulf International Bank, Sadara Chemicals, Birla Group…" at bounding box center [371, 241] width 136 height 11
click at [311, 241] on input "Walgreens, Genpact, PNU, Gulf International Bank, Sadara Chemicals, Birla Group…" at bounding box center [371, 241] width 136 height 11
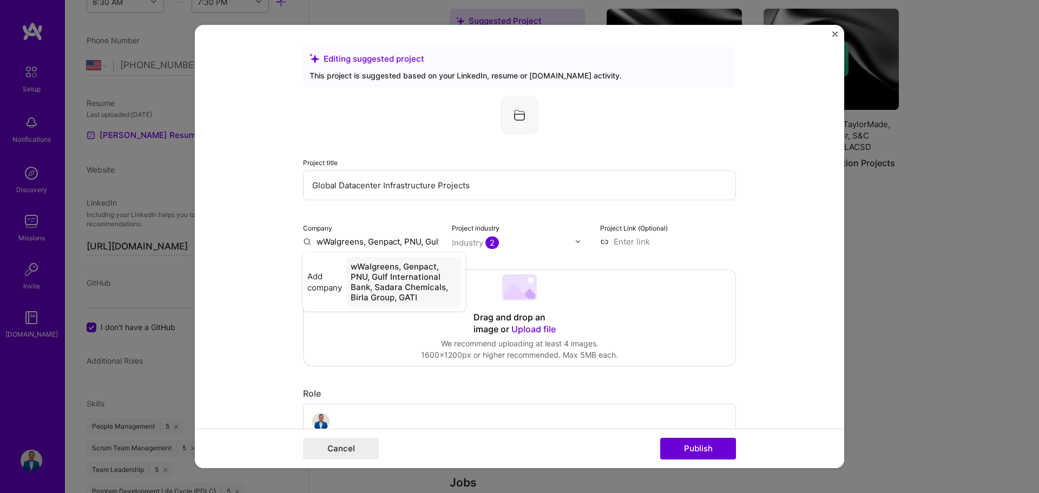
type input "Walgreens, Genpact, PNU, Gulf International Bank, Sadara Chemicals, Birla Group…"
click at [361, 279] on div "Walgreens, Genpact, PNU, Gulf International Bank, Sadara Chemicals, Birla Group…" at bounding box center [403, 282] width 115 height 50
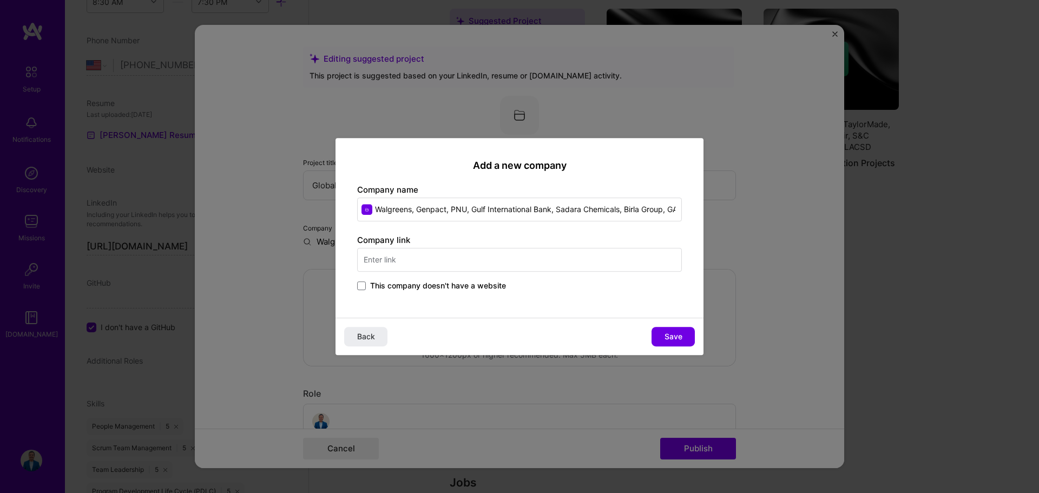
scroll to position [0, 11]
click at [453, 283] on span "This company doesn't have a website" at bounding box center [438, 285] width 136 height 11
click at [0, 0] on input "This company doesn't have a website" at bounding box center [0, 0] width 0 height 0
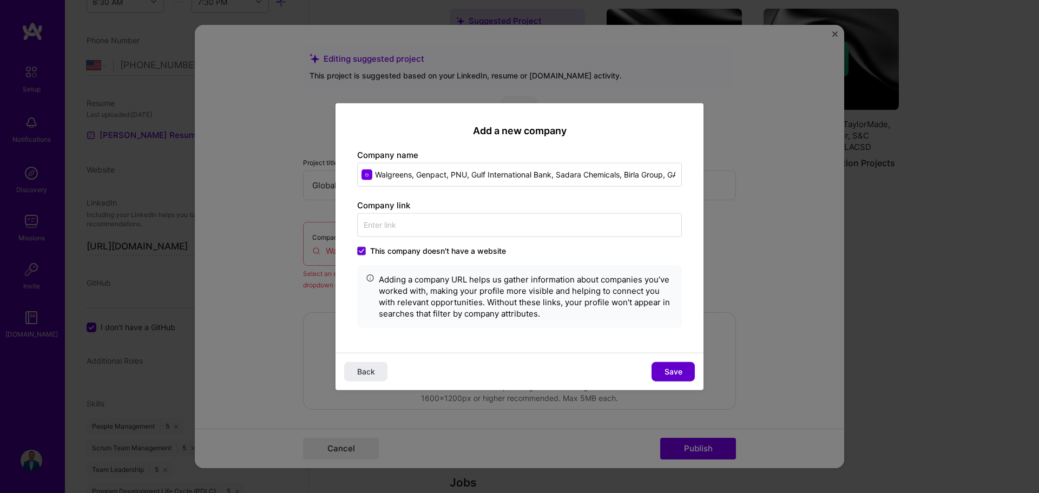
click at [664, 367] on span "Save" at bounding box center [673, 371] width 18 height 11
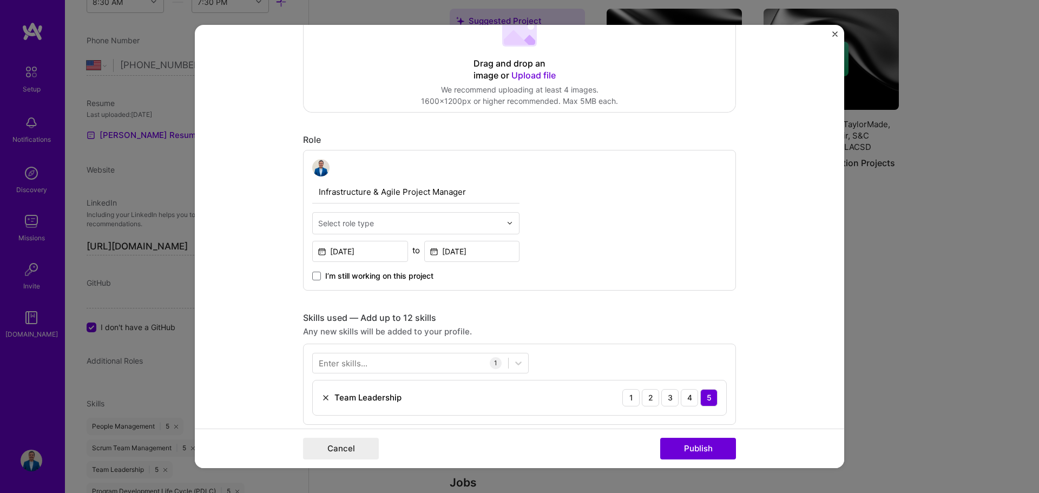
scroll to position [325, 0]
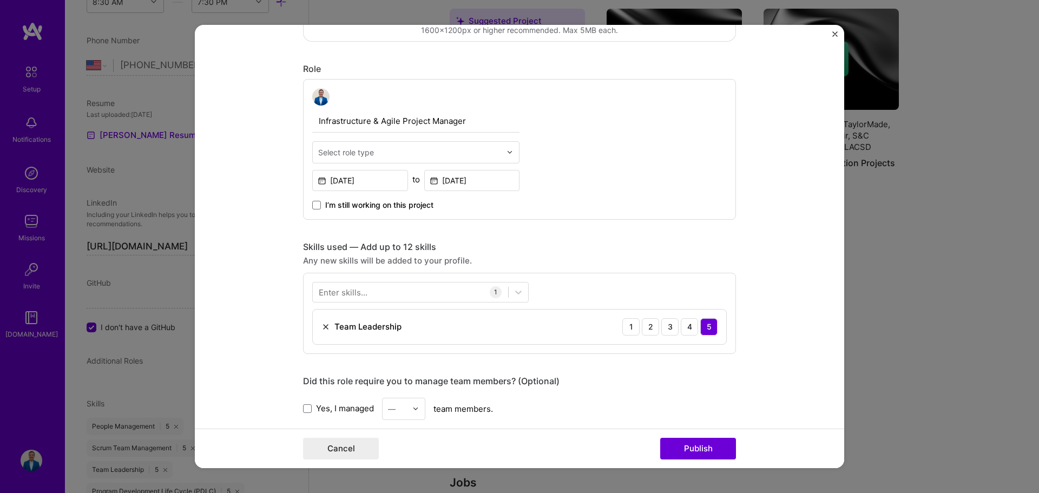
click at [383, 160] on div "Select role type" at bounding box center [410, 152] width 194 height 21
type input "project"
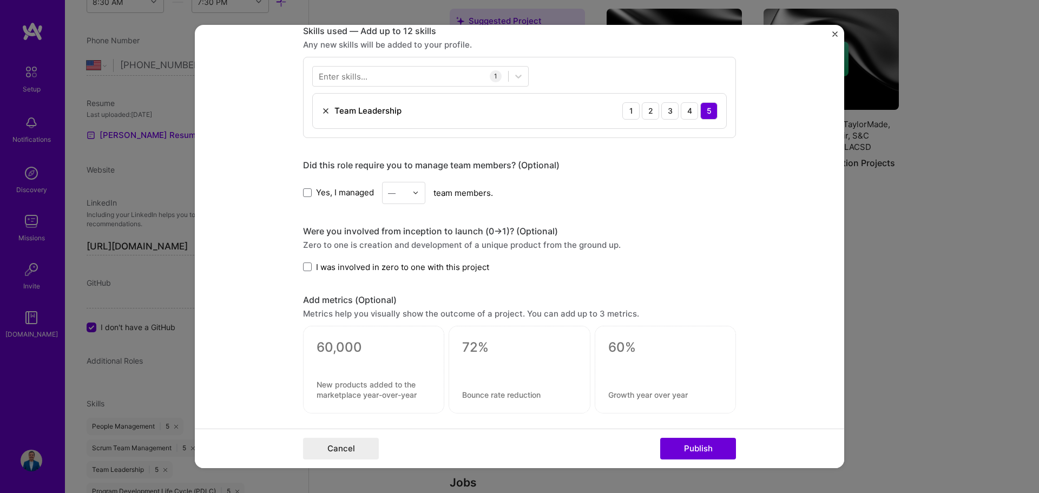
scroll to position [541, 0]
click at [344, 194] on span "Yes, I managed" at bounding box center [345, 191] width 58 height 11
click at [0, 0] on input "Yes, I managed" at bounding box center [0, 0] width 0 height 0
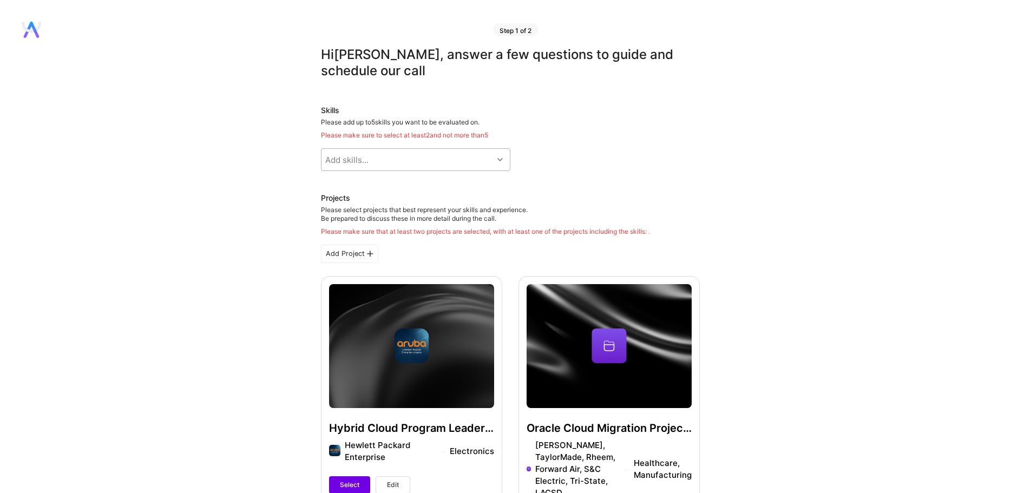
click at [431, 165] on div "Add skills..." at bounding box center [407, 160] width 172 height 22
click at [537, 136] on div "Please make sure to select at least 2 and not more than 5" at bounding box center [510, 135] width 379 height 9
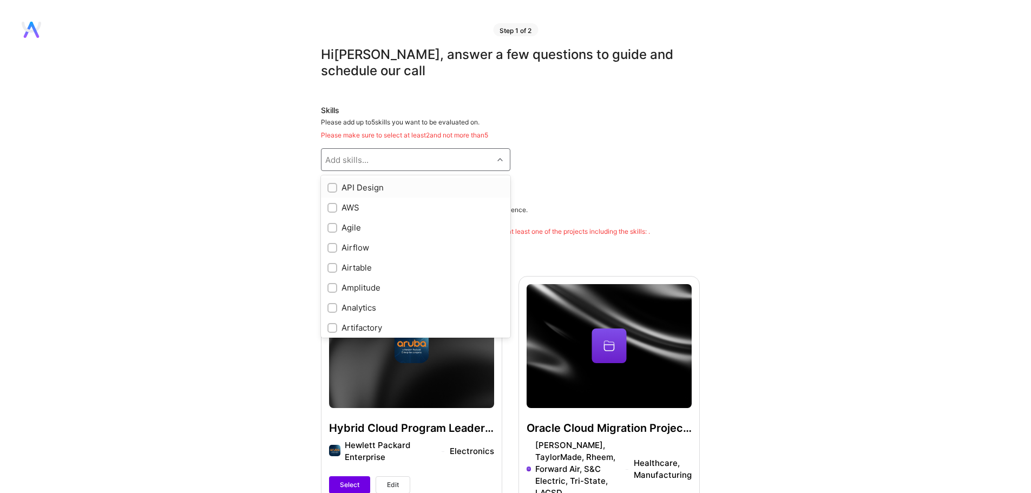
click at [434, 160] on div "Add skills..." at bounding box center [407, 160] width 172 height 22
click at [350, 214] on div "Coaching" at bounding box center [415, 211] width 176 height 11
checkbox input "true"
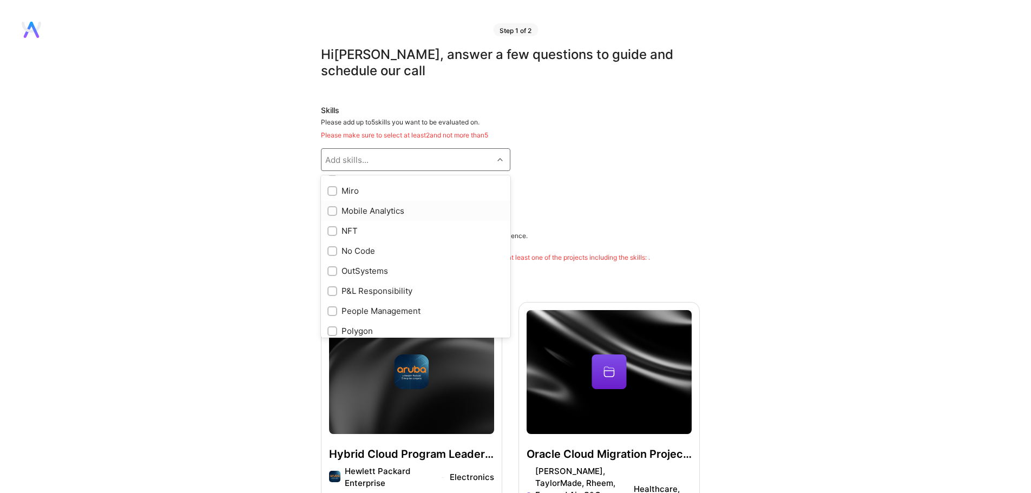
scroll to position [812, 0]
click at [357, 258] on div "People Management" at bounding box center [415, 256] width 176 height 11
checkbox input "true"
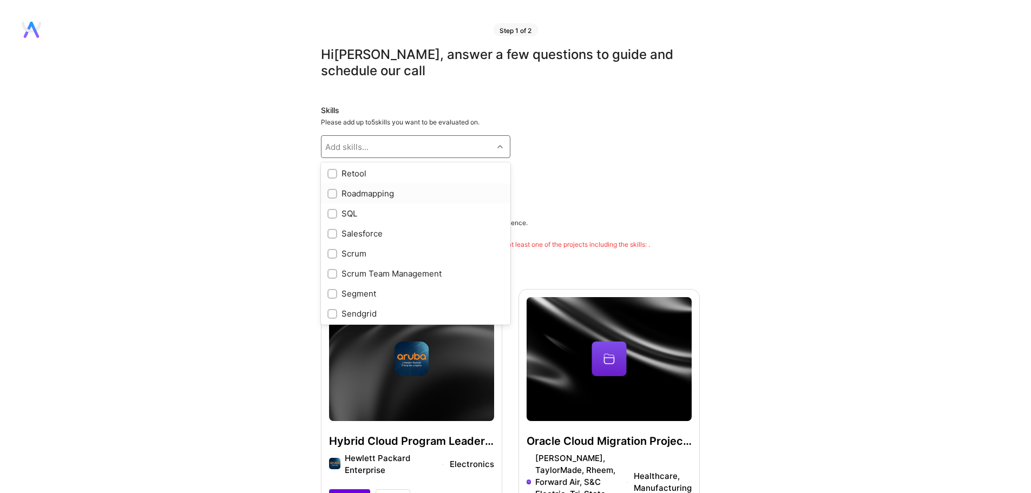
scroll to position [1136, 0]
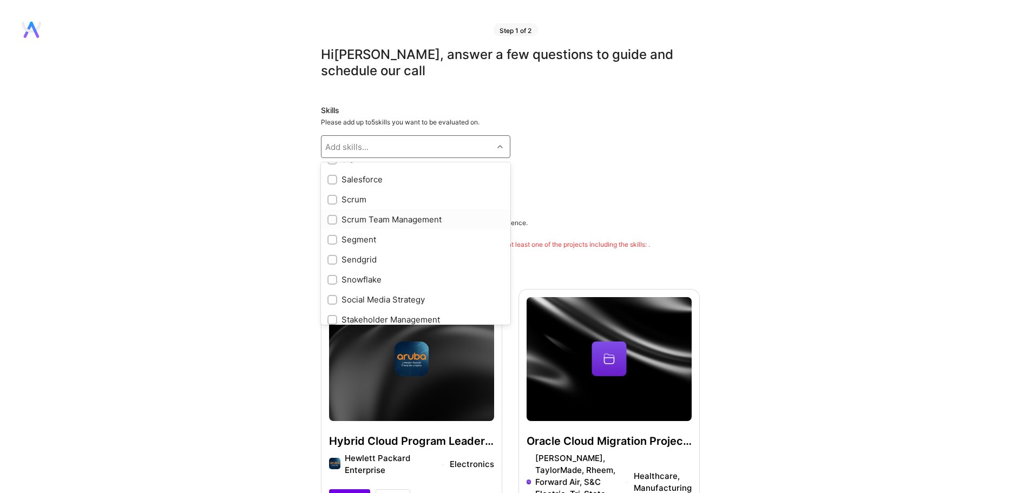
click at [407, 217] on div "Scrum Team Management" at bounding box center [415, 219] width 176 height 11
checkbox input "true"
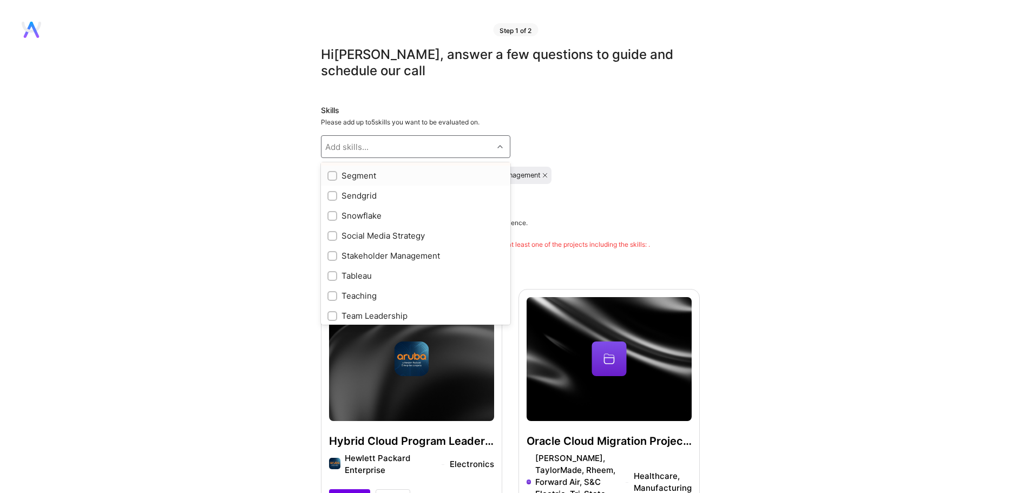
scroll to position [1244, 0]
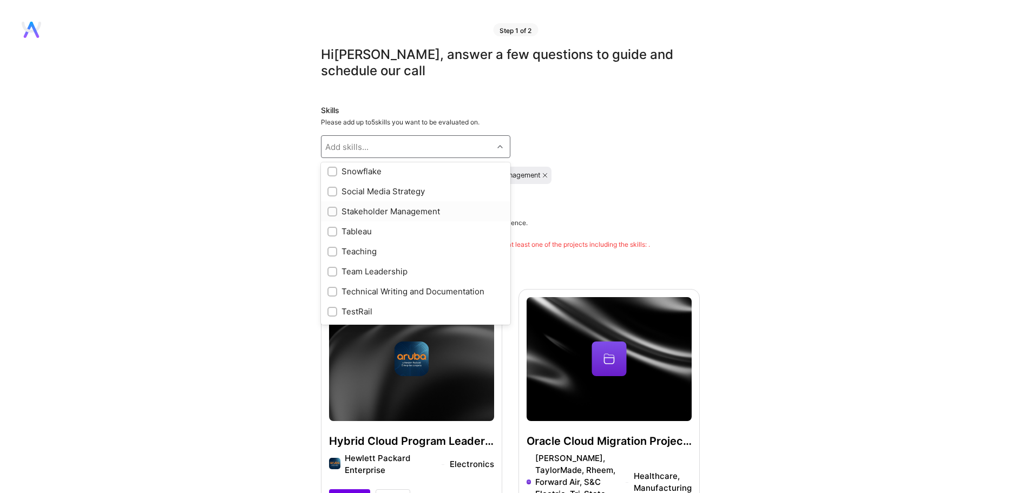
click at [414, 213] on div "Stakeholder Management" at bounding box center [415, 211] width 176 height 11
checkbox input "true"
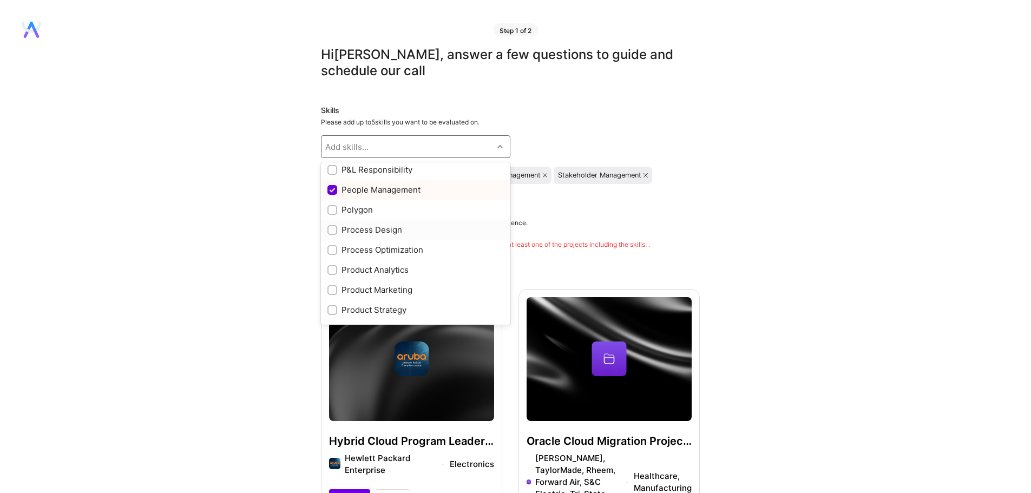
scroll to position [812, 0]
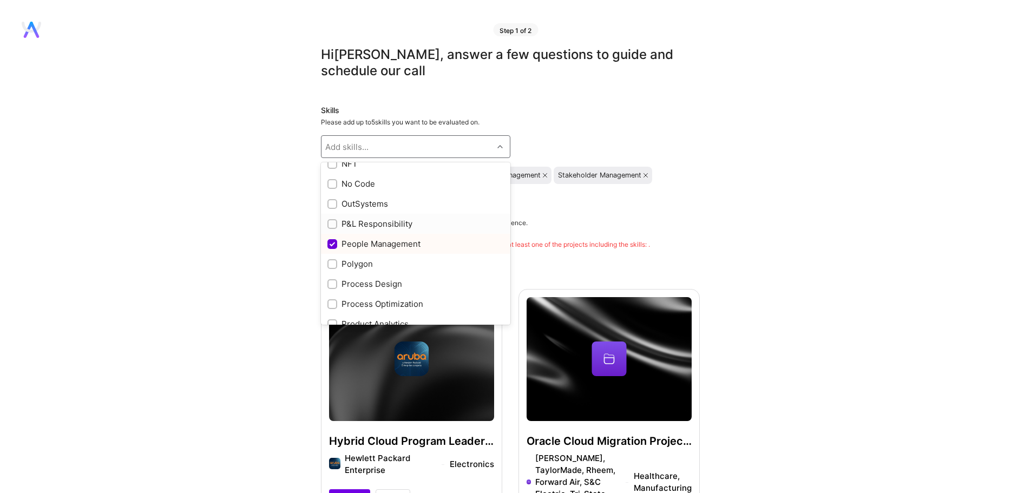
click at [410, 225] on div "P&L Responsibility" at bounding box center [415, 223] width 176 height 11
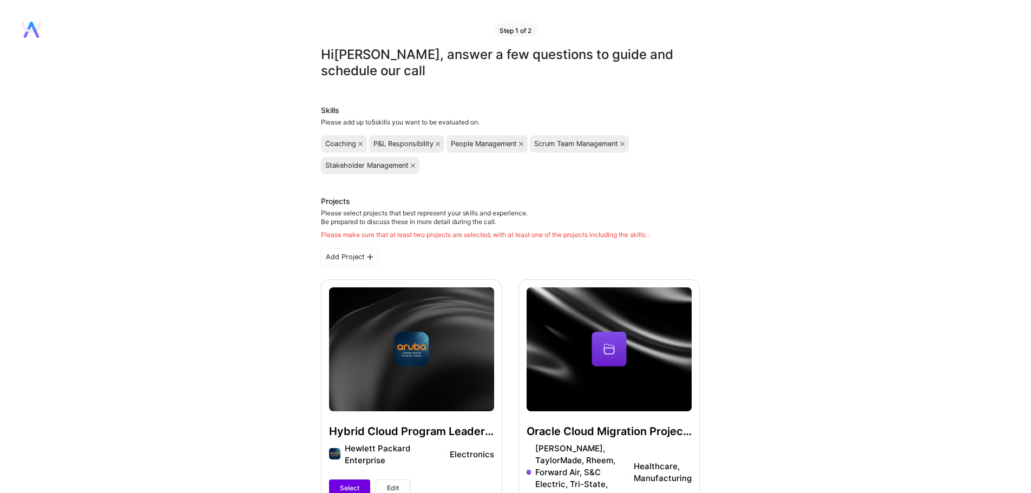
scroll to position [0, 0]
click at [438, 146] on icon at bounding box center [438, 144] width 4 height 4
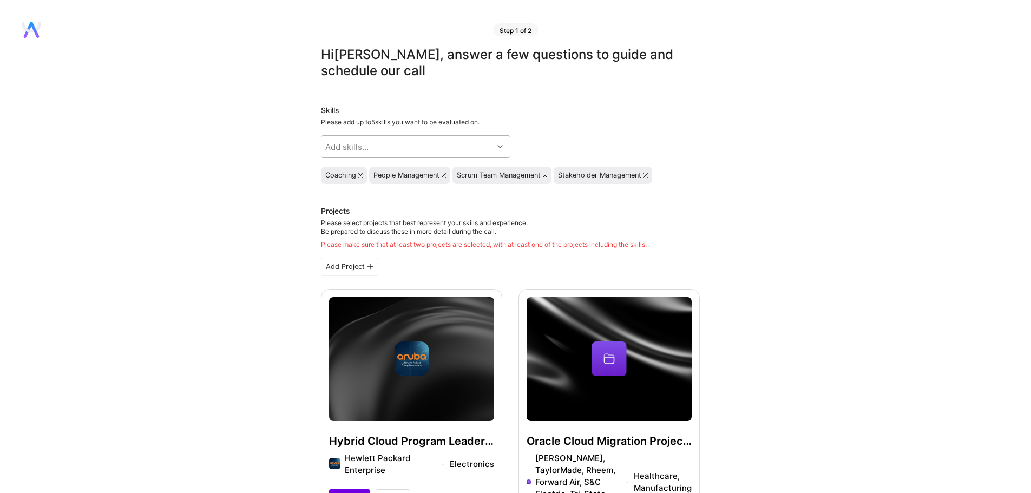
click at [422, 148] on div "Add skills..." at bounding box center [407, 147] width 172 height 22
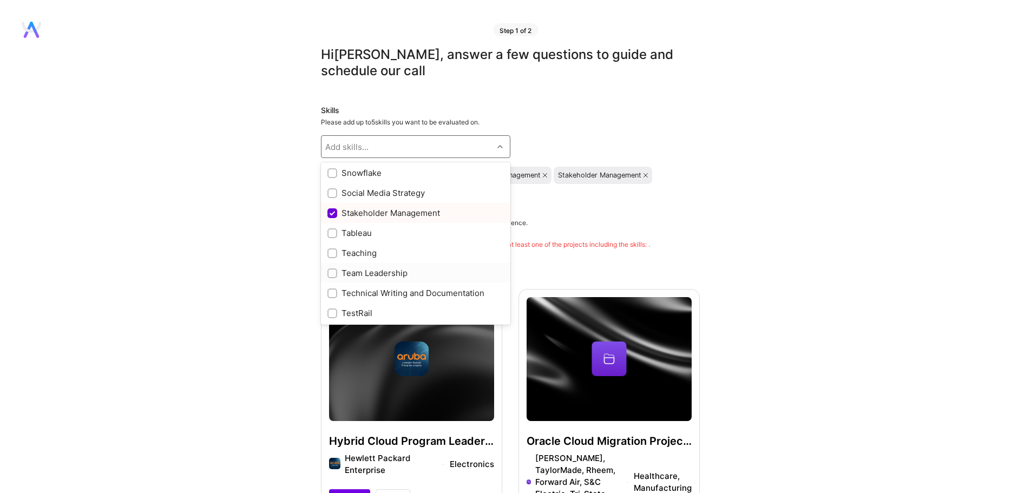
scroll to position [1241, 0]
click at [384, 273] on div "Team Leadership" at bounding box center [415, 274] width 176 height 11
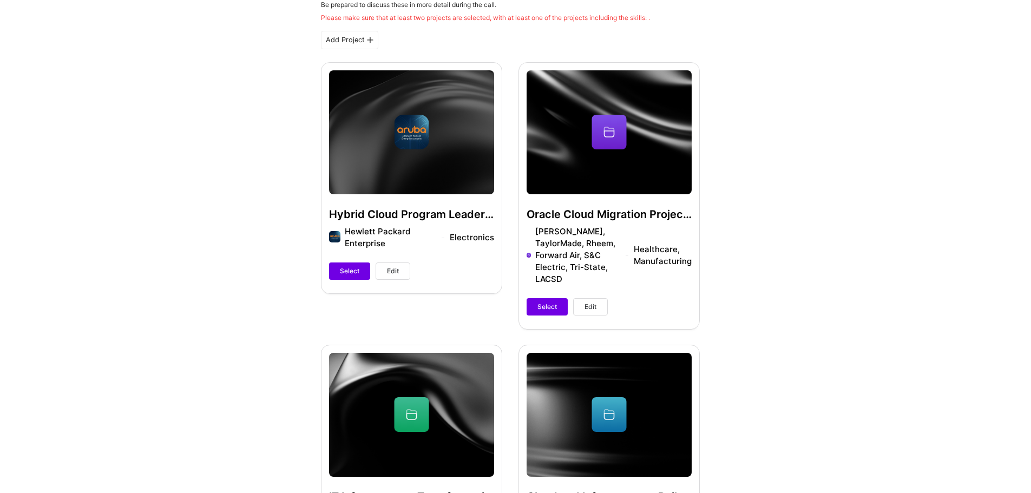
scroll to position [271, 0]
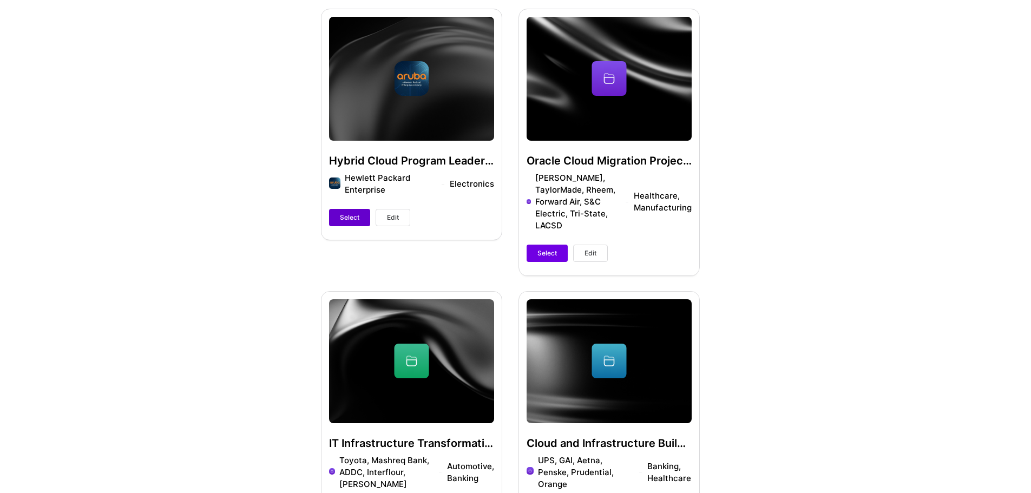
click at [347, 219] on span "Select" at bounding box center [349, 218] width 19 height 10
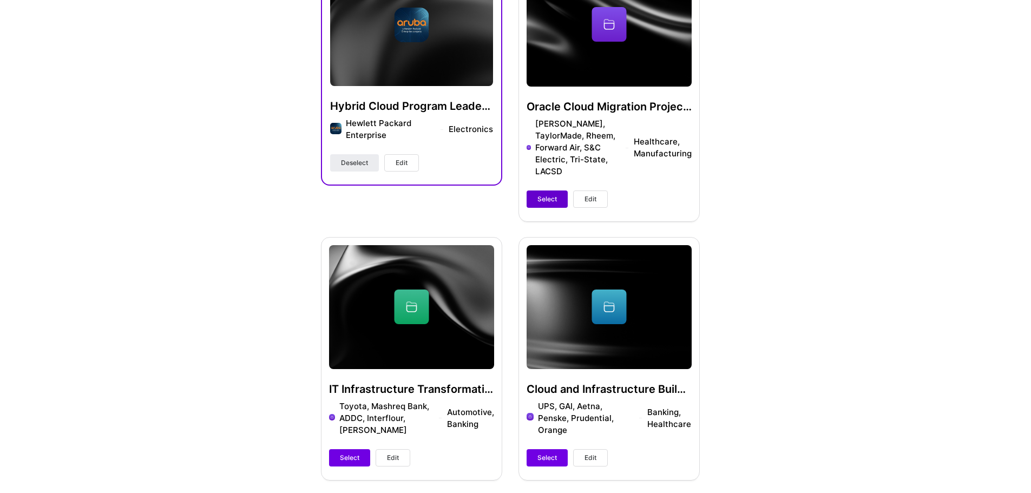
click at [552, 194] on span "Select" at bounding box center [546, 199] width 19 height 10
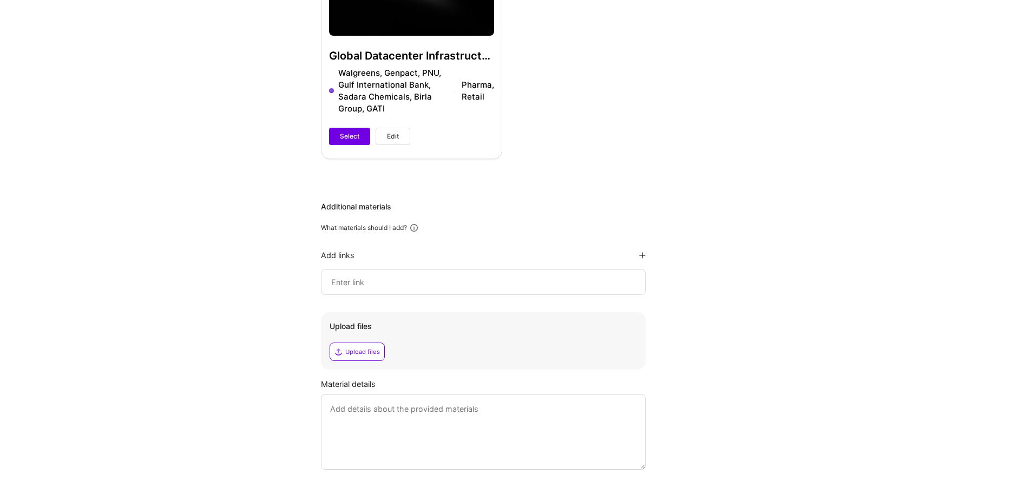
scroll to position [961, 0]
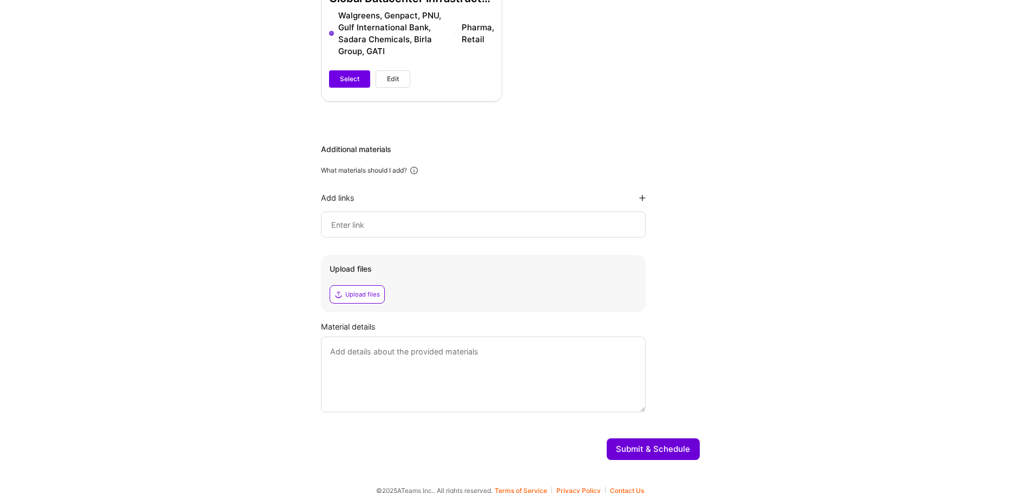
click at [362, 290] on div "Upload files" at bounding box center [362, 294] width 35 height 9
click at [675, 446] on button "Submit & Schedule" at bounding box center [652, 449] width 93 height 22
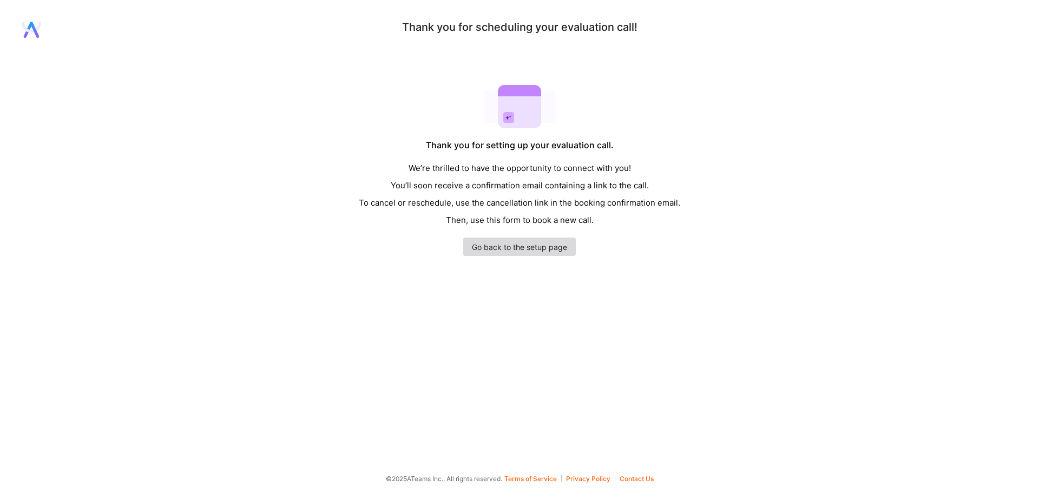
click at [542, 249] on link "Go back to the setup page" at bounding box center [519, 247] width 113 height 18
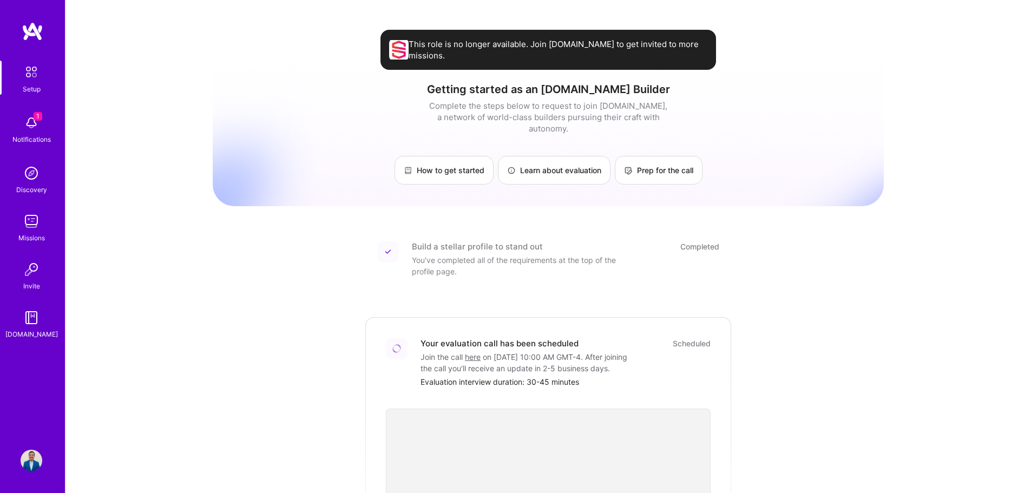
click at [30, 128] on img at bounding box center [32, 123] width 22 height 22
click at [30, 183] on img at bounding box center [32, 173] width 22 height 22
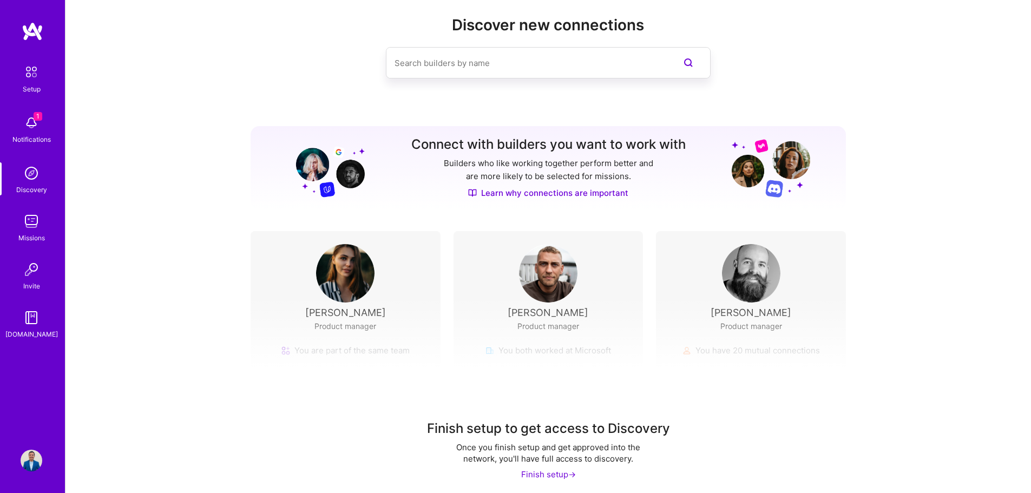
scroll to position [24, 0]
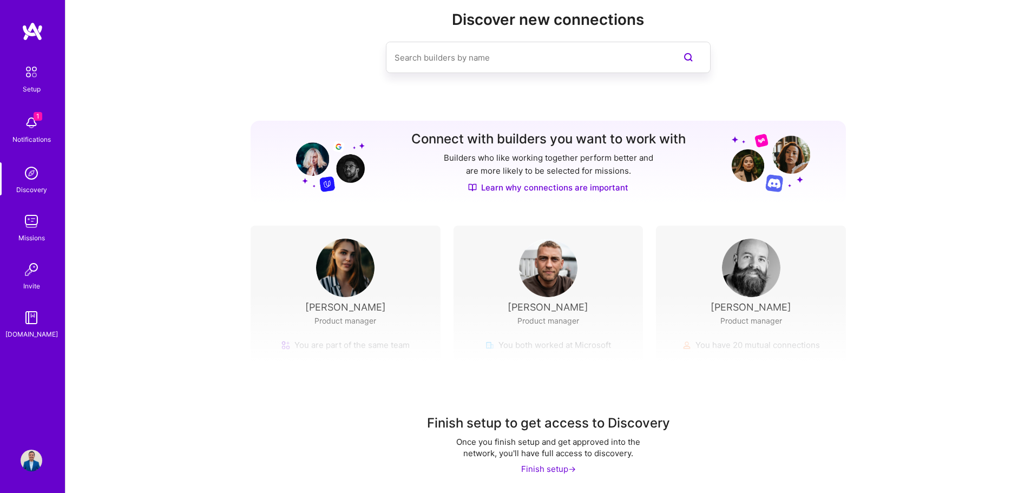
click at [40, 229] on img at bounding box center [32, 221] width 22 height 22
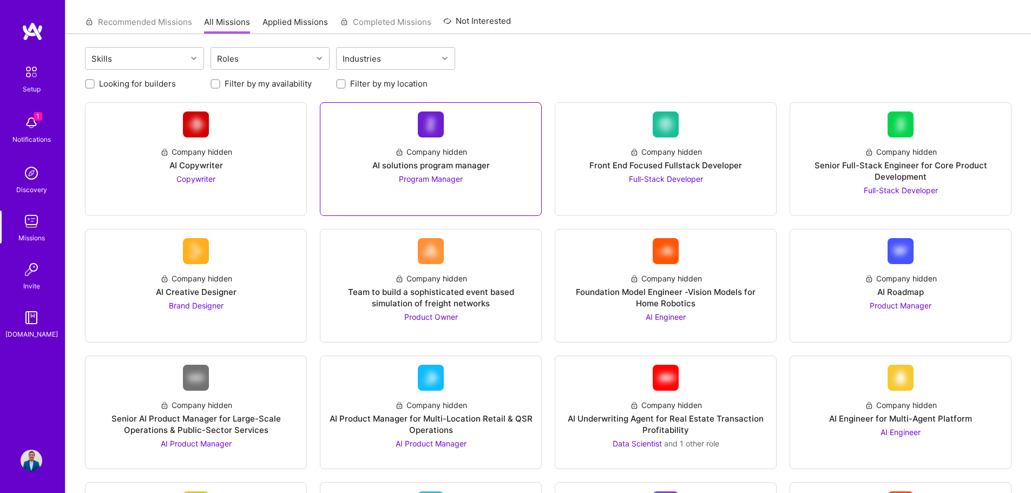
scroll to position [60, 0]
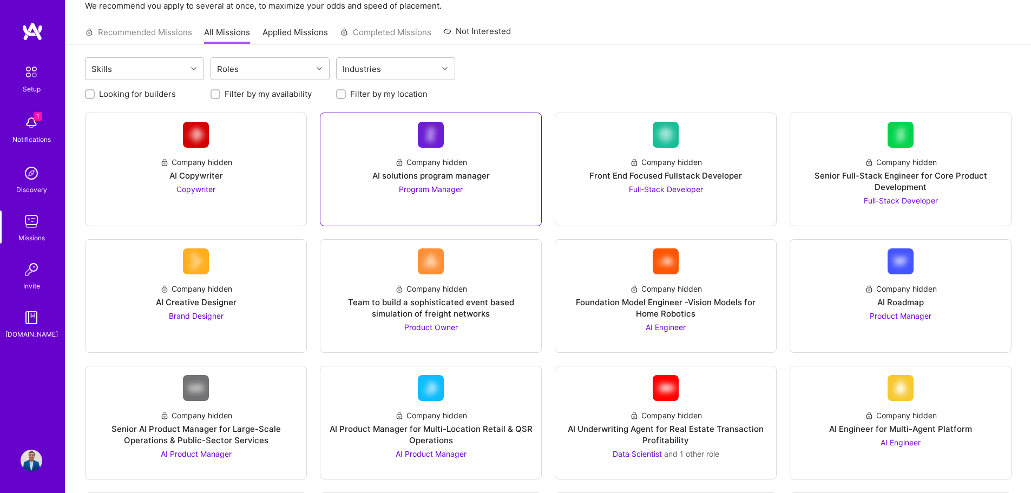
click at [431, 190] on span "Program Manager" at bounding box center [431, 188] width 64 height 9
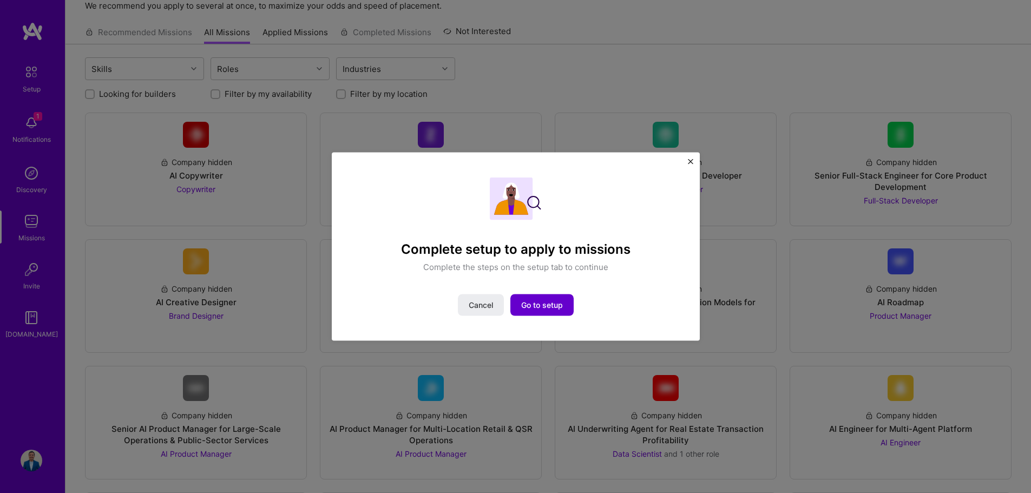
click at [531, 302] on span "Go to setup" at bounding box center [542, 305] width 42 height 11
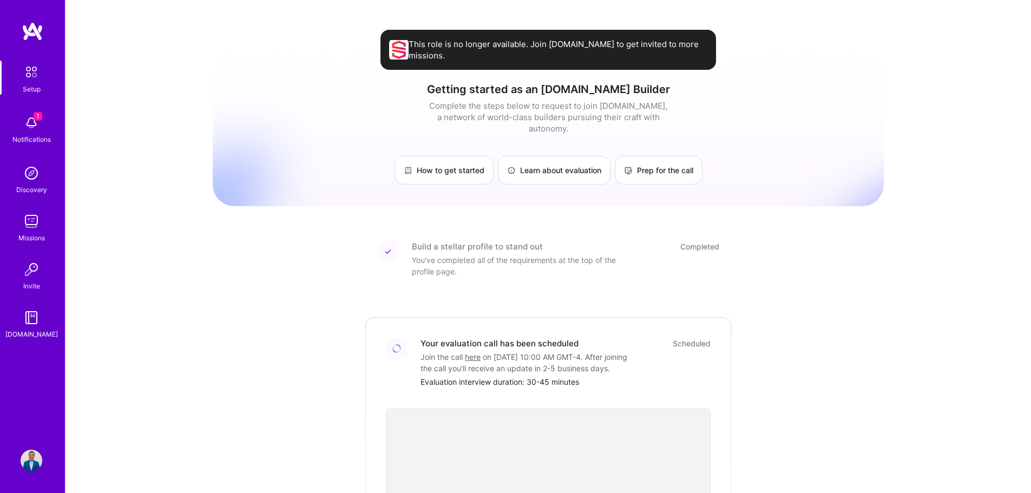
click at [41, 117] on span "1" at bounding box center [38, 116] width 9 height 9
click at [29, 221] on img at bounding box center [32, 221] width 22 height 22
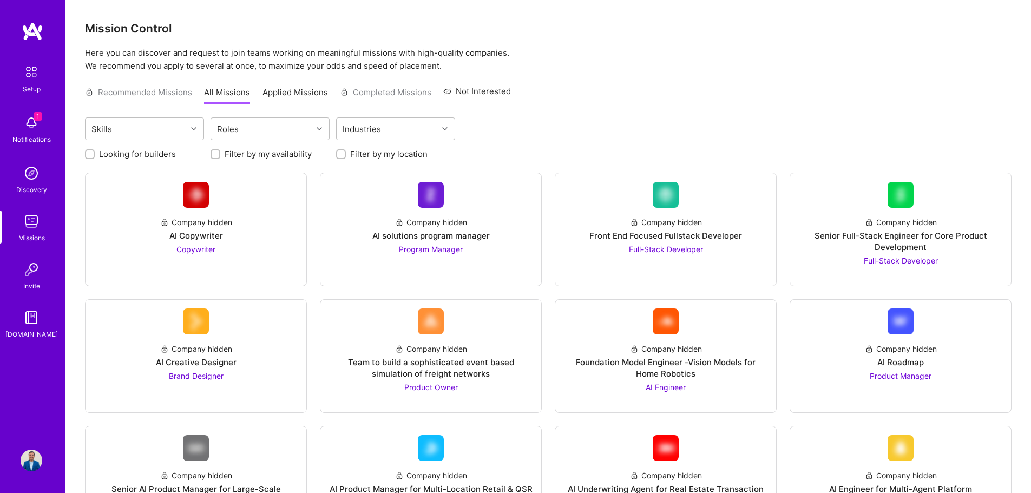
click at [29, 258] on div "Setup 1 Notifications Discovery Missions Invite A.Guide" at bounding box center [32, 200] width 65 height 279
click at [29, 268] on img at bounding box center [32, 270] width 22 height 22
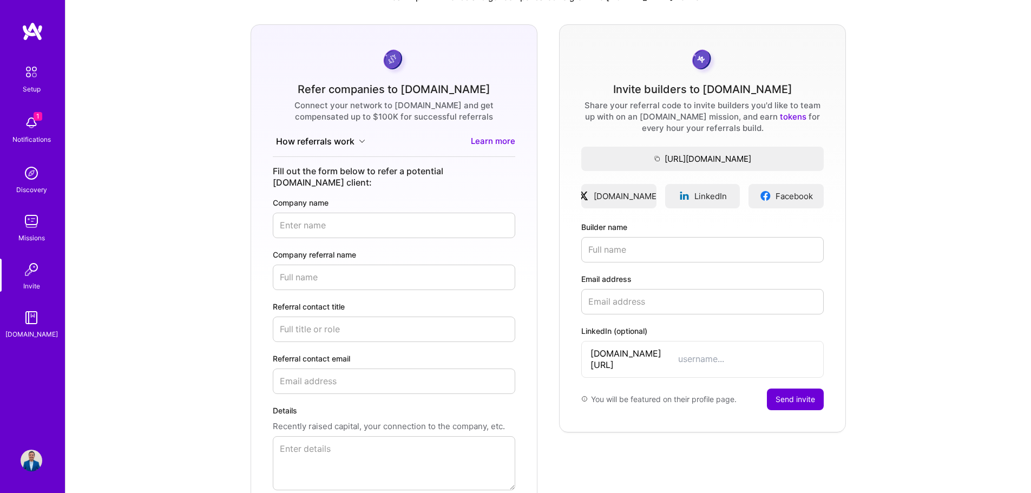
scroll to position [43, 0]
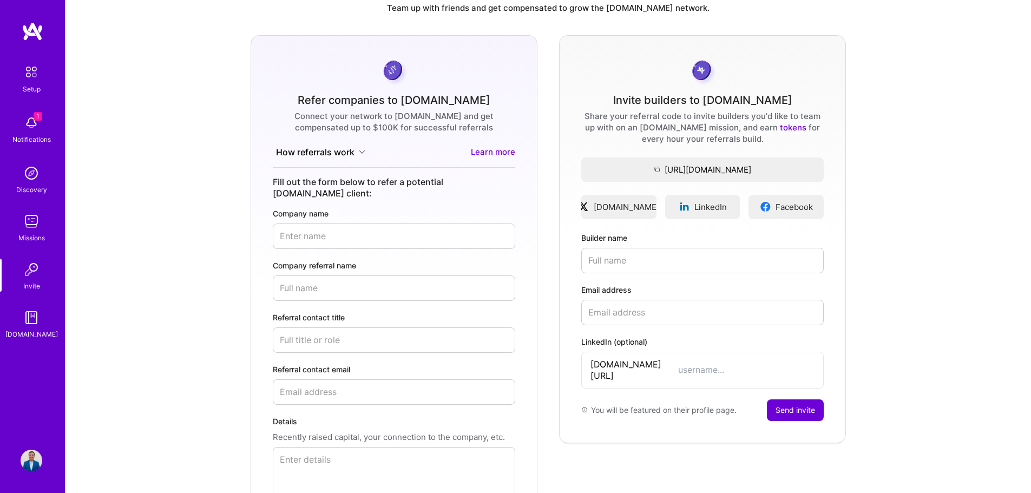
click at [351, 149] on button "How referrals work" at bounding box center [321, 152] width 96 height 12
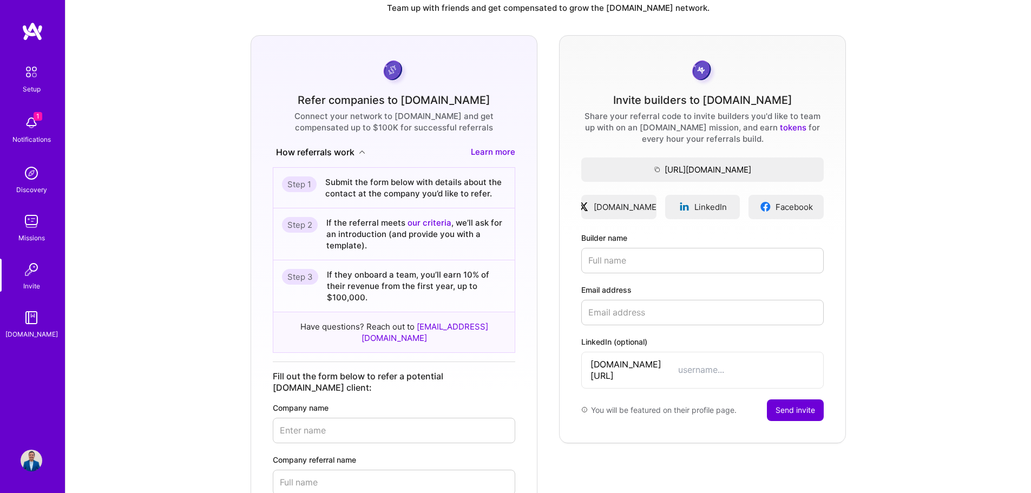
click at [351, 149] on button "How referrals work" at bounding box center [321, 152] width 96 height 12
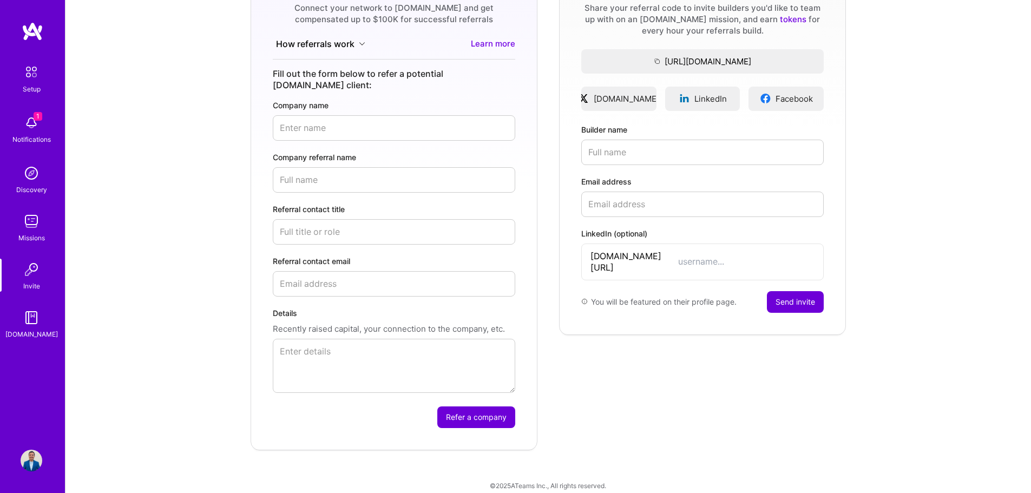
scroll to position [0, 0]
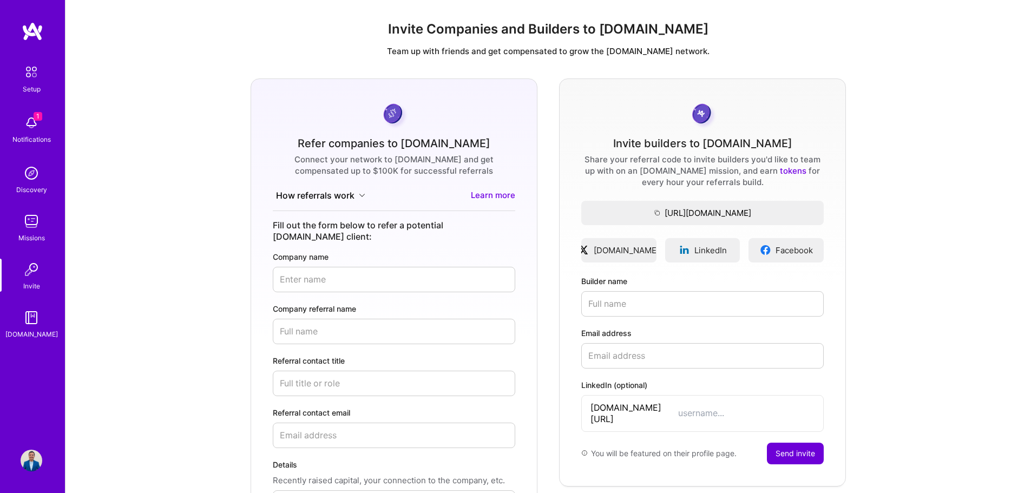
click at [344, 198] on button "How referrals work" at bounding box center [321, 195] width 96 height 12
